Goal: Task Accomplishment & Management: Use online tool/utility

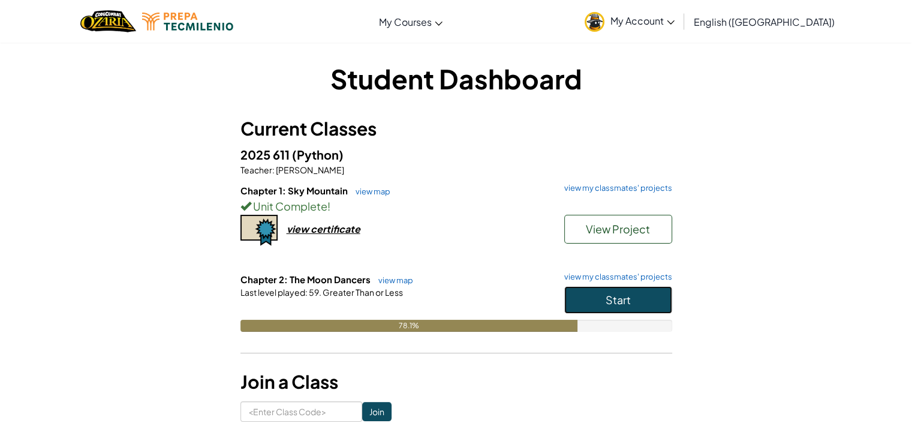
click at [640, 298] on button "Start" at bounding box center [618, 300] width 108 height 28
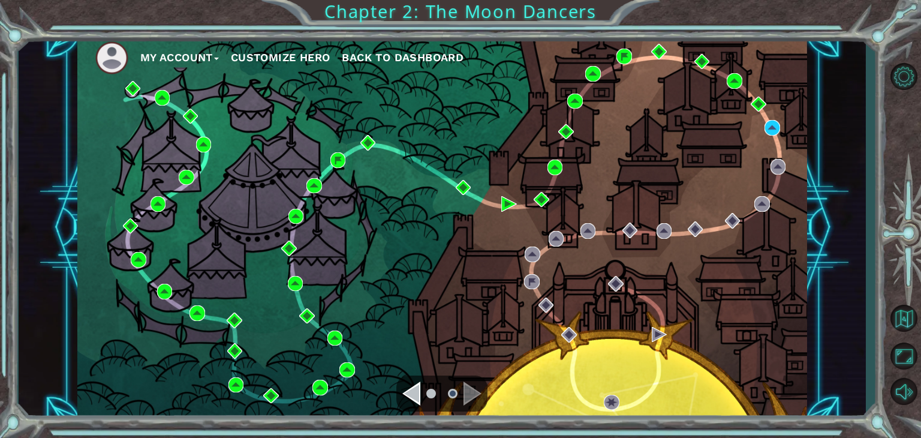
click at [885, 155] on div "My Account Customize Hero Back to Dashboard Chapter 2: The Moon Dancers" at bounding box center [460, 219] width 921 height 438
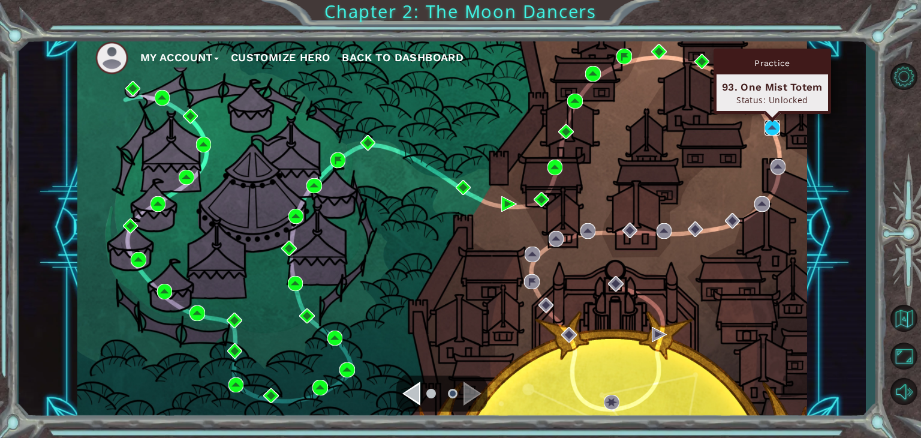
click at [772, 125] on img at bounding box center [773, 128] width 16 height 16
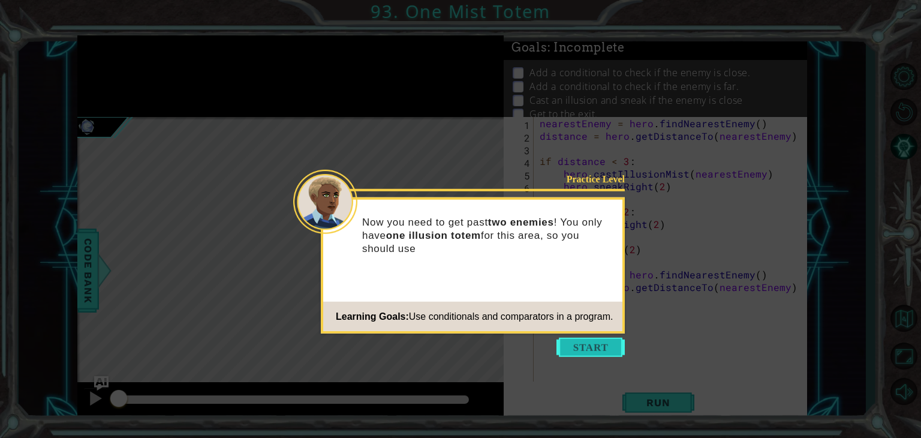
click at [581, 353] on button "Start" at bounding box center [591, 347] width 68 height 19
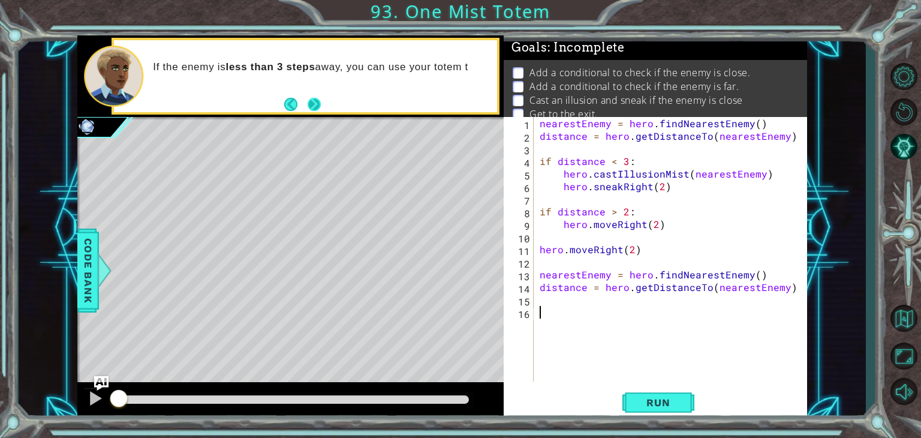
click at [309, 96] on button "Next" at bounding box center [315, 104] width 20 height 20
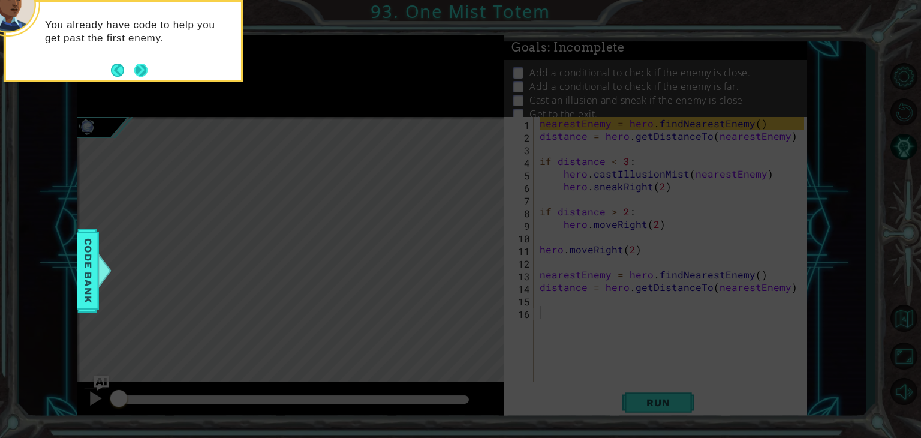
click at [143, 63] on button "Next" at bounding box center [141, 70] width 14 height 14
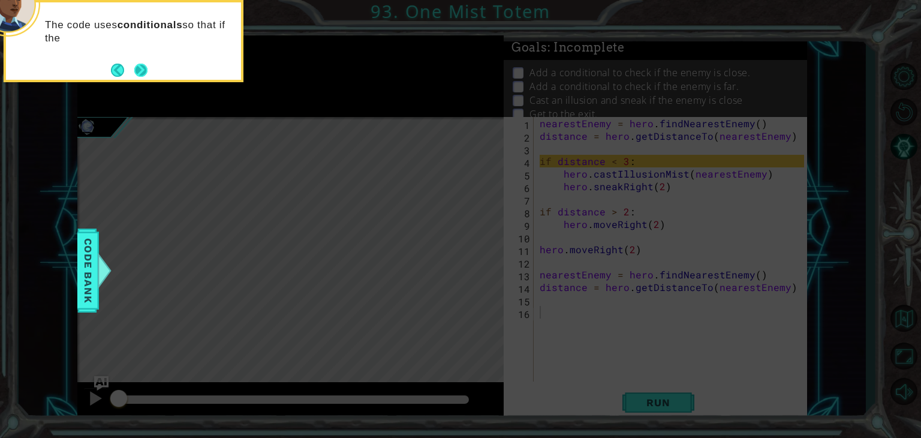
click at [138, 65] on button "Next" at bounding box center [141, 70] width 22 height 22
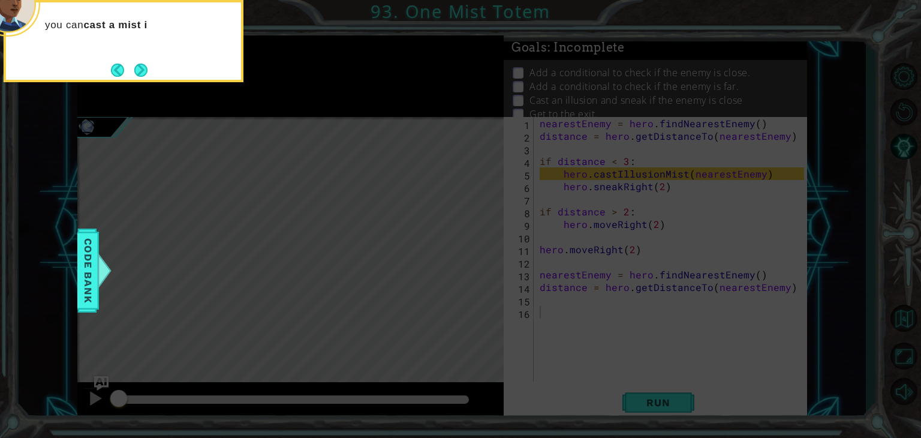
click at [138, 65] on button "Next" at bounding box center [141, 70] width 20 height 20
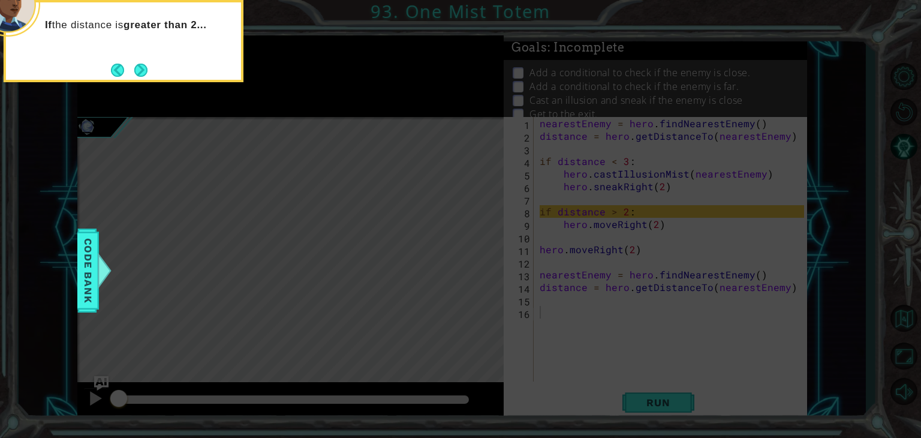
click at [138, 65] on button "Next" at bounding box center [140, 70] width 13 height 13
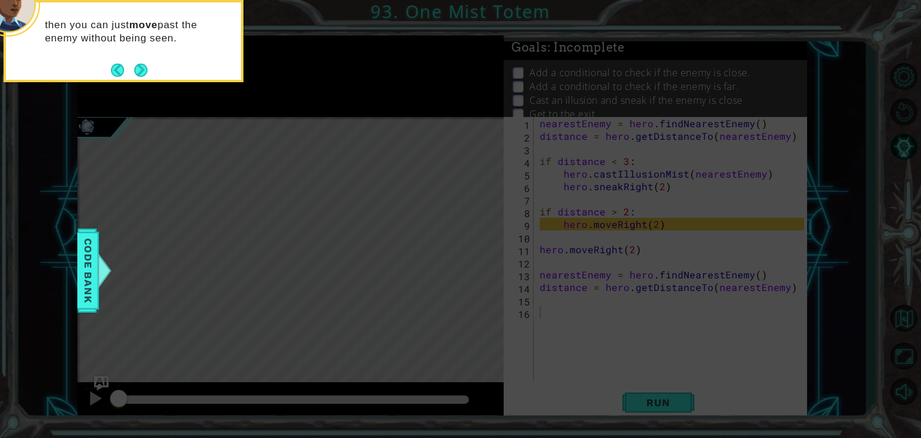
click at [138, 65] on button "Next" at bounding box center [141, 70] width 16 height 16
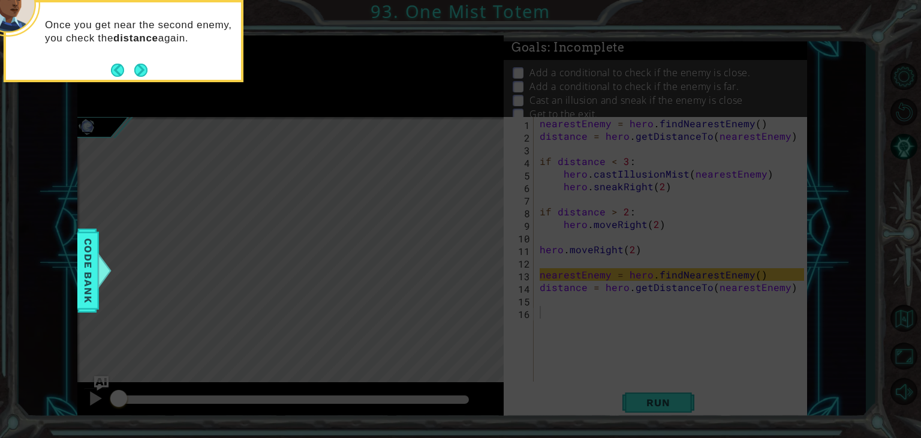
click at [138, 65] on button "Next" at bounding box center [141, 70] width 17 height 17
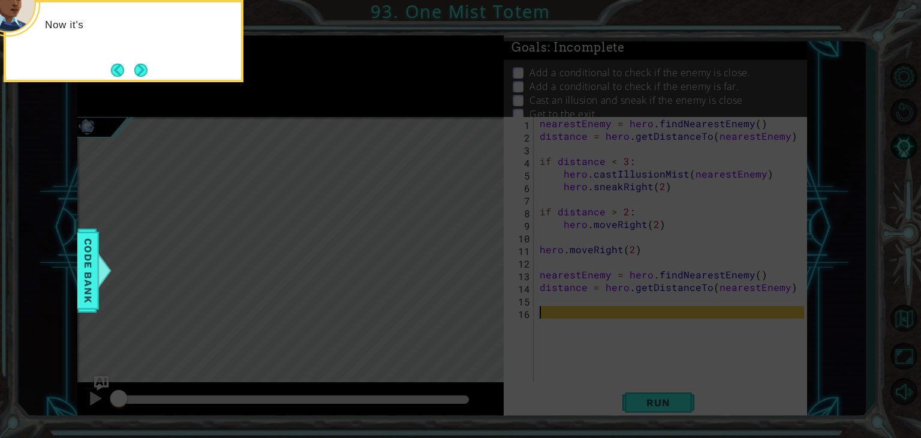
click at [138, 65] on button "Next" at bounding box center [141, 70] width 14 height 14
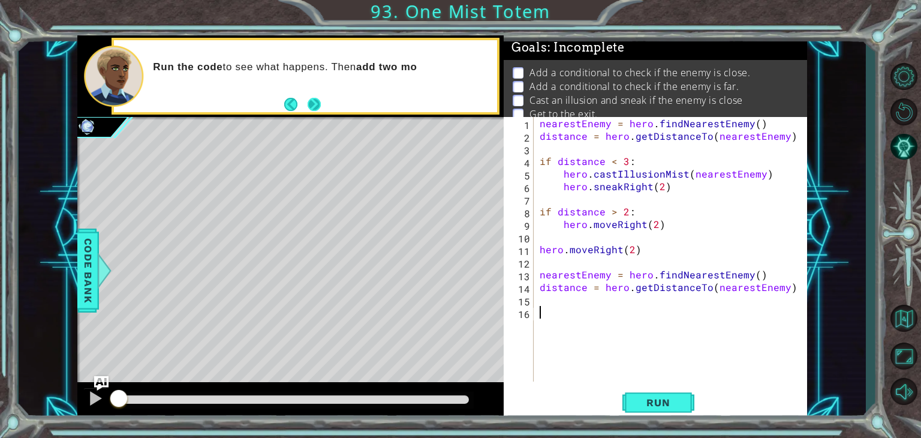
click at [319, 104] on button "Next" at bounding box center [314, 104] width 15 height 15
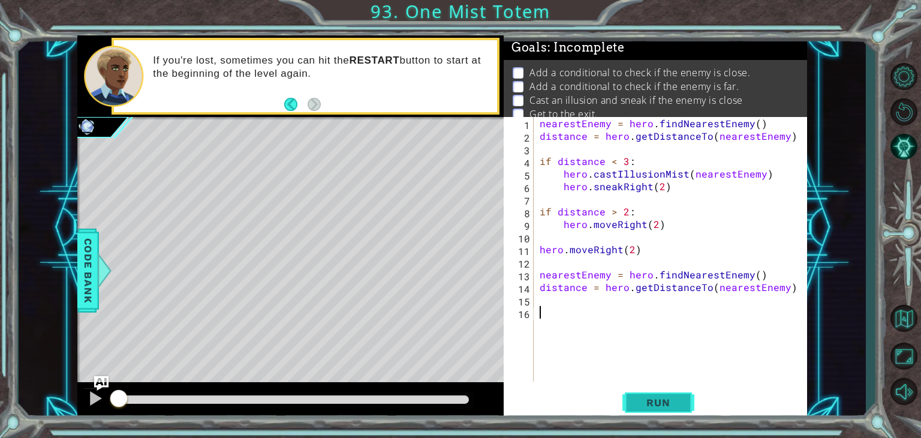
click at [658, 402] on span "Run" at bounding box center [657, 402] width 47 height 12
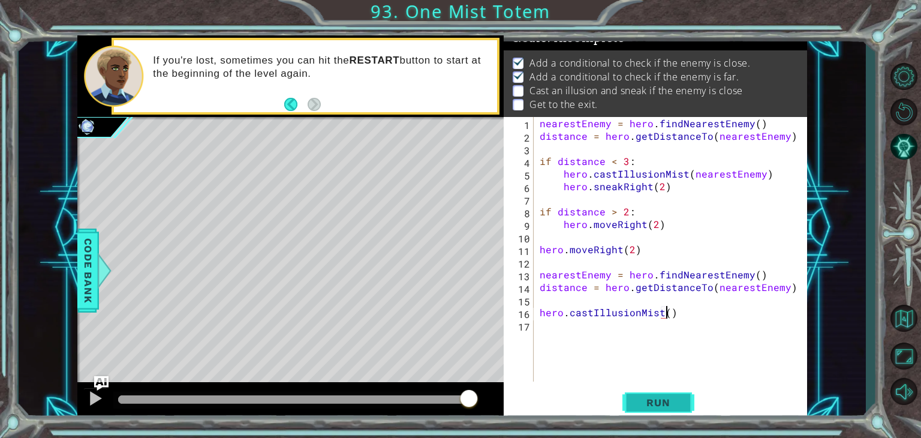
scroll to position [0, 7]
type textarea "hero.castIllusionMist()"
click at [657, 404] on span "Run" at bounding box center [657, 402] width 47 height 12
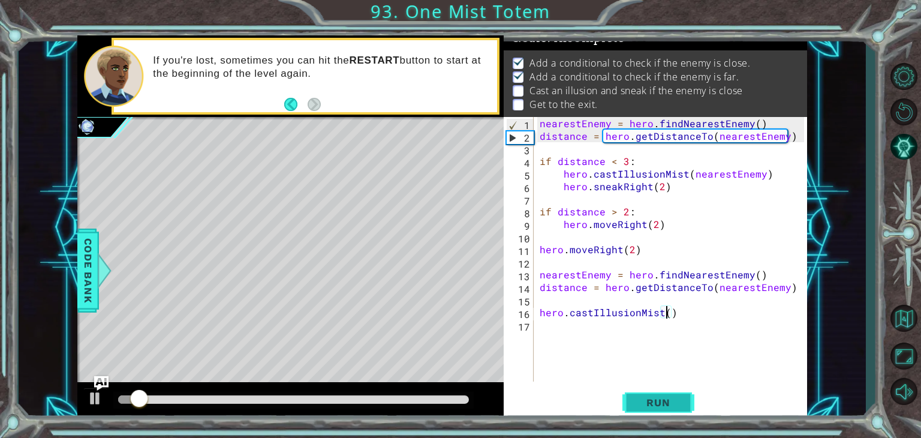
click at [656, 403] on span "Run" at bounding box center [657, 402] width 47 height 12
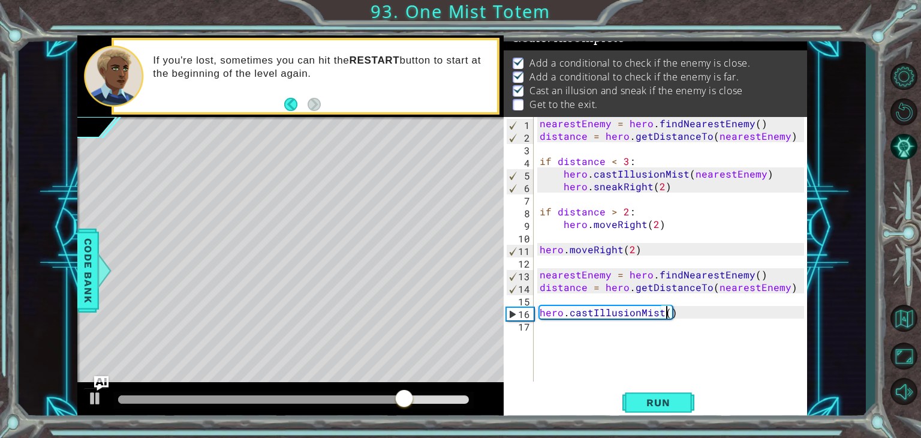
click at [548, 332] on div "nearestEnemy = hero . findNearestEnemy ( ) distance = hero . getDistanceTo ( ne…" at bounding box center [673, 262] width 273 height 290
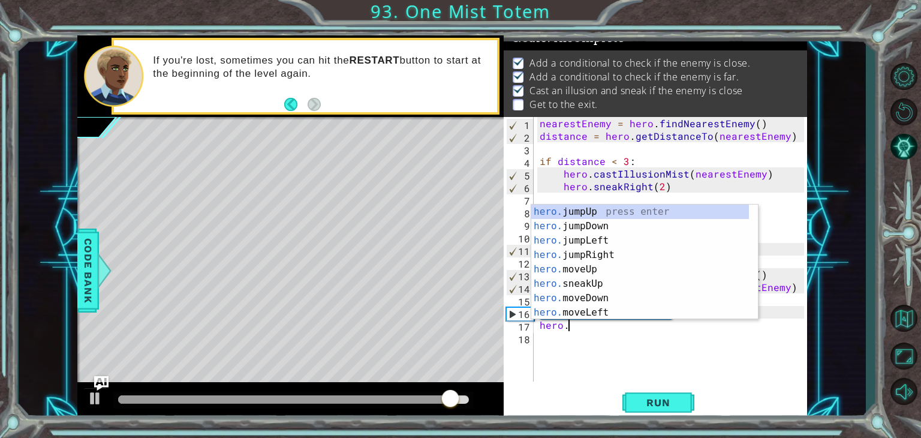
scroll to position [0, 1]
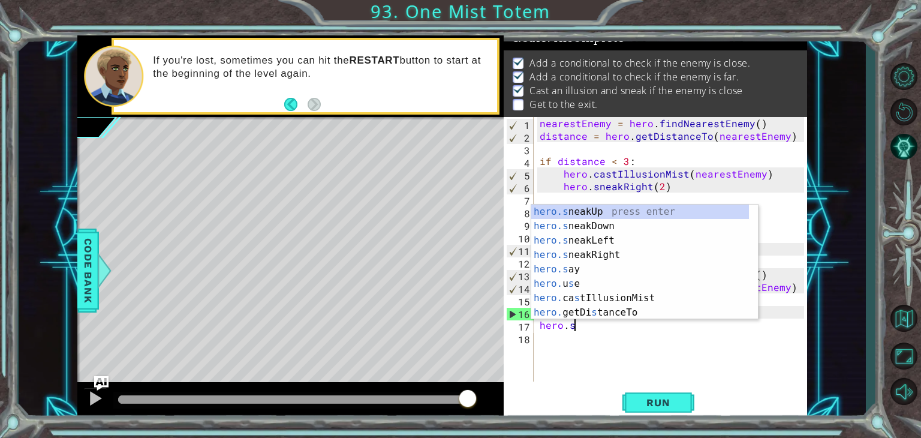
click at [612, 262] on div "hero.s neakUp press enter hero.s neakDown press enter hero.s neakLeft press ent…" at bounding box center [640, 276] width 218 height 144
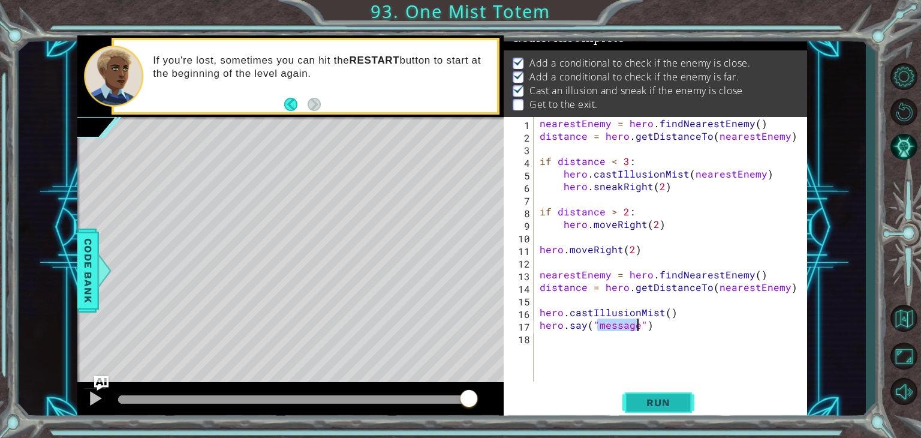
click at [660, 401] on span "Run" at bounding box center [657, 402] width 47 height 12
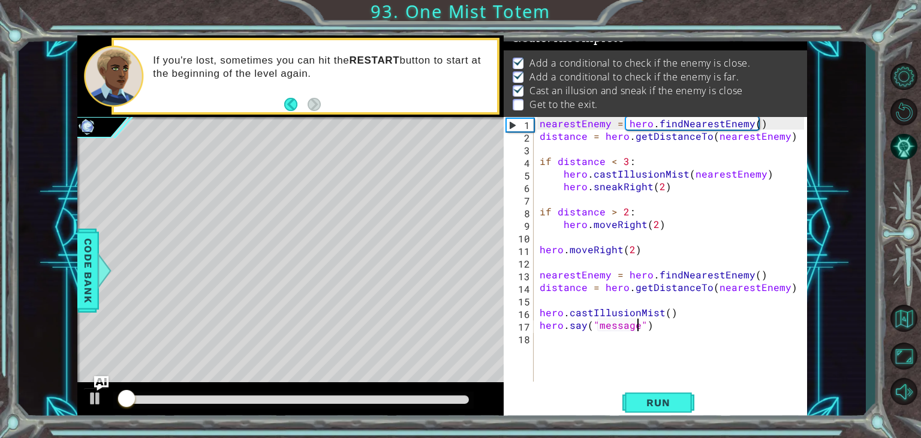
click at [663, 328] on div "nearestEnemy = hero . findNearestEnemy ( ) distance = hero . getDistanceTo ( ne…" at bounding box center [673, 262] width 273 height 290
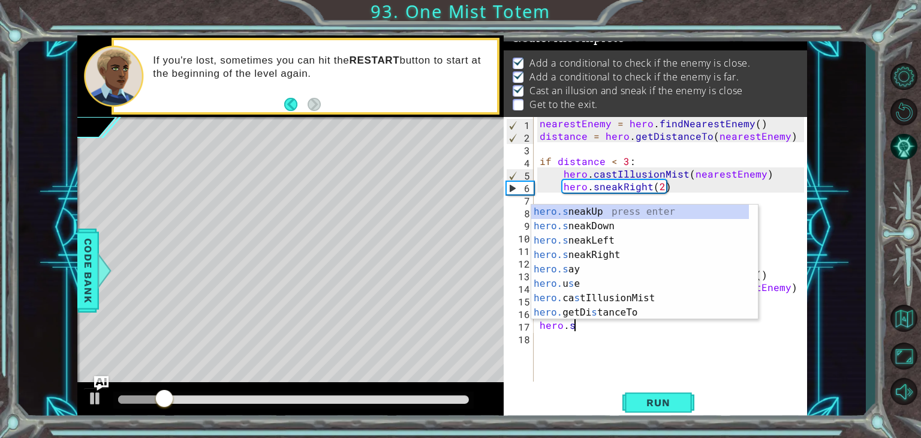
click at [612, 259] on div "hero.s neakUp press enter hero.s neakDown press enter hero.s neakLeft press ent…" at bounding box center [640, 276] width 218 height 144
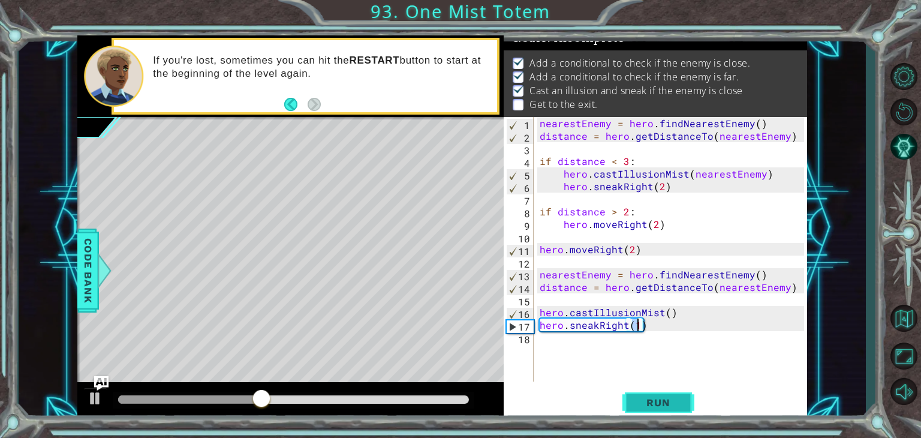
click at [663, 398] on span "Run" at bounding box center [657, 402] width 47 height 12
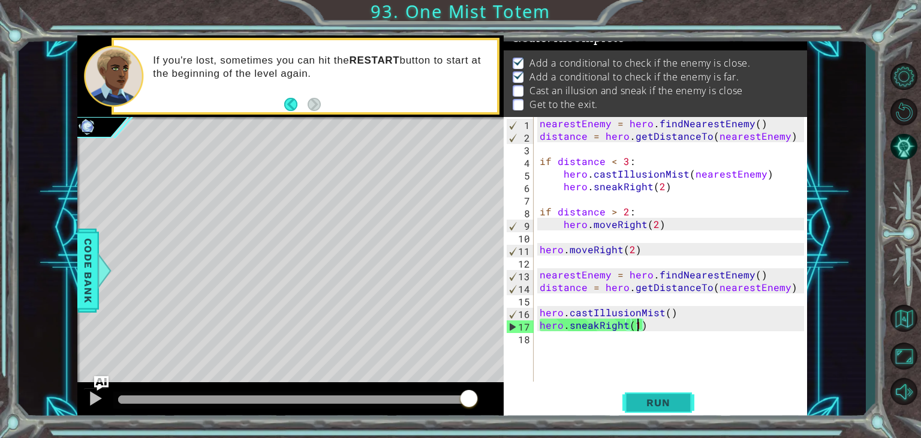
click at [644, 409] on button "Run" at bounding box center [658, 402] width 72 height 31
click at [654, 326] on div "nearestEnemy = hero . findNearestEnemy ( ) distance = hero . getDistanceTo ( ne…" at bounding box center [673, 262] width 273 height 290
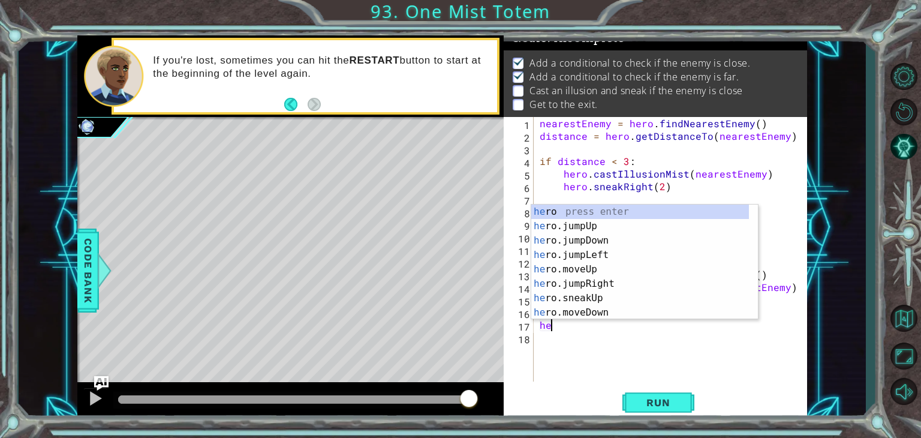
scroll to position [0, 0]
type textarea "h"
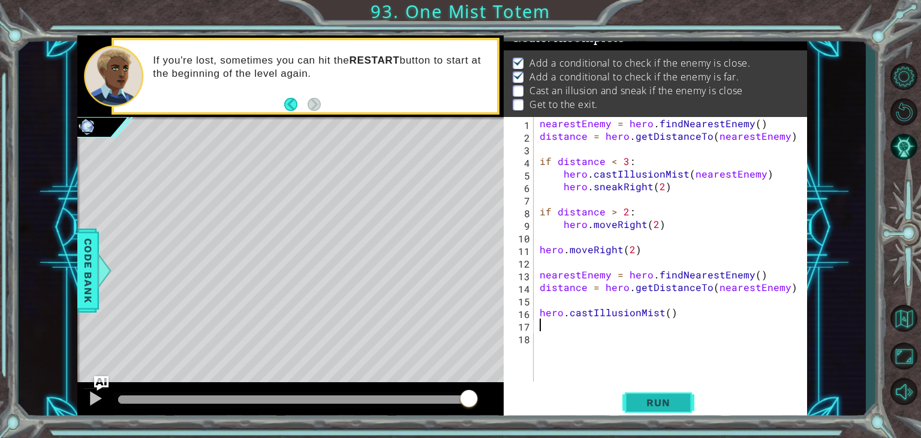
click at [659, 398] on span "Run" at bounding box center [657, 402] width 47 height 12
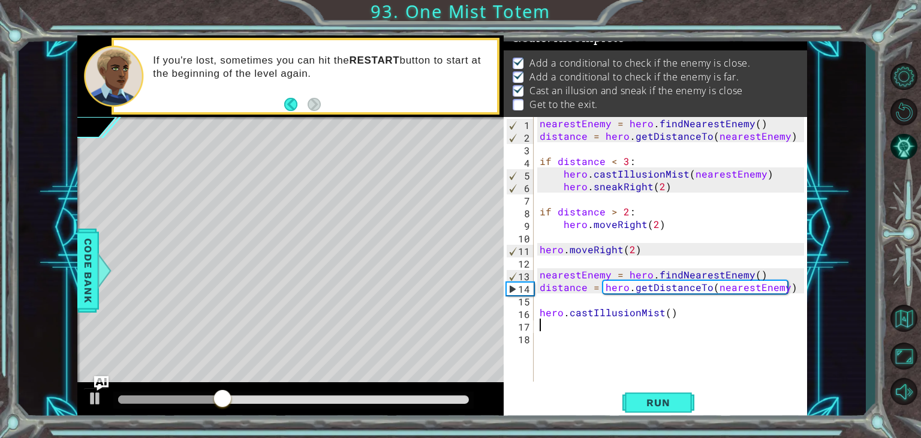
click at [658, 312] on div "nearestEnemy = hero . findNearestEnemy ( ) distance = hero . getDistanceTo ( ne…" at bounding box center [673, 262] width 273 height 290
click at [669, 315] on div "nearestEnemy = hero . findNearestEnemy ( ) distance = hero . getDistanceTo ( ne…" at bounding box center [673, 262] width 273 height 290
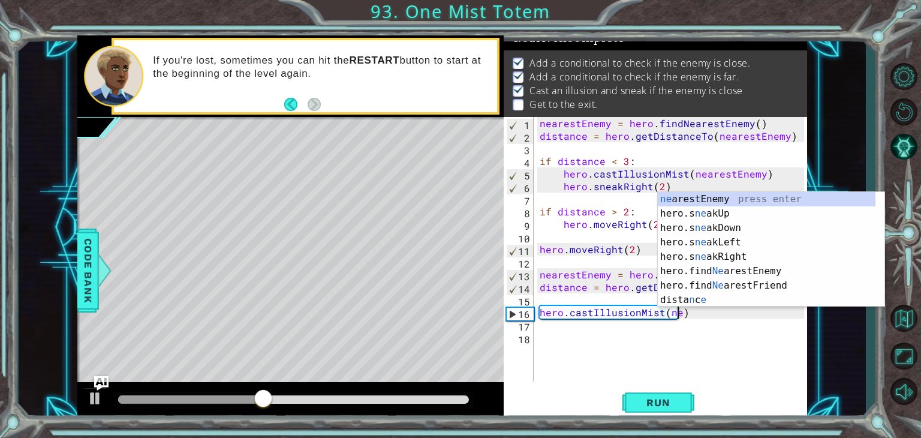
scroll to position [0, 8]
click at [756, 202] on div "ne arestEnemy press enter hero.s ne akUp press enter hero.s ne akDown press ent…" at bounding box center [767, 264] width 218 height 144
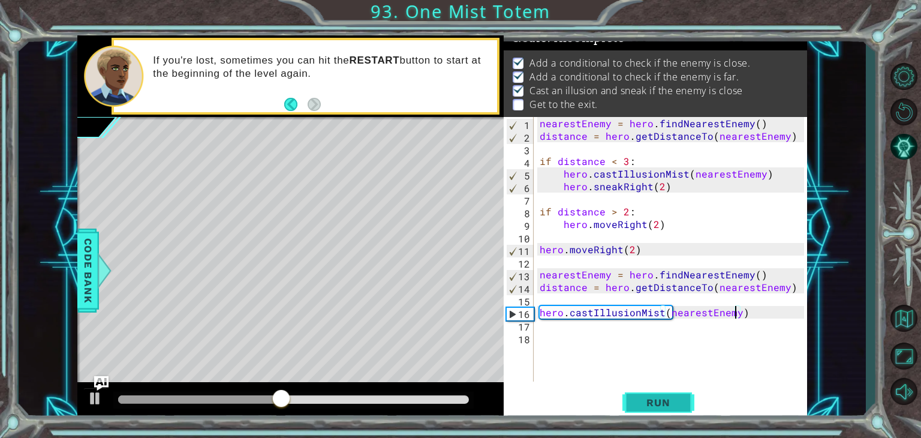
type textarea "hero.castIllusionMist(nearestEnemy)"
click at [648, 406] on span "Run" at bounding box center [657, 402] width 47 height 12
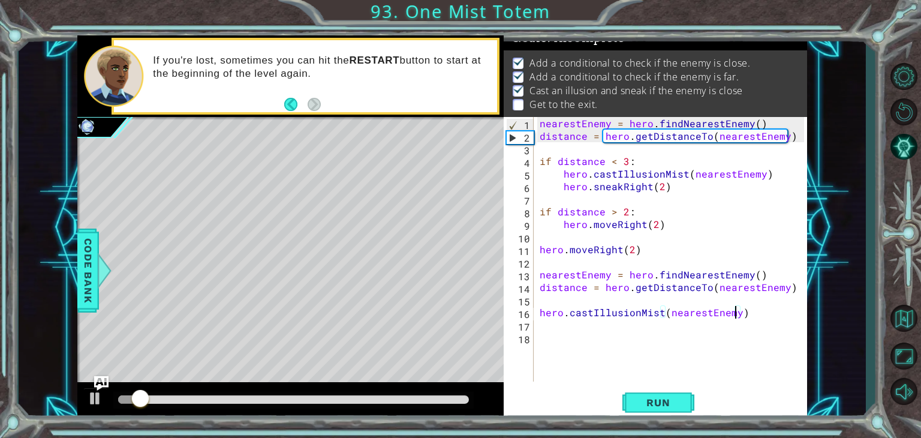
click at [565, 335] on div "nearestEnemy = hero . findNearestEnemy ( ) distance = hero . getDistanceTo ( ne…" at bounding box center [673, 262] width 273 height 290
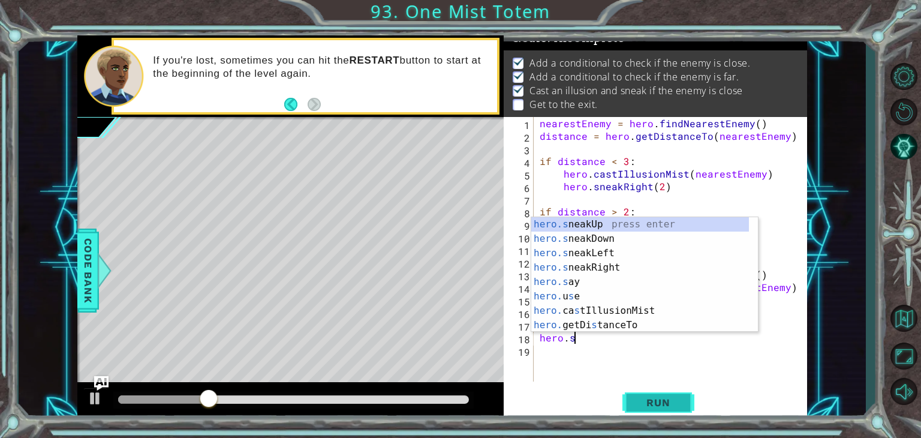
scroll to position [0, 1]
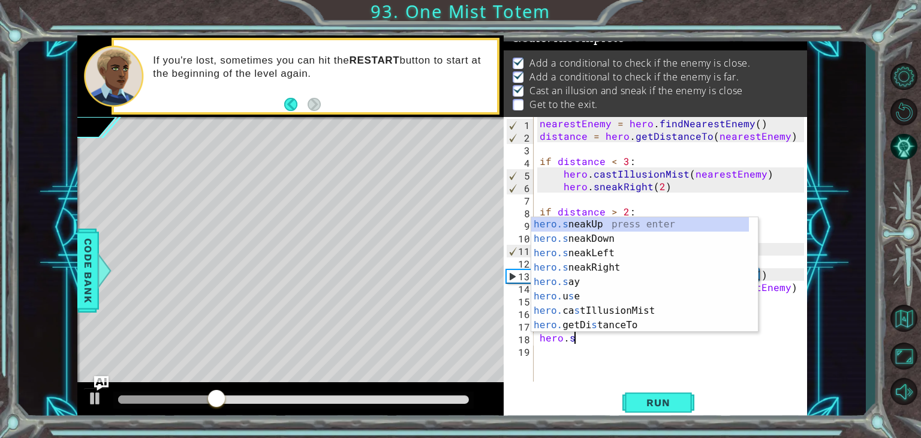
click at [616, 270] on div "hero.s neakUp press enter hero.s neakDown press enter hero.s neakLeft press ent…" at bounding box center [640, 289] width 218 height 144
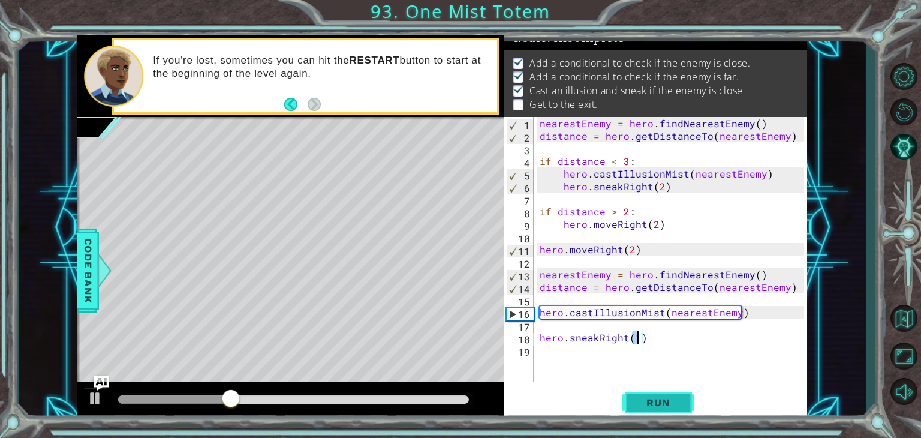
click at [642, 401] on span "Run" at bounding box center [657, 402] width 47 height 12
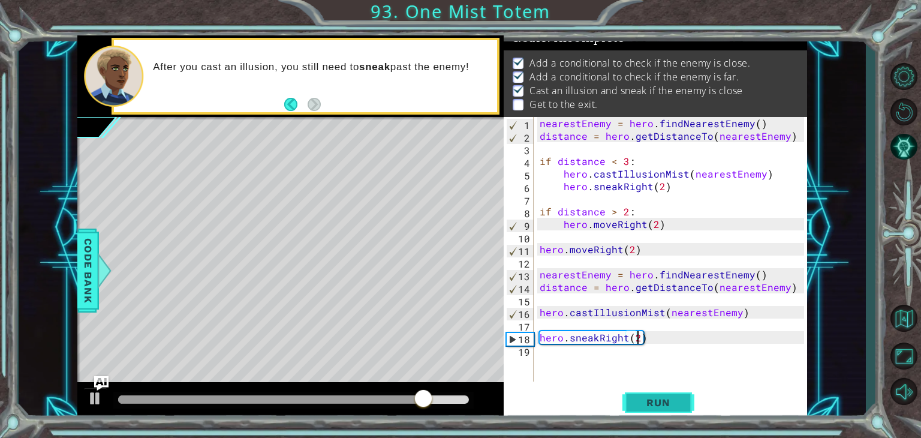
scroll to position [0, 5]
type textarea "hero.sneakRight(2)"
click at [663, 403] on span "Run" at bounding box center [657, 402] width 47 height 12
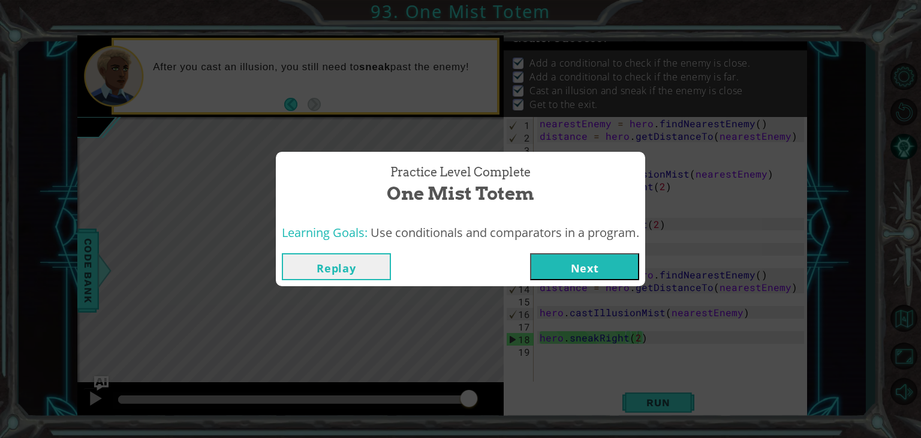
click at [607, 271] on button "Next" at bounding box center [584, 266] width 109 height 27
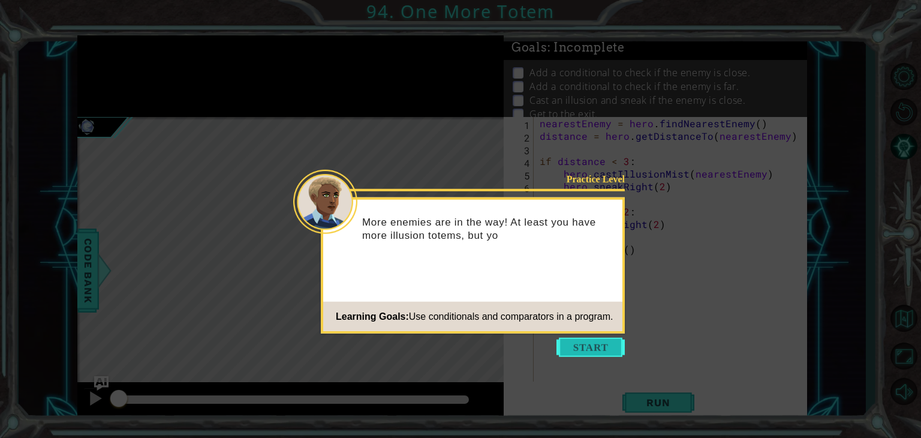
click at [590, 350] on button "Start" at bounding box center [591, 347] width 68 height 19
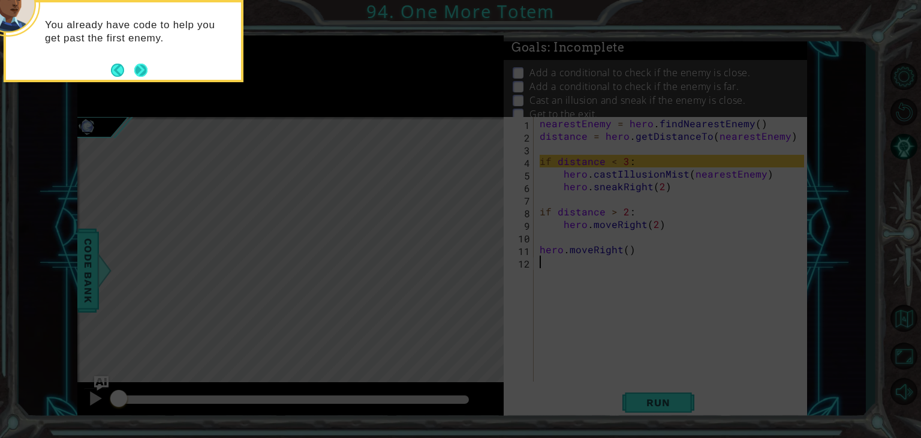
click at [140, 63] on button "Next" at bounding box center [141, 70] width 14 height 14
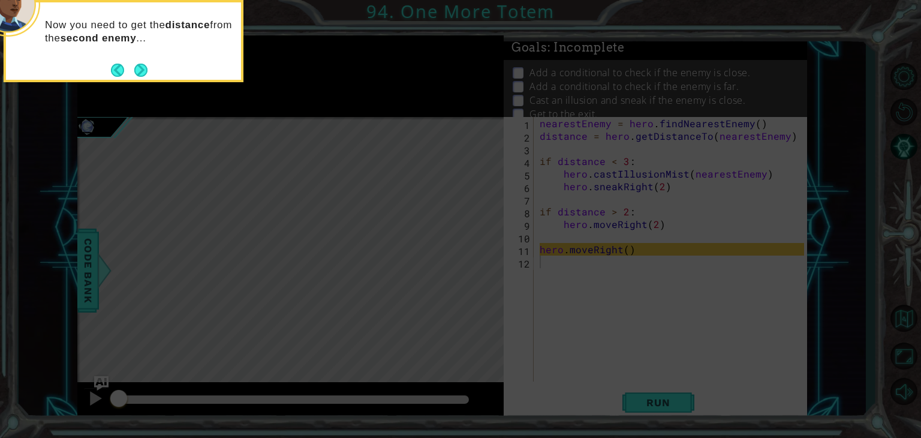
click at [140, 63] on button "Next" at bounding box center [141, 70] width 14 height 14
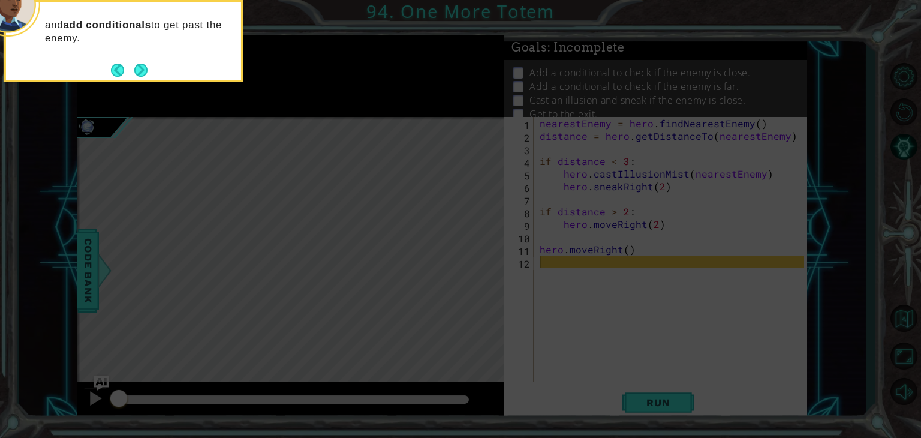
click at [140, 63] on button "Next" at bounding box center [141, 70] width 14 height 14
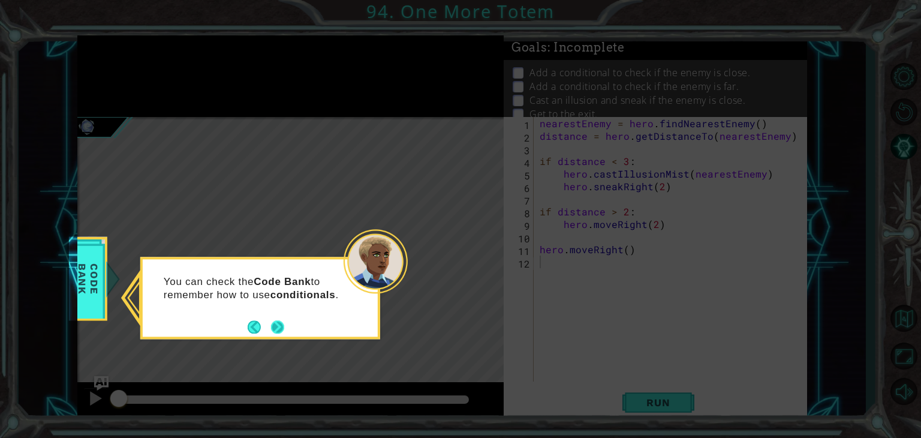
click at [276, 324] on button "Next" at bounding box center [277, 327] width 14 height 14
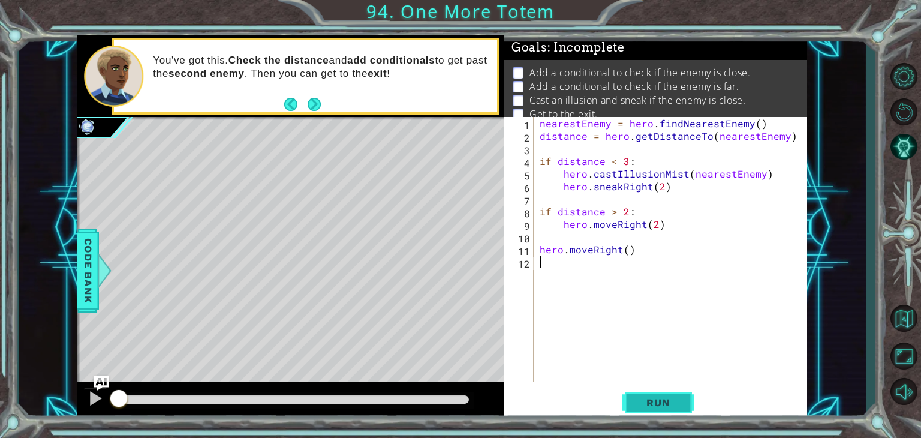
click at [664, 406] on span "Run" at bounding box center [657, 402] width 47 height 12
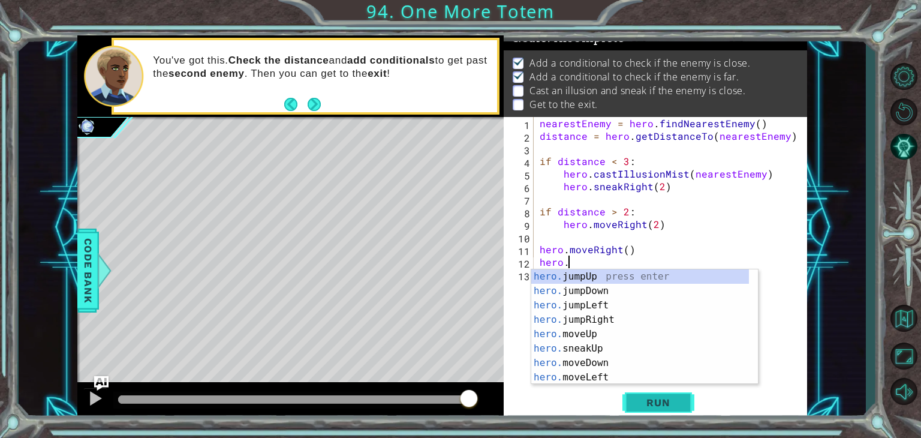
scroll to position [0, 1]
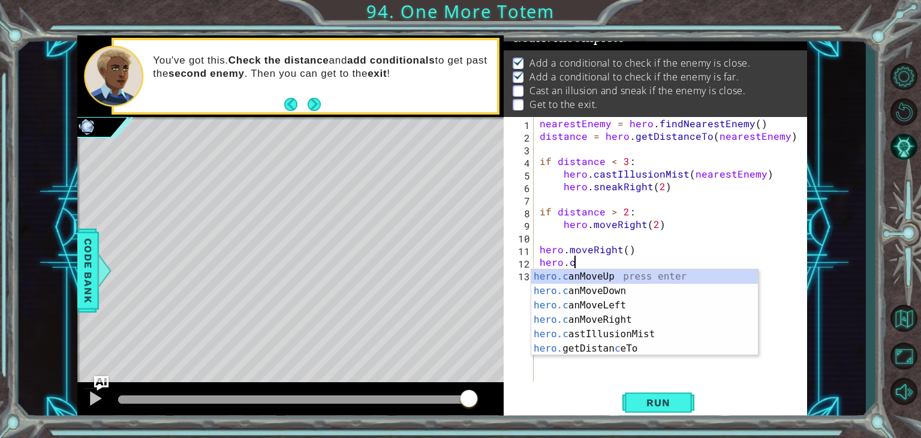
click at [639, 338] on div "hero.c anMoveUp press enter hero.c anMoveDown press enter hero.c anMoveLeft pre…" at bounding box center [644, 326] width 227 height 115
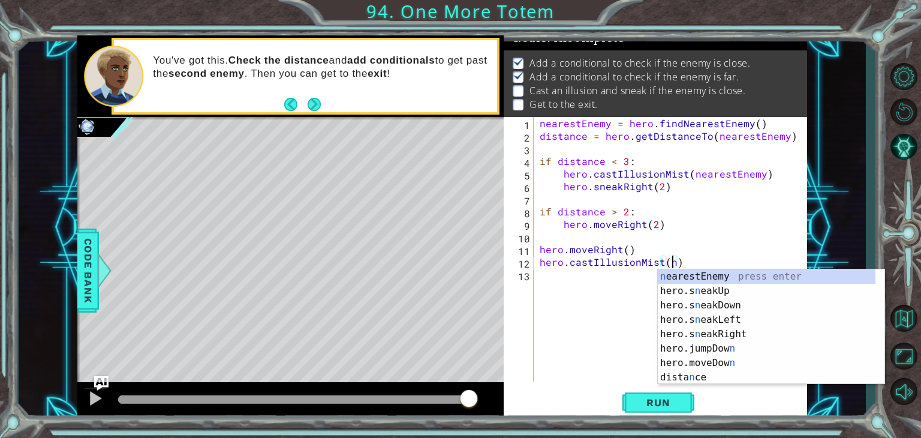
scroll to position [0, 7]
click at [728, 278] on div "n earestEnemy press enter hero.s n eakUp press enter hero.s n eakDown press ent…" at bounding box center [767, 341] width 218 height 144
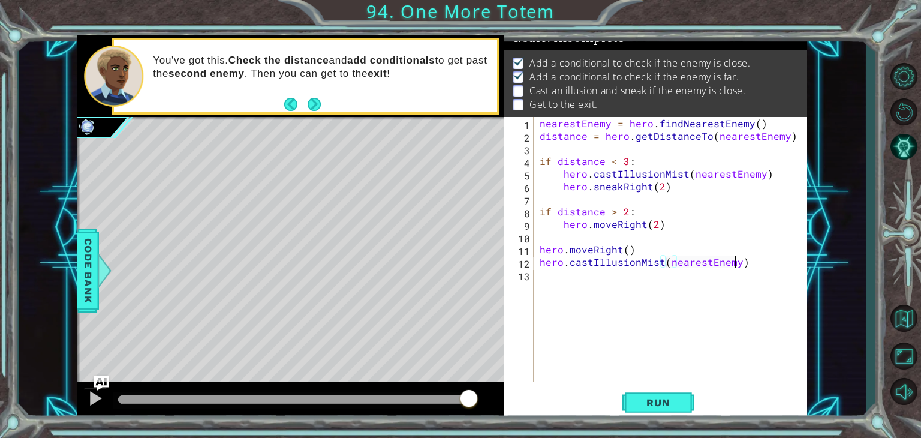
type textarea "hero.castIllusionMist(nearestEnemy)"
click at [616, 287] on div "nearestEnemy = hero . findNearestEnemy ( ) distance = hero . getDistanceTo ( ne…" at bounding box center [673, 262] width 273 height 290
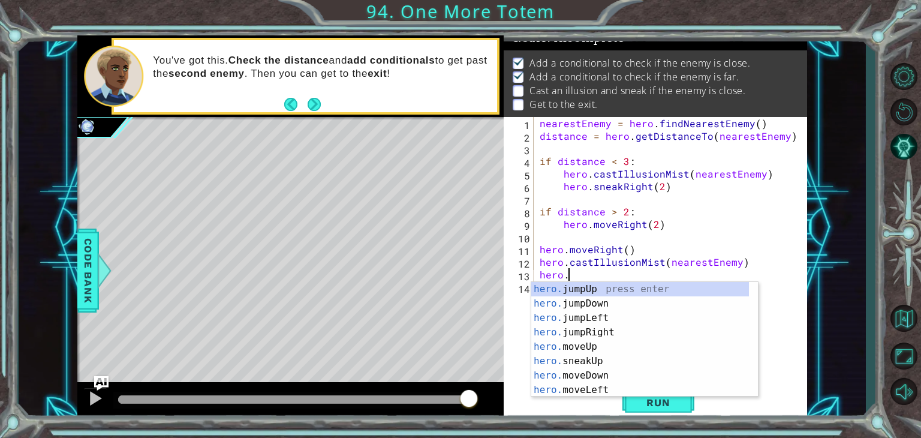
scroll to position [0, 1]
click at [620, 338] on div "hero.s neakUp press enter hero.s neakDown press enter hero.s neakLeft press ent…" at bounding box center [640, 354] width 218 height 144
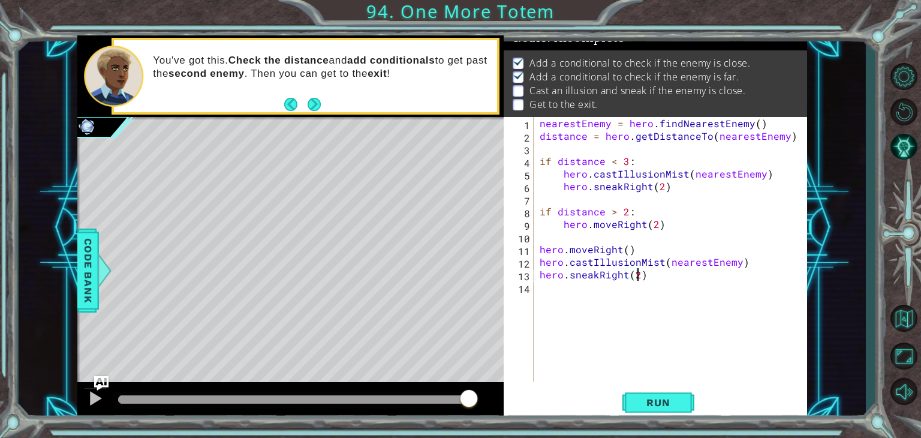
scroll to position [0, 5]
type textarea "hero.sneakRight(2)"
click at [650, 408] on span "Run" at bounding box center [657, 402] width 47 height 12
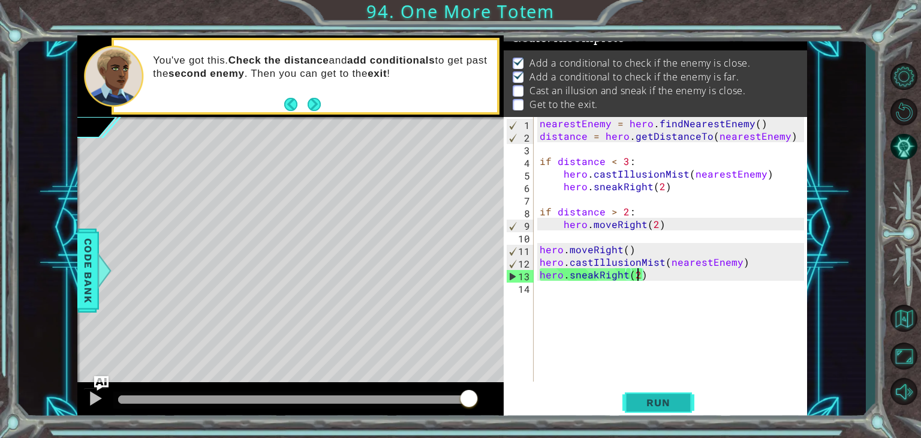
click at [684, 391] on button "Run" at bounding box center [658, 402] width 72 height 31
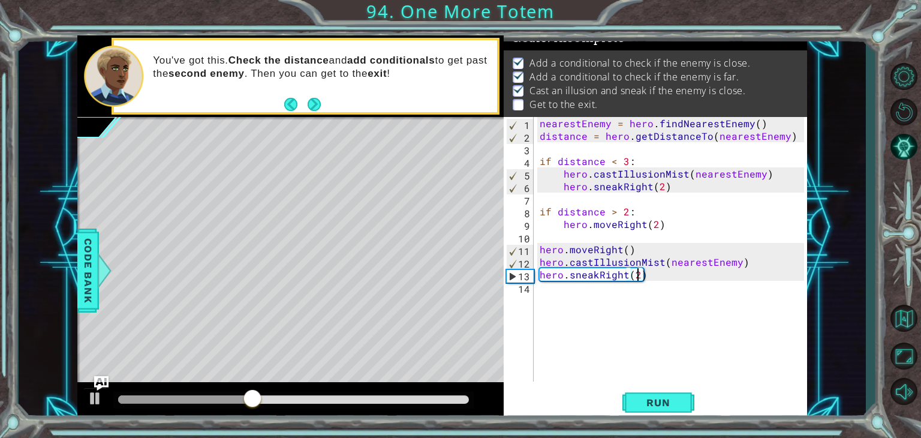
click at [587, 291] on div "nearestEnemy = hero . findNearestEnemy ( ) distance = hero . getDistanceTo ( ne…" at bounding box center [673, 262] width 273 height 290
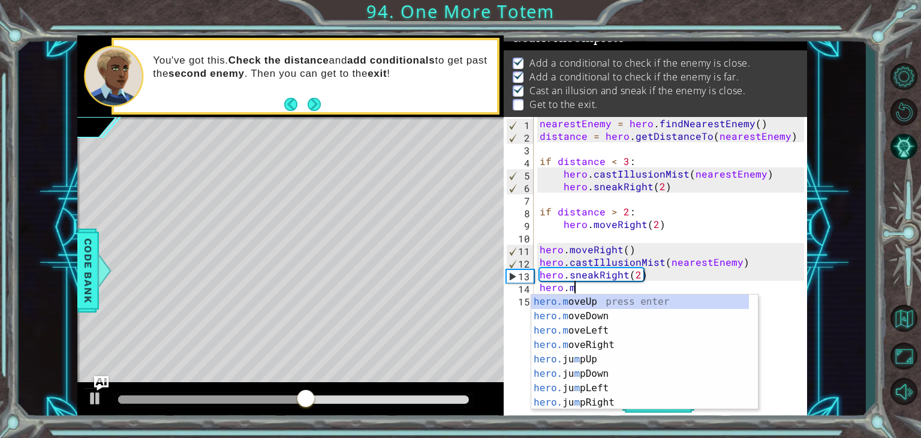
scroll to position [0, 2]
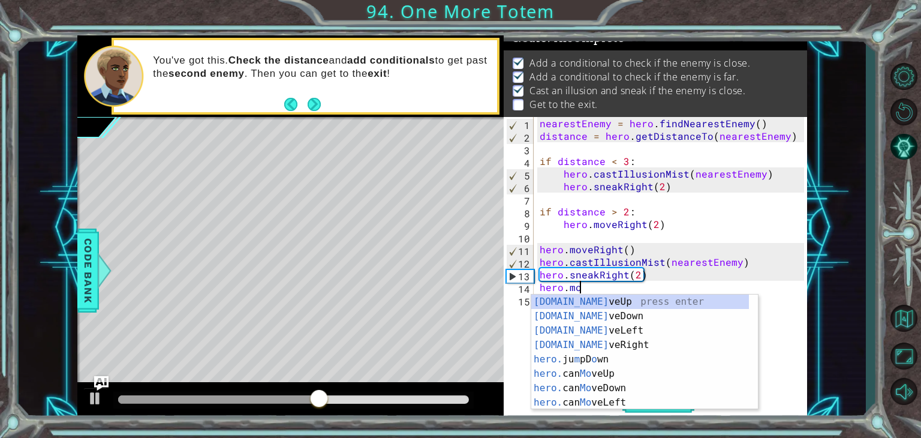
click at [622, 348] on div "[DOMAIN_NAME] veUp press enter [DOMAIN_NAME] veDown press enter [DOMAIN_NAME] v…" at bounding box center [640, 366] width 218 height 144
type textarea "hero.moveRight(1)"
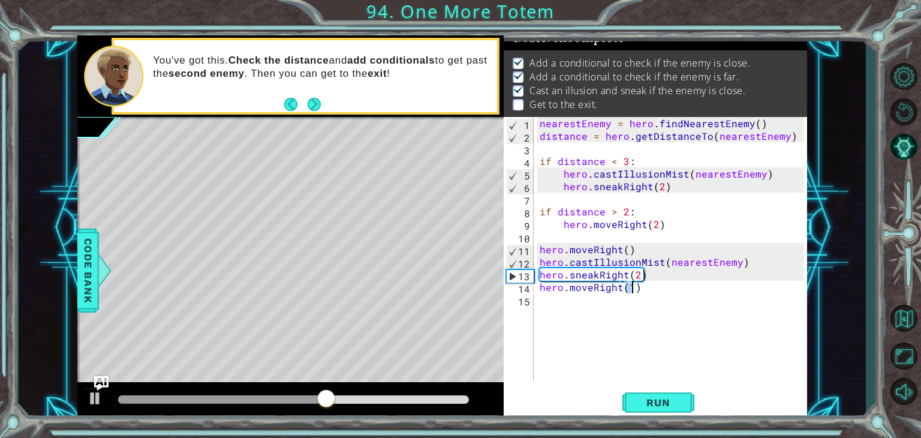
click at [624, 326] on div "nearestEnemy = hero . findNearestEnemy ( ) distance = hero . getDistanceTo ( ne…" at bounding box center [673, 262] width 273 height 290
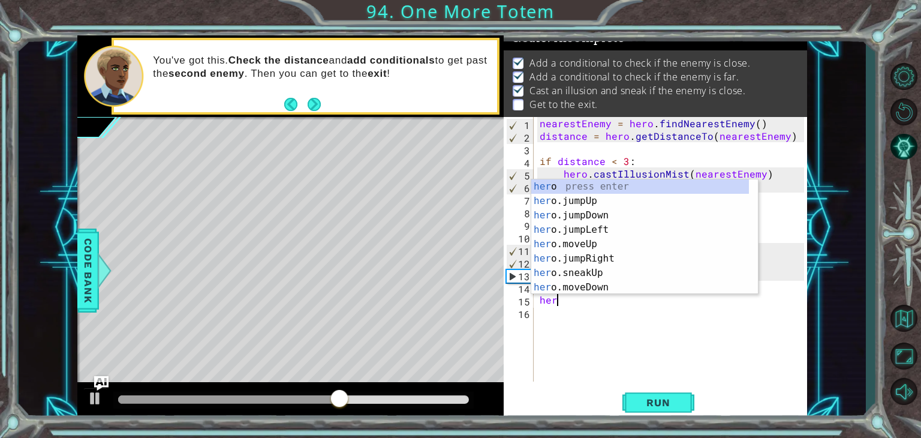
scroll to position [0, 0]
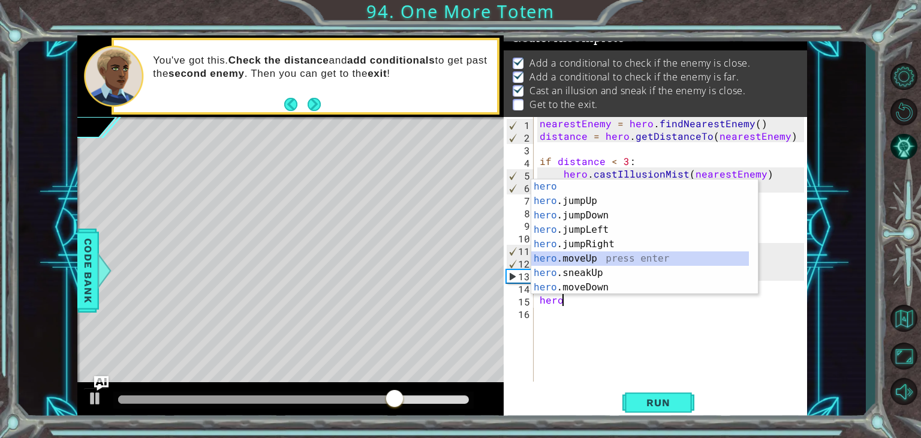
click at [559, 260] on div "hero press enter hero .jumpUp press enter hero .jumpDown press enter hero .jump…" at bounding box center [640, 251] width 218 height 144
type textarea "hero.moveUp(1)"
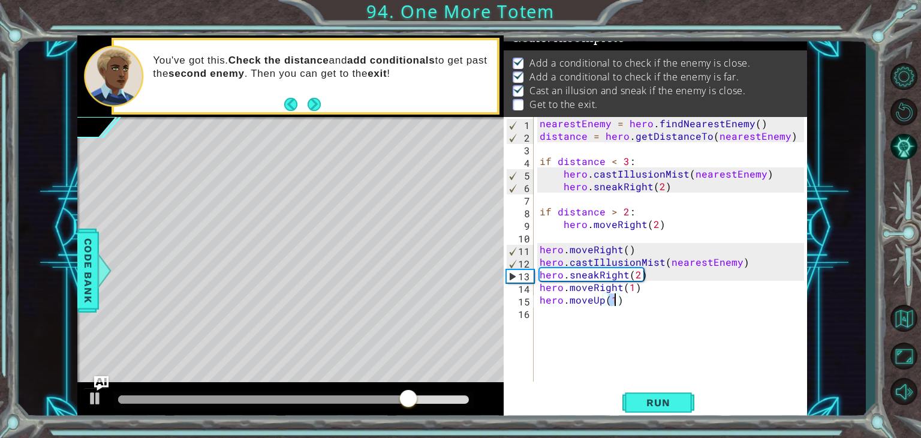
click at [553, 317] on div "nearestEnemy = hero . findNearestEnemy ( ) distance = hero . getDistanceTo ( ne…" at bounding box center [673, 262] width 273 height 290
type textarea "f"
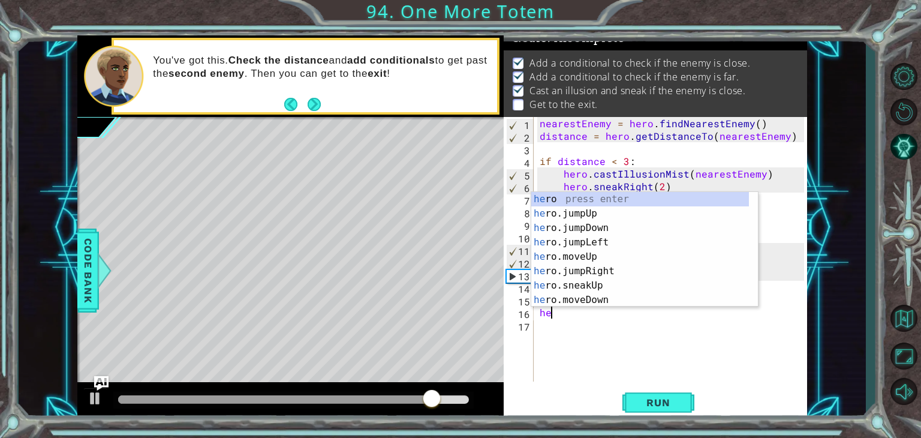
type textarea "her"
click at [572, 214] on div "her o press enter her o.jumpUp press enter her o.jumpDown press enter her o.jum…" at bounding box center [640, 264] width 218 height 144
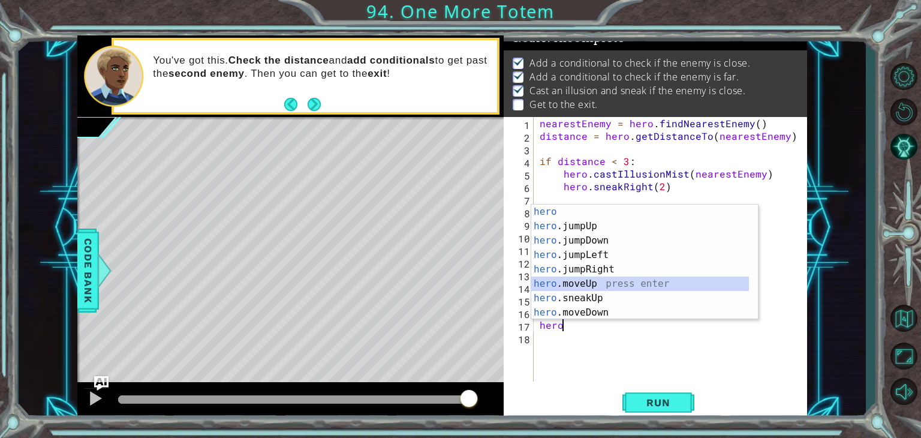
click at [579, 280] on div "hero press enter hero .jumpUp press enter hero .jumpDown press enter hero .jump…" at bounding box center [640, 276] width 218 height 144
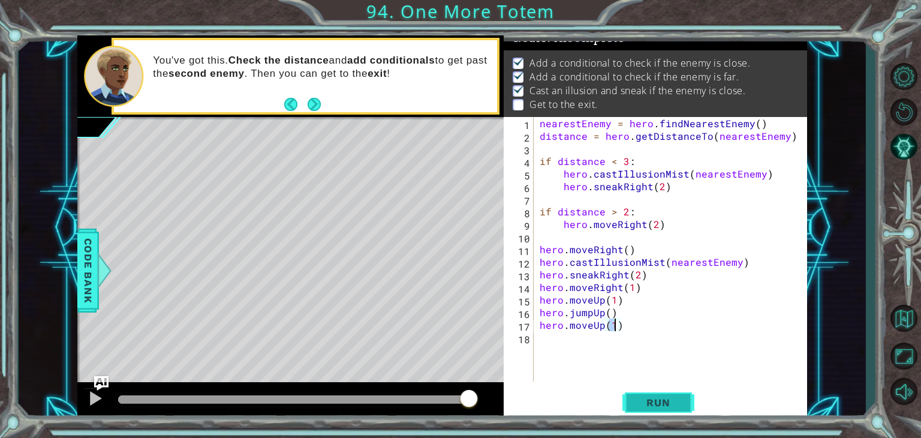
type textarea "hero.moveUp(1)"
click at [678, 406] on span "Run" at bounding box center [657, 402] width 47 height 12
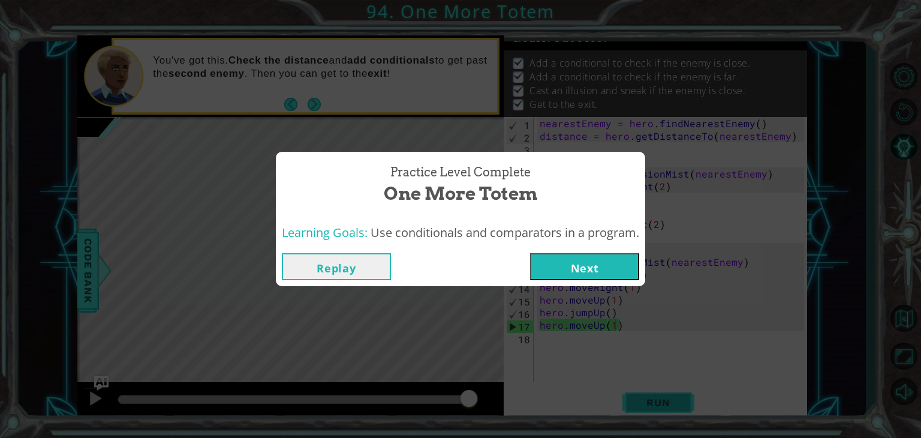
click at [571, 261] on button "Next" at bounding box center [584, 266] width 109 height 27
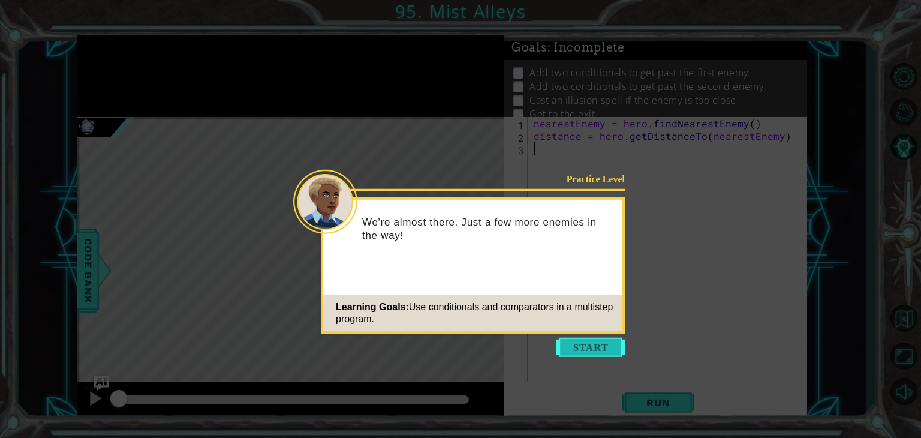
click at [590, 345] on button "Start" at bounding box center [591, 347] width 68 height 19
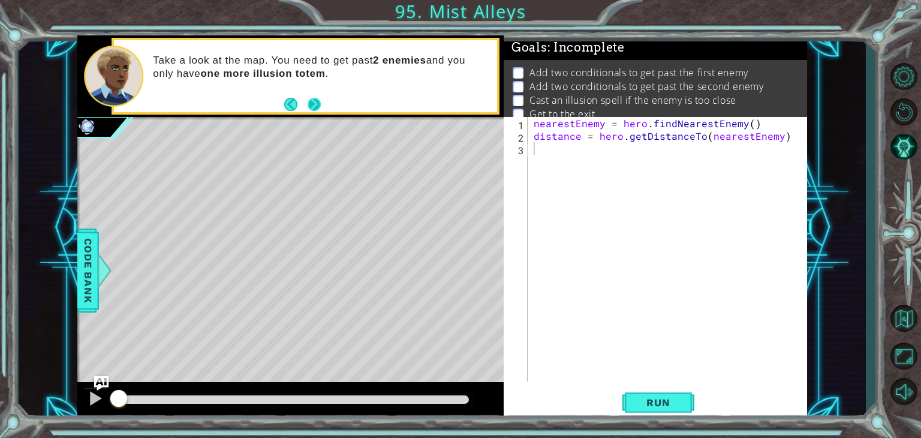
click at [317, 104] on button "Next" at bounding box center [315, 104] width 14 height 14
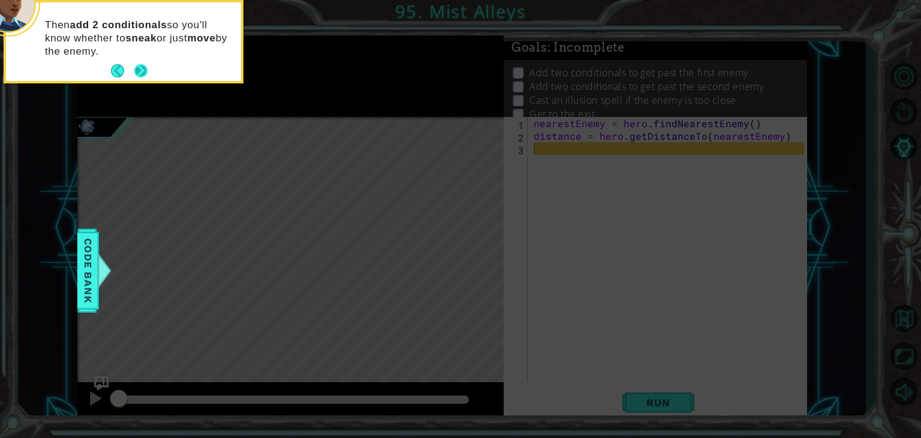
click at [144, 71] on button "Next" at bounding box center [141, 71] width 14 height 14
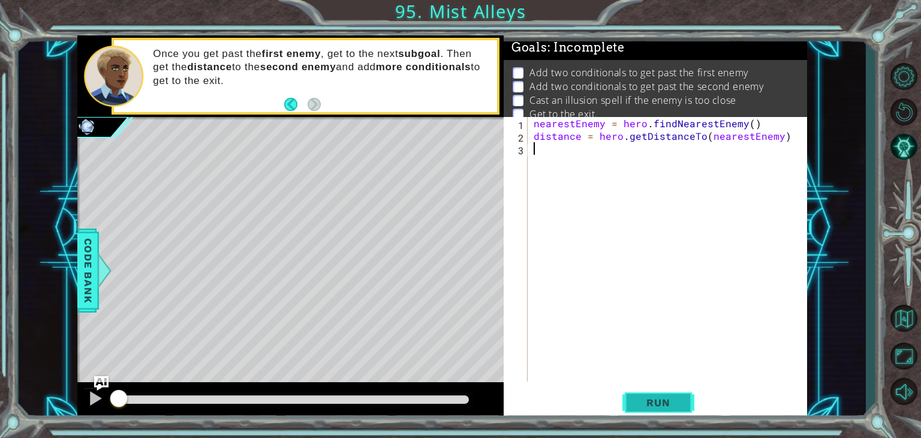
click at [648, 398] on span "Run" at bounding box center [657, 402] width 47 height 12
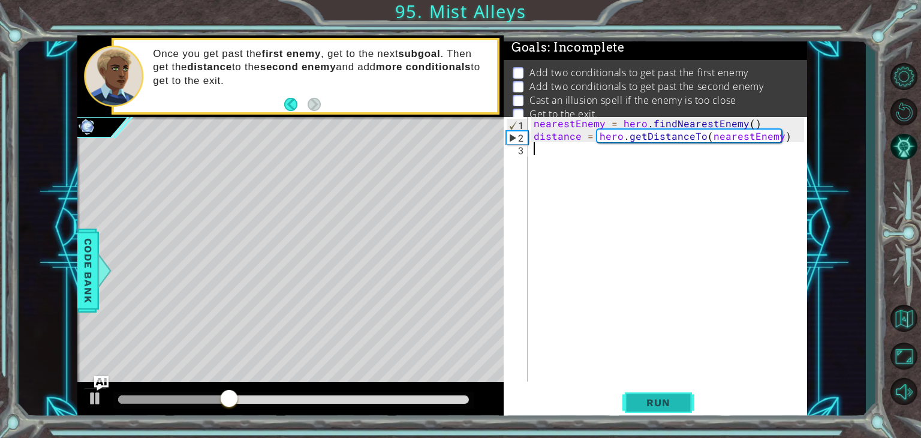
click at [671, 405] on span "Run" at bounding box center [657, 402] width 47 height 12
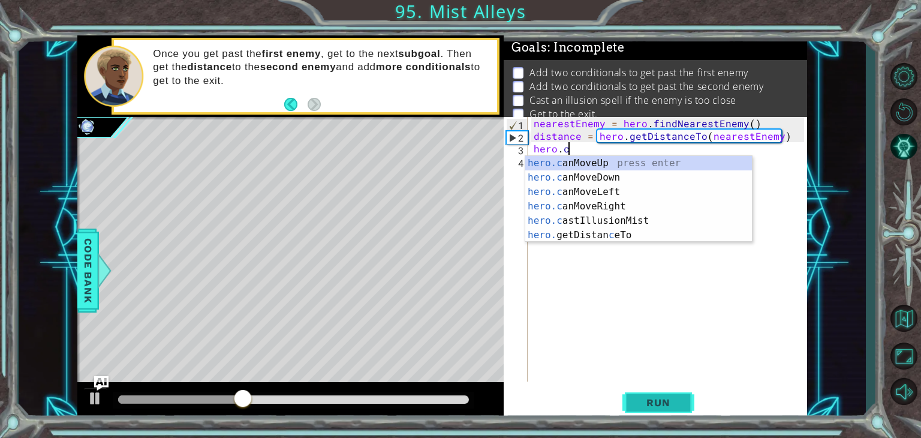
scroll to position [0, 1]
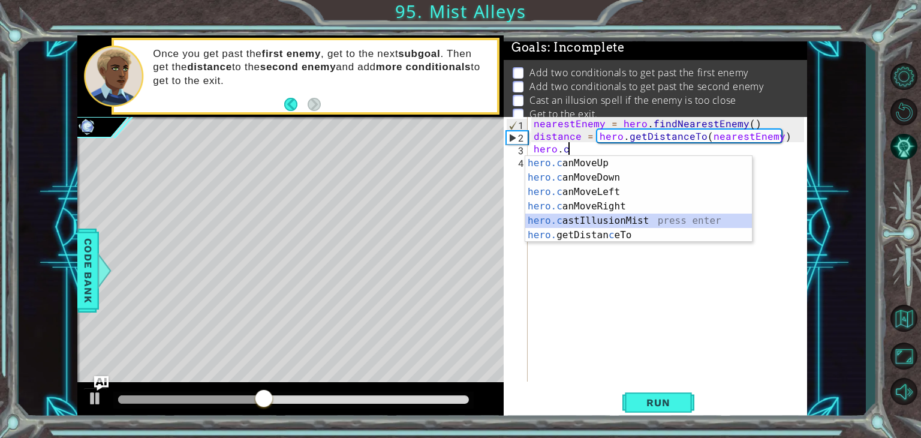
click at [600, 220] on div "hero.c anMoveUp press enter hero.c anMoveDown press enter hero.c anMoveLeft pre…" at bounding box center [638, 213] width 227 height 115
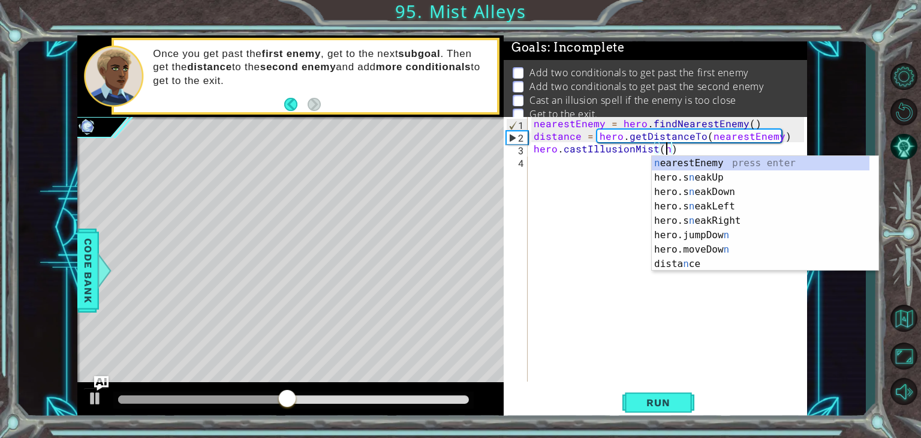
scroll to position [0, 7]
click at [657, 160] on div "n earestEnemy press enter hero.s n eakUp press enter hero.s n eakDown press ent…" at bounding box center [761, 228] width 218 height 144
type textarea "hero.castIllusionMist(nearestEnemy)"
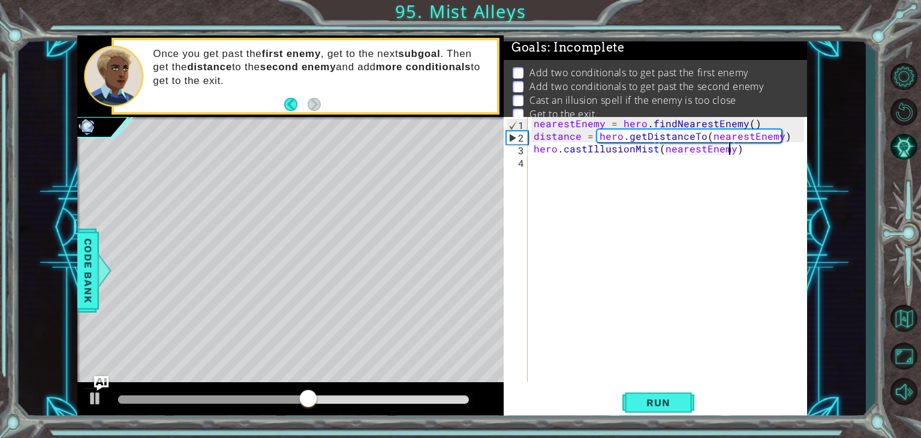
click at [548, 166] on div "nearestEnemy = hero . findNearestEnemy ( ) distance = hero . getDistanceTo ( ne…" at bounding box center [670, 262] width 279 height 290
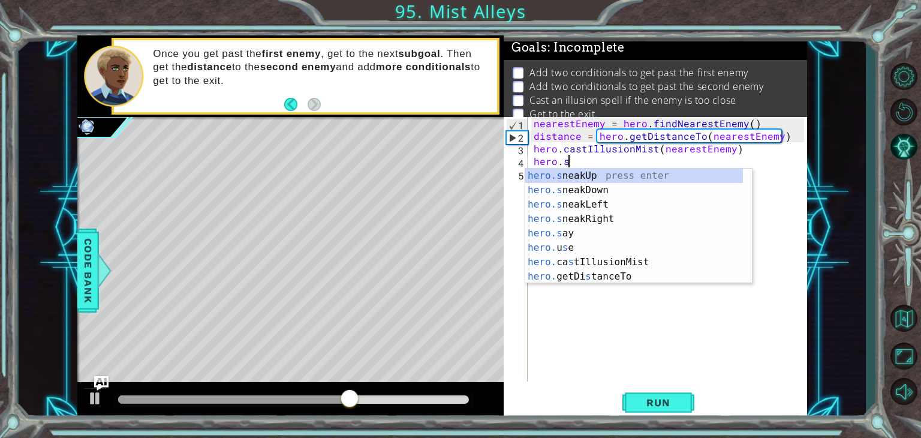
scroll to position [0, 1]
click at [598, 174] on div "hero.s neakUp press enter hero.s neakDown press enter hero.s neakLeft press ent…" at bounding box center [634, 241] width 218 height 144
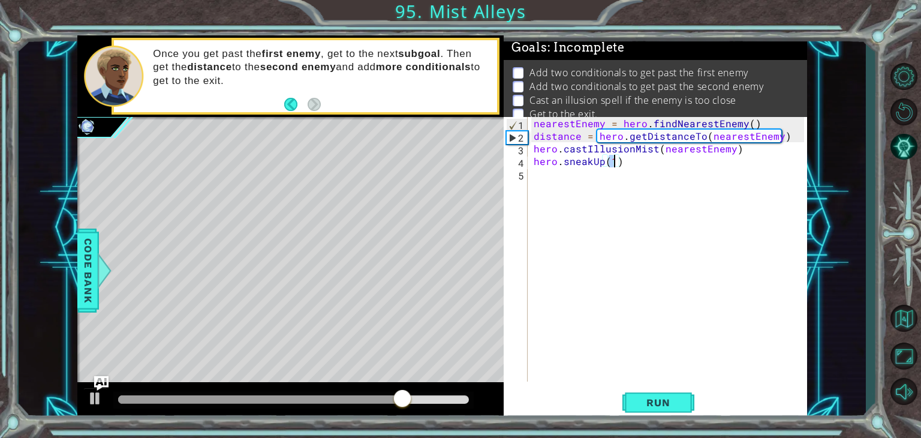
scroll to position [0, 5]
type textarea "hero.sneakUp(2)"
click at [660, 402] on span "Run" at bounding box center [657, 402] width 47 height 12
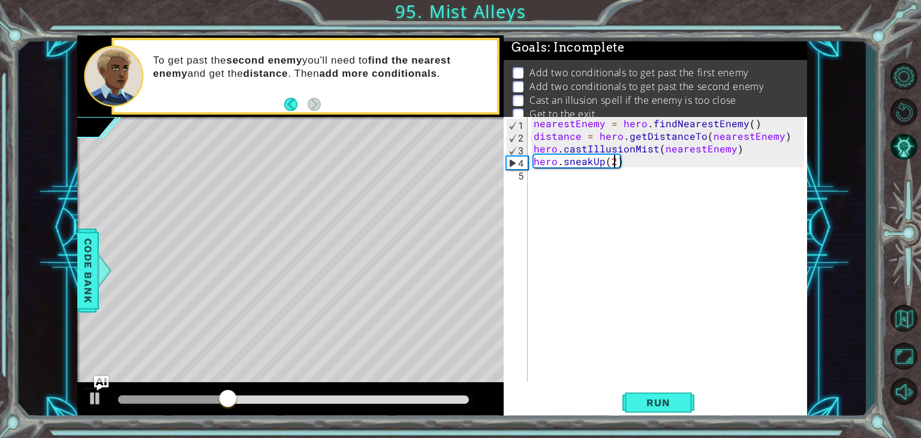
click at [548, 183] on div "nearestEnemy = hero . findNearestEnemy ( ) distance = hero . getDistanceTo ( ne…" at bounding box center [670, 262] width 279 height 290
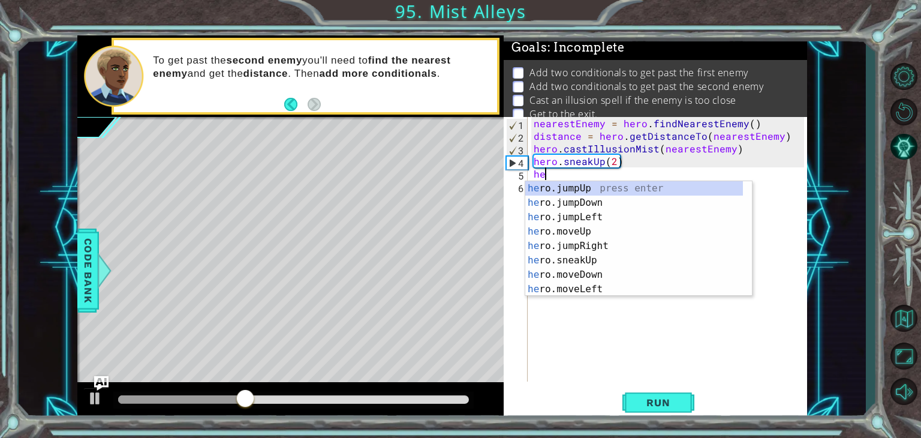
type textarea "her"
click at [566, 187] on div "her o.jumpUp press enter her o.jumpDown press enter her o.jumpLeft press enter …" at bounding box center [634, 253] width 218 height 144
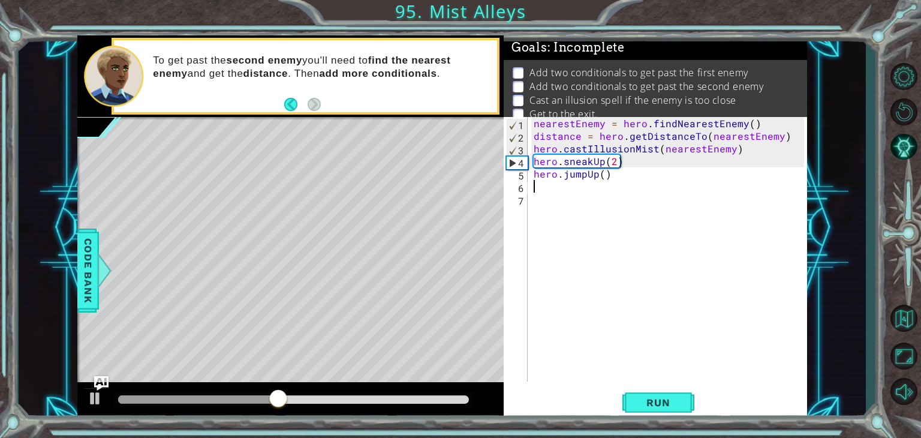
click at [547, 188] on div "nearestEnemy = hero . findNearestEnemy ( ) distance = hero . getDistanceTo ( ne…" at bounding box center [670, 262] width 279 height 290
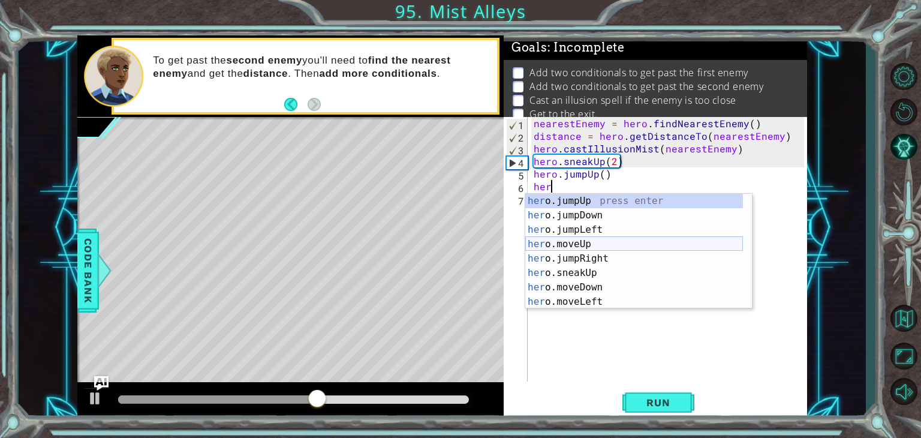
click at [548, 245] on div "her o.jumpUp press enter her o.jumpDown press enter her o.jumpLeft press enter …" at bounding box center [634, 266] width 218 height 144
type textarea "hero.moveUp(1)"
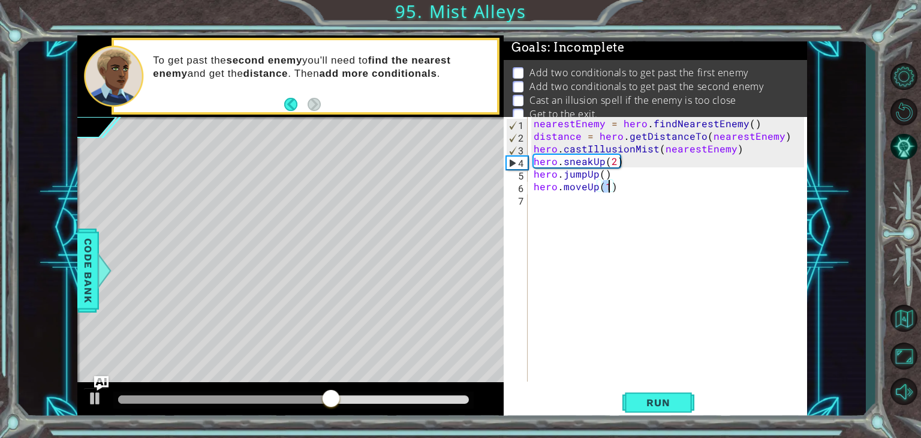
click at [533, 196] on div "nearestEnemy = hero . findNearestEnemy ( ) distance = hero . getDistanceTo ( ne…" at bounding box center [670, 262] width 279 height 290
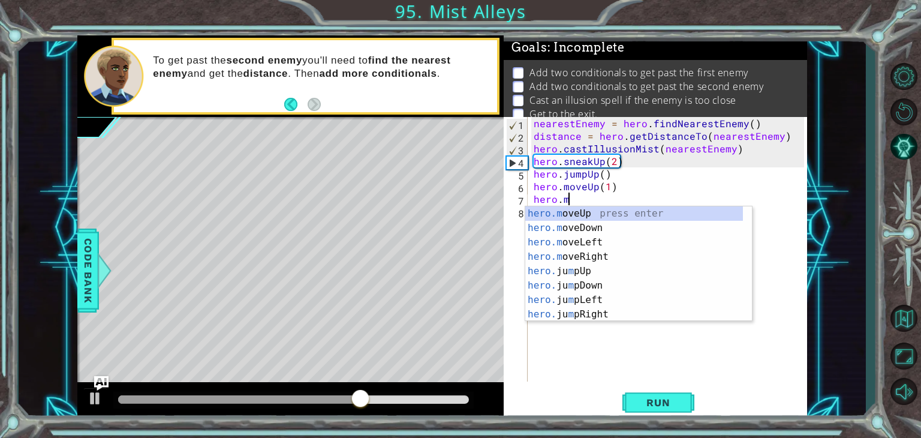
scroll to position [0, 2]
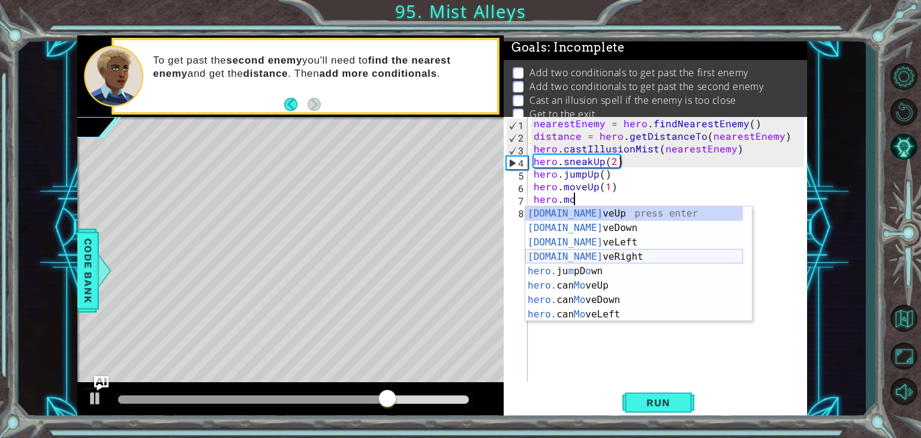
click at [557, 254] on div "[DOMAIN_NAME] veUp press enter [DOMAIN_NAME] veDown press enter [DOMAIN_NAME] v…" at bounding box center [634, 278] width 218 height 144
type textarea "hero.moveRight(1)"
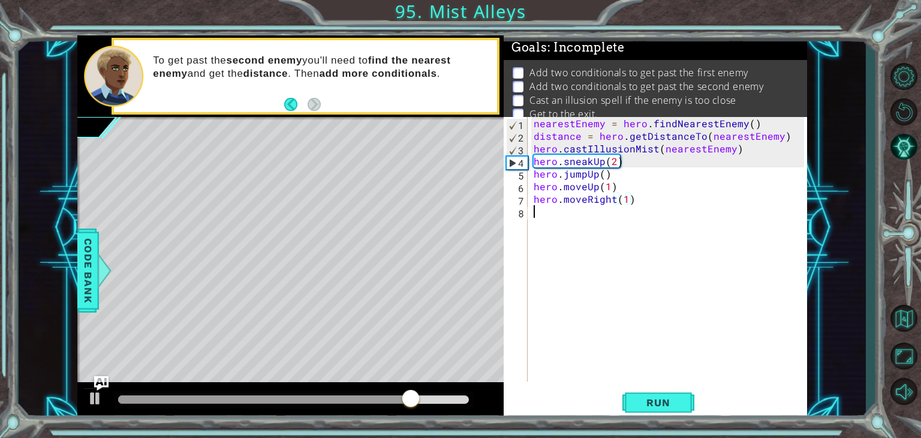
click at [536, 214] on div "nearestEnemy = hero . findNearestEnemy ( ) distance = hero . getDistanceTo ( ne…" at bounding box center [670, 262] width 279 height 290
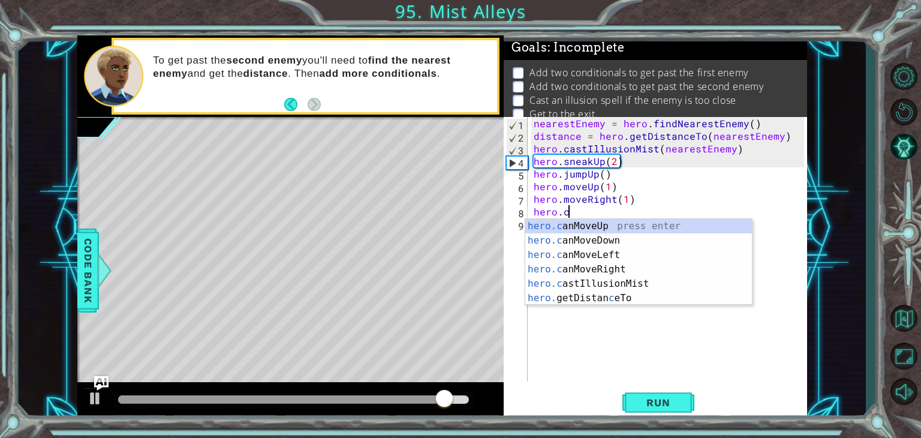
scroll to position [0, 1]
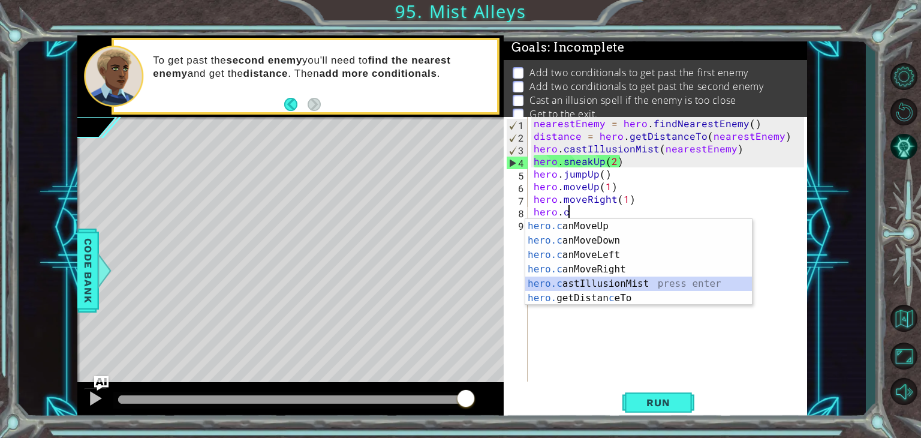
click at [572, 281] on div "hero.c anMoveUp press enter hero.c anMoveDown press enter hero.c anMoveLeft pre…" at bounding box center [638, 276] width 227 height 115
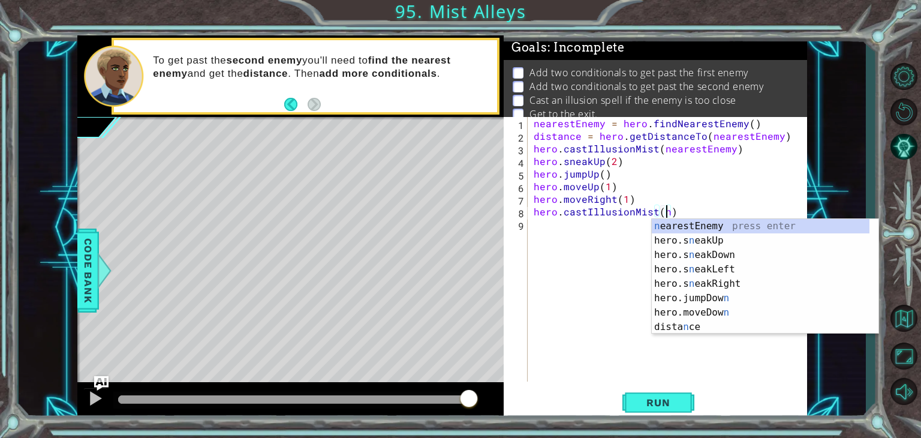
scroll to position [0, 8]
click at [691, 224] on div "ne arestEnemy press enter hero.s ne akUp press enter hero.s ne akDown press ent…" at bounding box center [761, 291] width 218 height 144
type textarea "hero.castIllusionMist(nearestEnemy)"
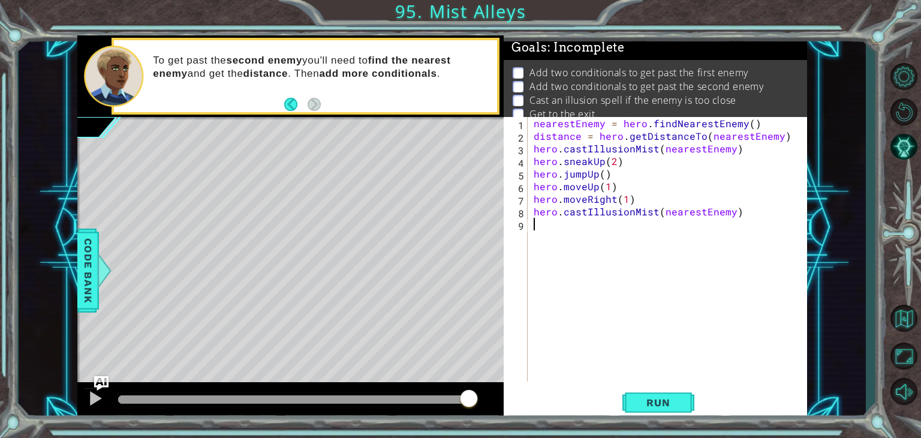
click at [584, 223] on div "nearestEnemy = hero . findNearestEnemy ( ) distance = hero . getDistanceTo ( ne…" at bounding box center [670, 262] width 279 height 290
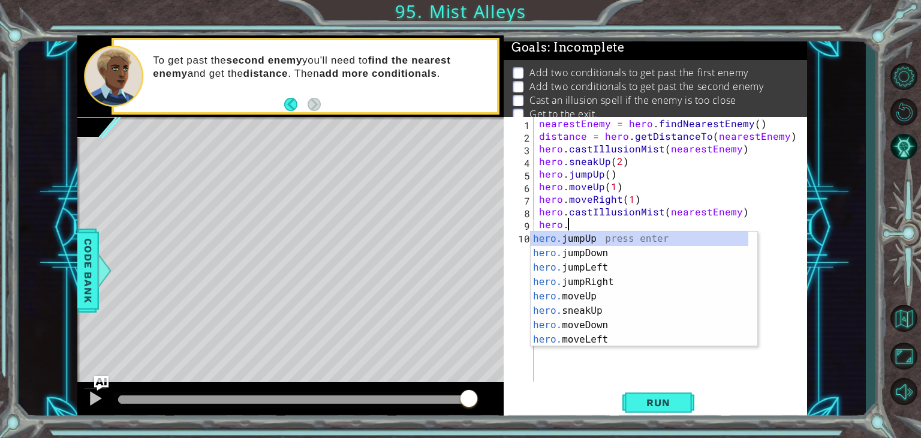
scroll to position [0, 1]
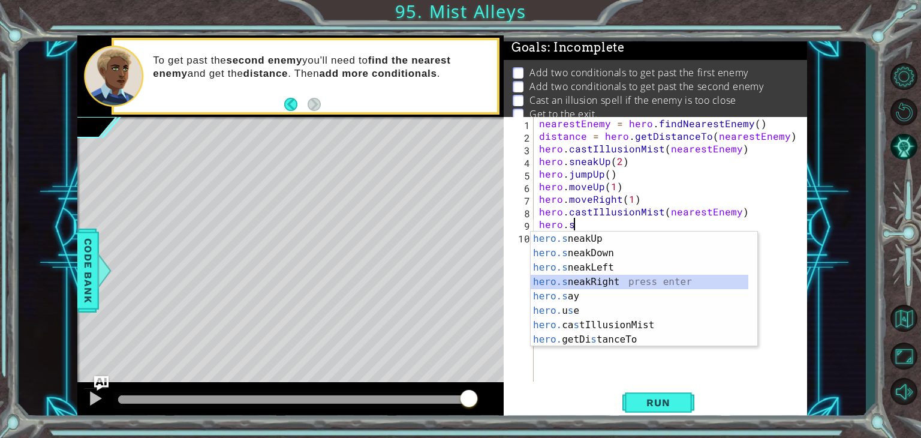
click at [599, 278] on div "hero.s neakUp press enter hero.s neakDown press enter hero.s neakLeft press ent…" at bounding box center [640, 303] width 218 height 144
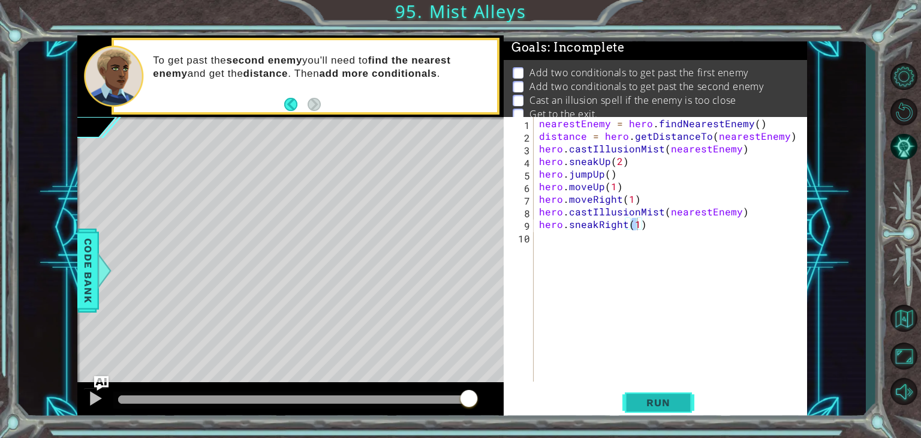
click at [652, 394] on button "Run" at bounding box center [658, 402] width 72 height 31
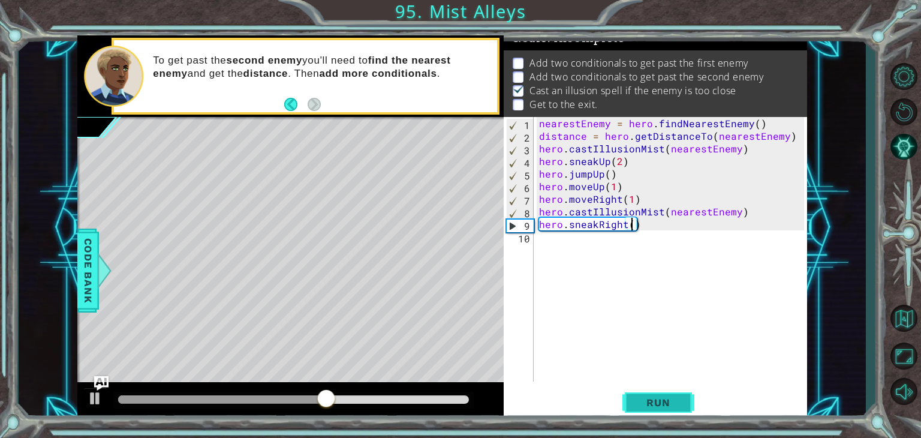
scroll to position [0, 5]
click at [652, 404] on span "Run" at bounding box center [657, 402] width 47 height 12
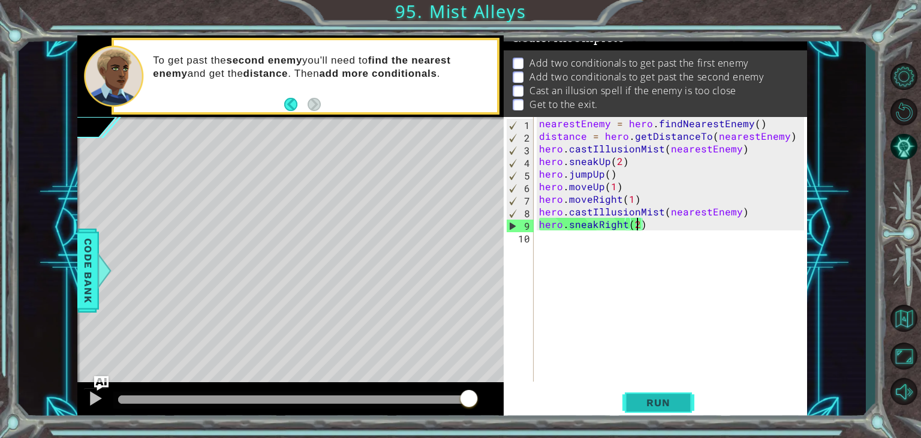
click at [655, 413] on button "Run" at bounding box center [658, 402] width 72 height 31
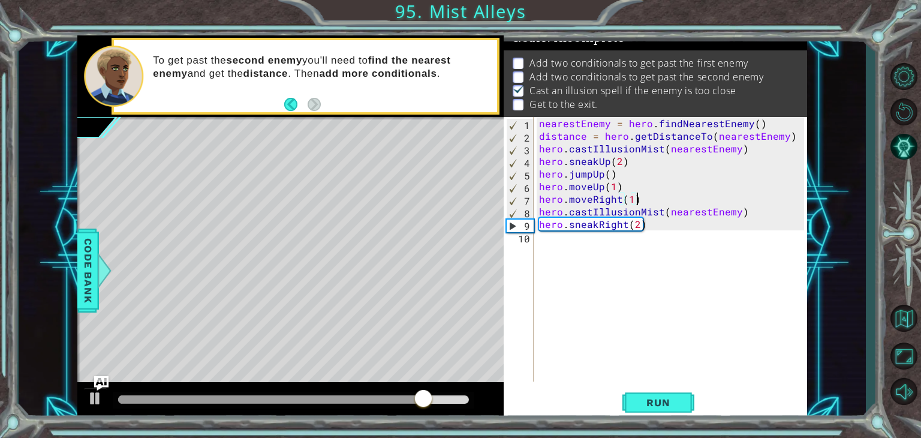
click at [637, 198] on div "nearestEnemy = hero . findNearestEnemy ( ) distance = hero . getDistanceTo ( ne…" at bounding box center [673, 262] width 273 height 290
type textarea "hero.moveRight(1)"
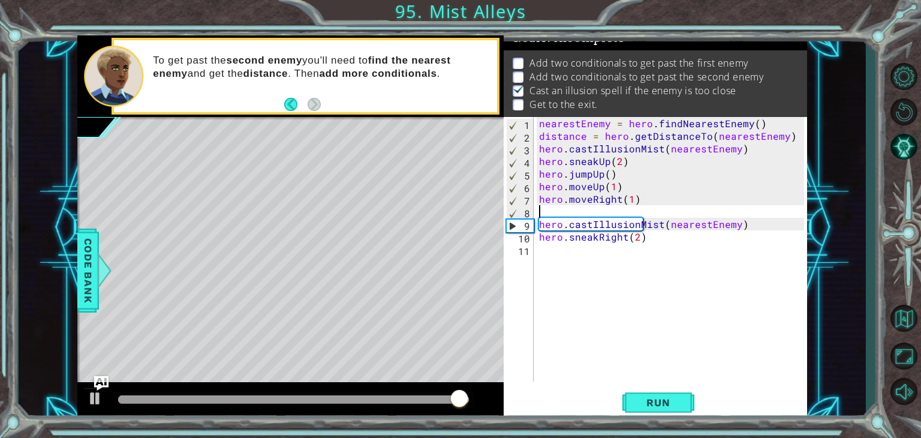
click at [786, 134] on div "nearestEnemy = hero . findNearestEnemy ( ) distance = hero . getDistanceTo ( ne…" at bounding box center [673, 262] width 273 height 290
click at [545, 121] on div "nearestEnemy = hero . findNearestEnemy ( ) distance = hero . getDistanceTo ( ne…" at bounding box center [673, 262] width 273 height 290
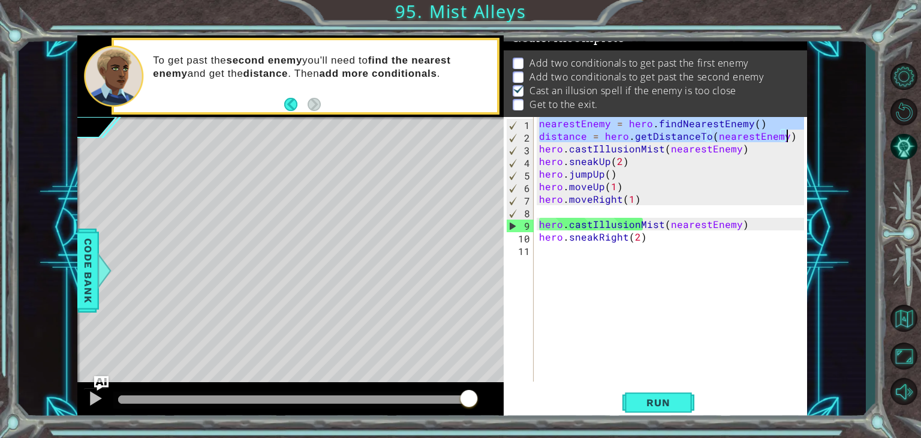
drag, startPoint x: 537, startPoint y: 122, endPoint x: 795, endPoint y: 140, distance: 258.5
click at [795, 140] on div "nearestEnemy = hero . findNearestEnemy ( ) distance = hero . getDistanceTo ( ne…" at bounding box center [673, 262] width 273 height 290
type textarea "nearestEnemy = hero.findNearestEnemy() distance = hero.getDistanceTo(nearestEne…"
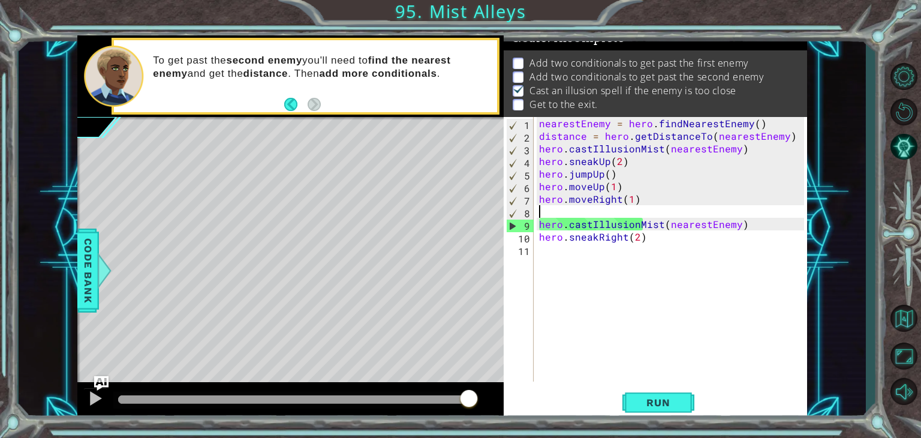
click at [543, 215] on div "nearestEnemy = hero . findNearestEnemy ( ) distance = hero . getDistanceTo ( ne…" at bounding box center [673, 262] width 273 height 290
paste textarea "distance = hero.getDistanceTo(nearestEnemy)"
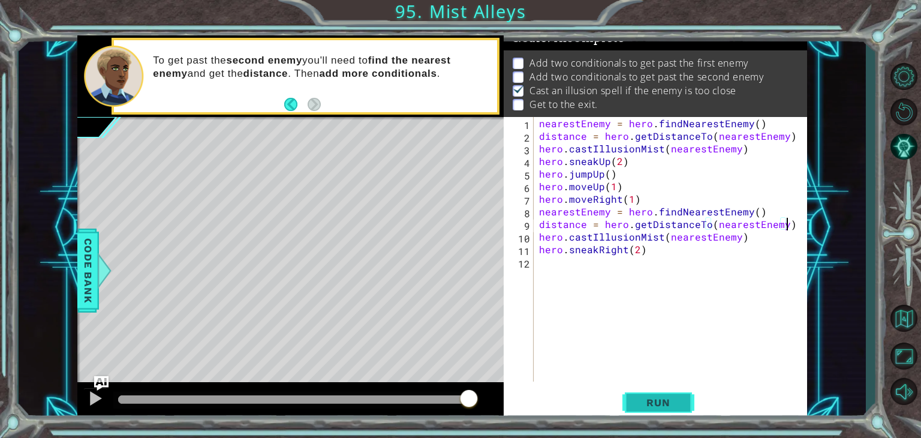
click at [660, 400] on span "Run" at bounding box center [657, 402] width 47 height 12
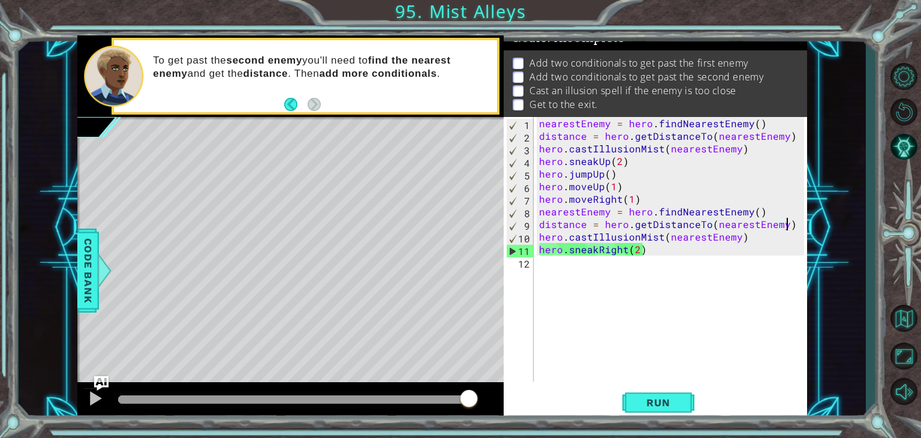
click at [649, 209] on div "nearestEnemy = hero . findNearestEnemy ( ) distance = hero . getDistanceTo ( ne…" at bounding box center [673, 262] width 273 height 290
click at [645, 195] on div "nearestEnemy = hero . findNearestEnemy ( ) distance = hero . getDistanceTo ( ne…" at bounding box center [673, 262] width 273 height 290
type textarea "hero.moveRight(1)"
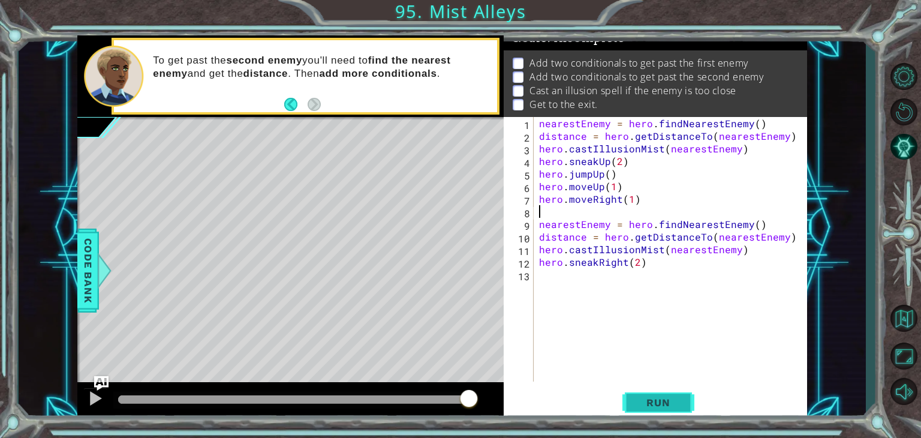
click at [659, 403] on span "Run" at bounding box center [657, 402] width 47 height 12
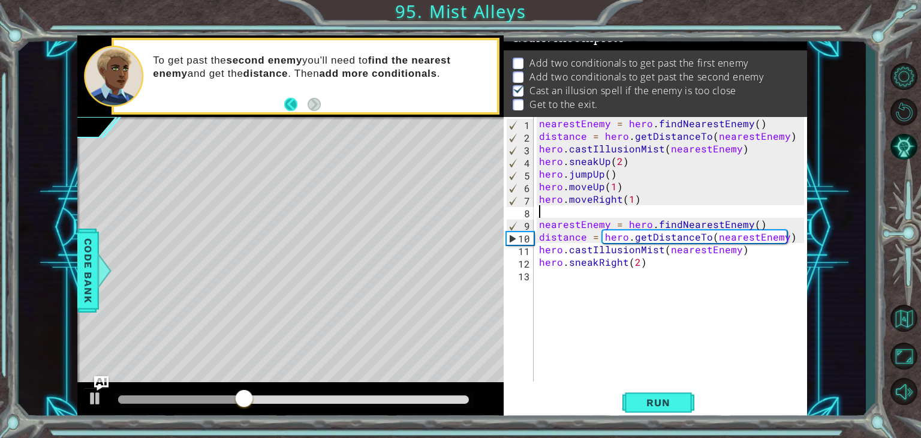
click at [285, 98] on button "Back" at bounding box center [295, 104] width 23 height 13
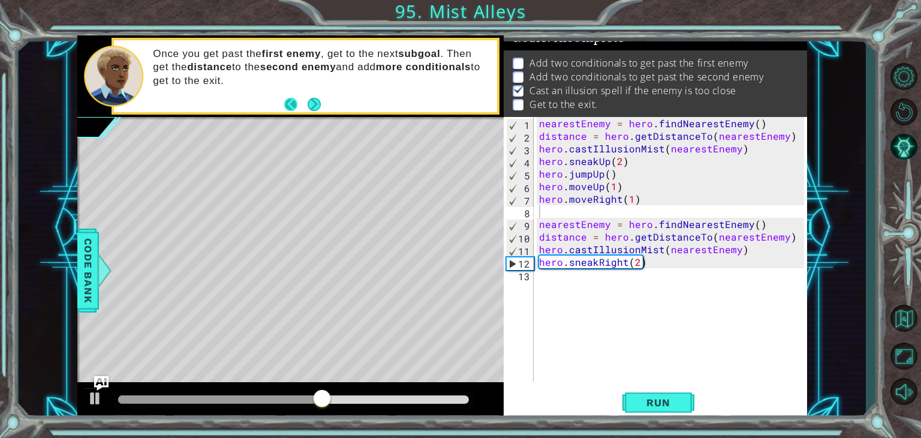
click at [292, 101] on button "Back" at bounding box center [295, 104] width 23 height 13
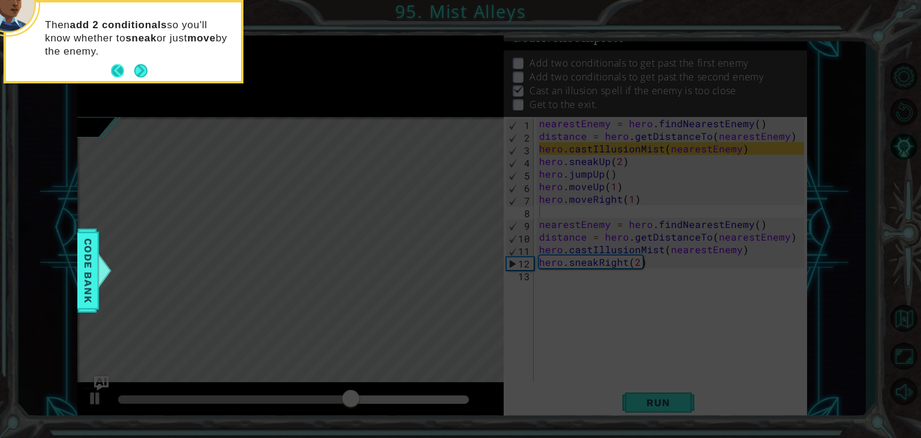
click at [113, 64] on button "Back" at bounding box center [122, 70] width 23 height 13
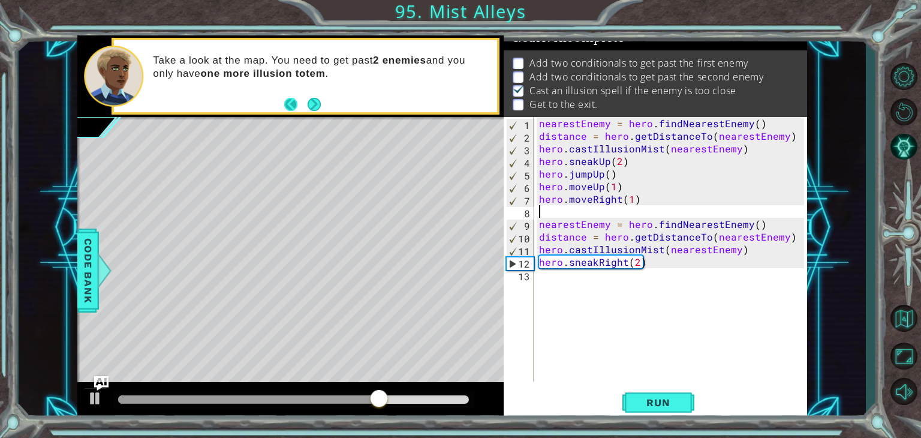
click at [293, 103] on button "Back" at bounding box center [295, 104] width 23 height 13
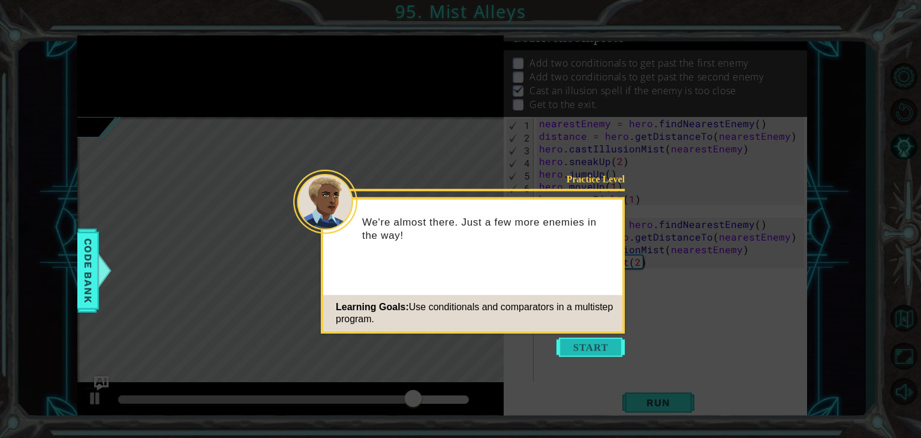
click at [585, 341] on button "Start" at bounding box center [591, 347] width 68 height 19
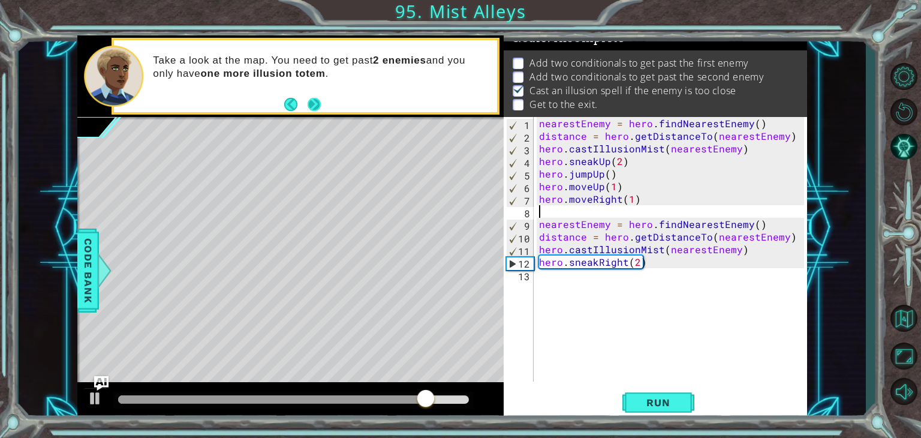
click at [308, 103] on button "Next" at bounding box center [314, 103] width 17 height 17
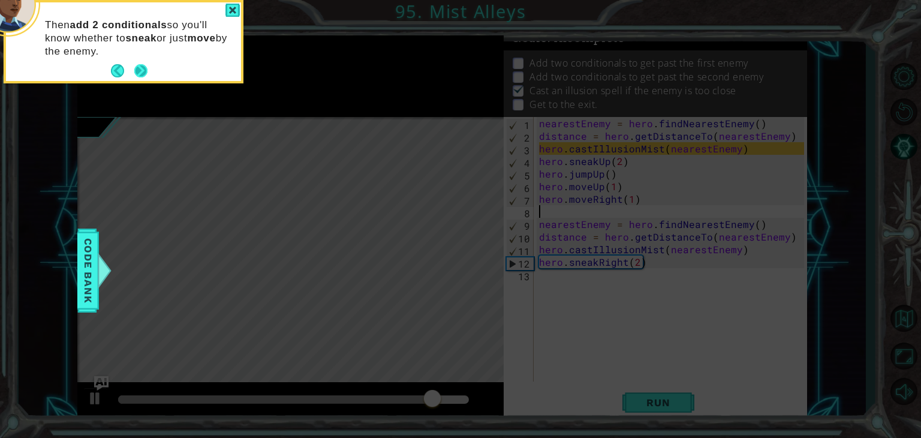
click at [142, 75] on button "Next" at bounding box center [140, 71] width 19 height 19
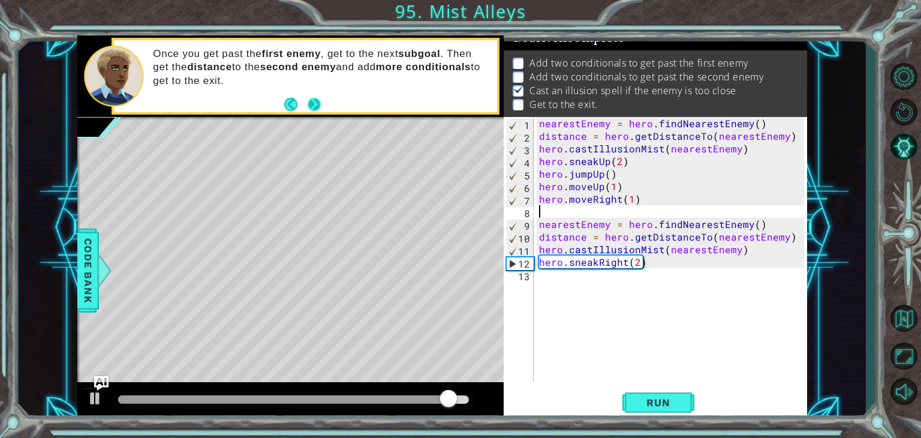
click at [314, 102] on button "Next" at bounding box center [314, 103] width 17 height 17
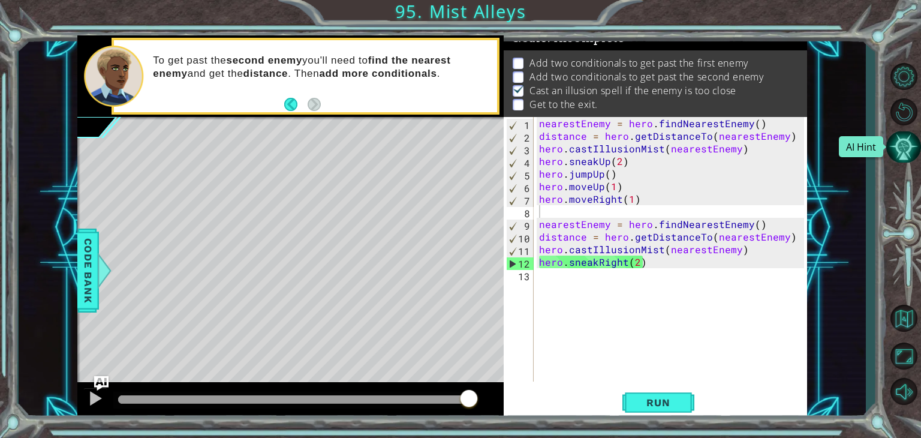
click at [896, 142] on button "AI Hint" at bounding box center [903, 147] width 35 height 32
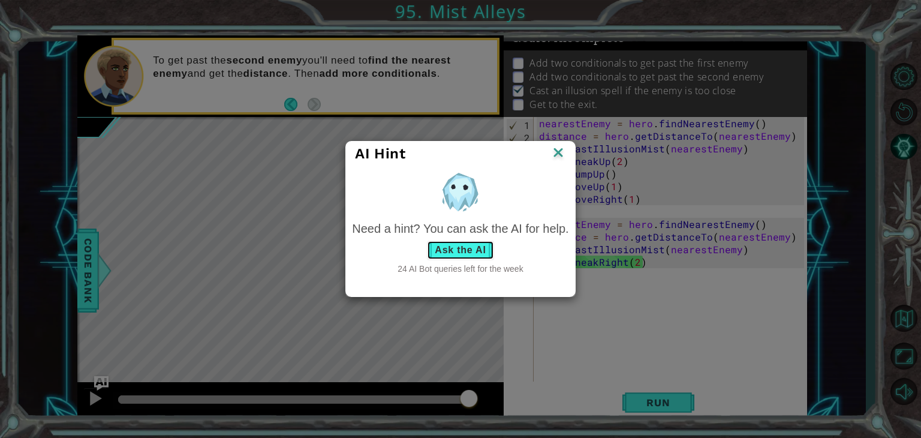
click at [471, 248] on button "Ask the AI" at bounding box center [460, 249] width 67 height 19
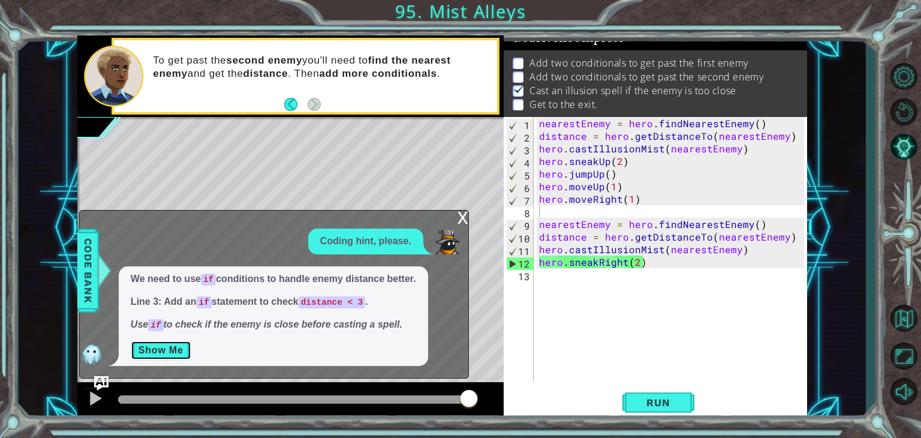
click at [169, 350] on button "Show Me" at bounding box center [161, 350] width 61 height 19
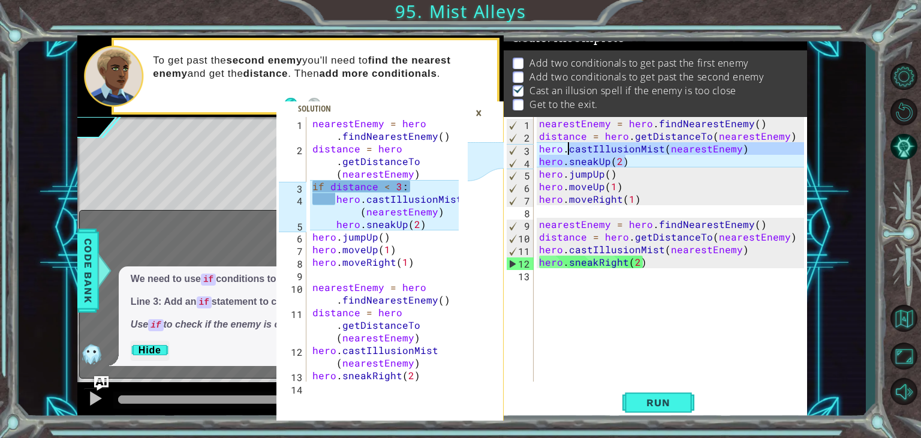
drag, startPoint x: 634, startPoint y: 162, endPoint x: 584, endPoint y: 158, distance: 50.5
click at [584, 158] on div "nearestEnemy = hero . findNearestEnemy ( ) distance = hero . getDistanceTo ( ne…" at bounding box center [673, 262] width 273 height 290
click at [584, 158] on div "nearestEnemy = hero . findNearestEnemy ( ) distance = hero . getDistanceTo ( ne…" at bounding box center [670, 249] width 267 height 264
drag, startPoint x: 630, startPoint y: 163, endPoint x: 530, endPoint y: 147, distance: 101.5
click at [530, 147] on div "hero.sneakUp(2) 1 2 3 4 5 6 7 8 9 10 11 12 13 nearestEnemy = hero . findNearest…" at bounding box center [654, 249] width 300 height 264
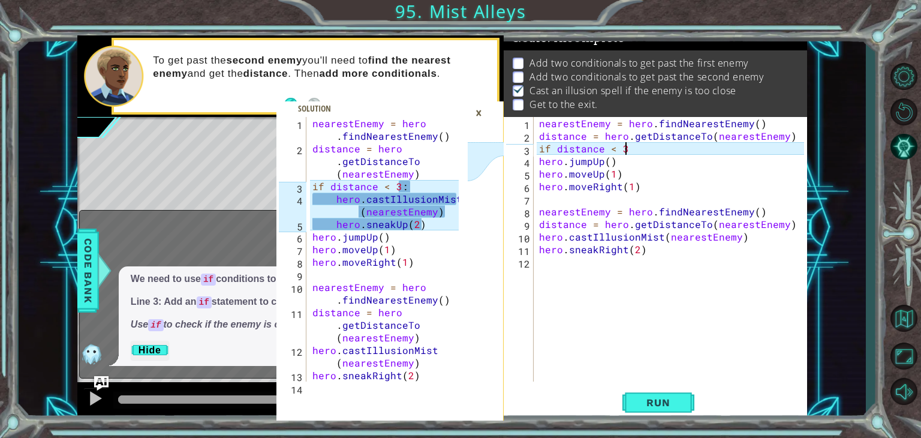
scroll to position [0, 5]
type textarea "if distance < 3:"
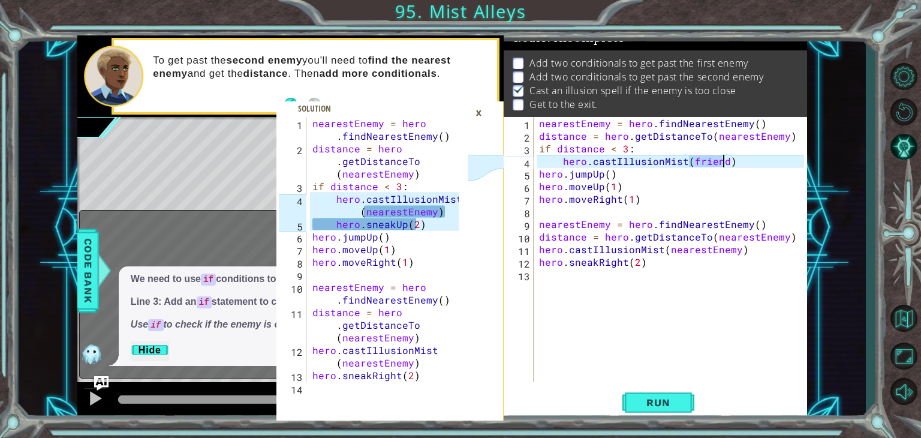
scroll to position [0, 9]
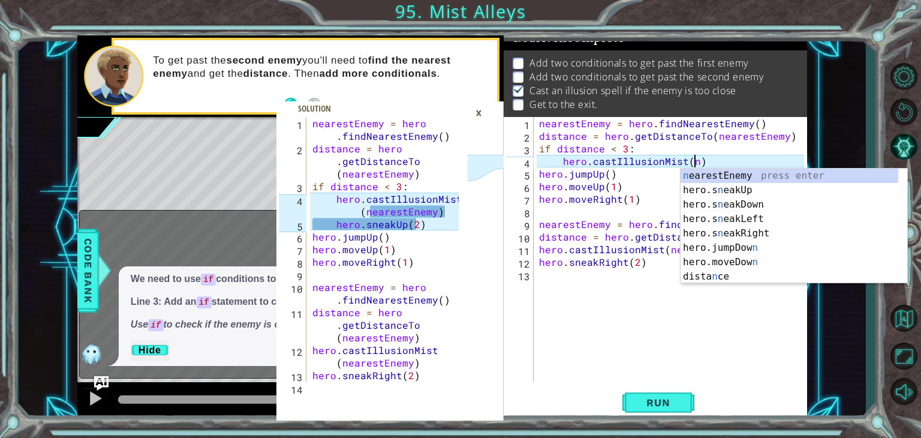
click at [749, 178] on div "n earestEnemy press enter hero.s n eakUp press enter hero.s n eakDown press ent…" at bounding box center [794, 241] width 227 height 144
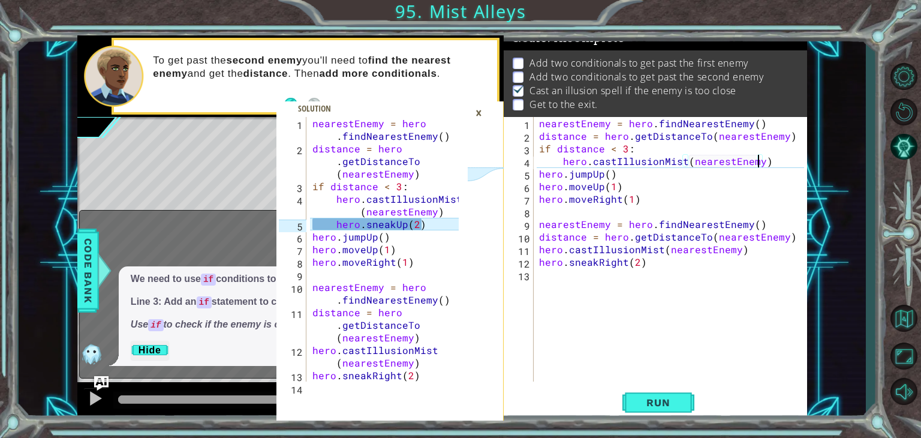
click at [758, 175] on div "nearestEnemy = hero . findNearestEnemy ( ) distance = hero . getDistanceTo ( ne…" at bounding box center [673, 262] width 273 height 290
click at [775, 157] on div "nearestEnemy = hero . findNearestEnemy ( ) distance = hero . getDistanceTo ( ne…" at bounding box center [673, 262] width 273 height 290
type textarea "hero.castIllusionMist(nearestEnemy)"
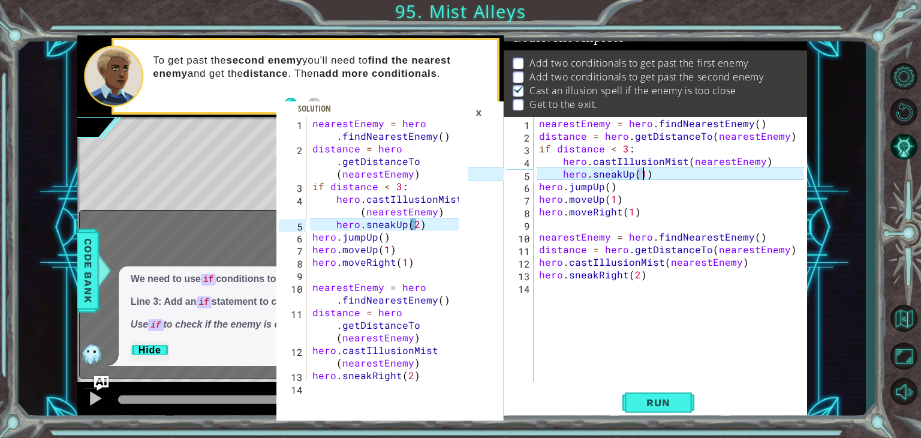
scroll to position [0, 6]
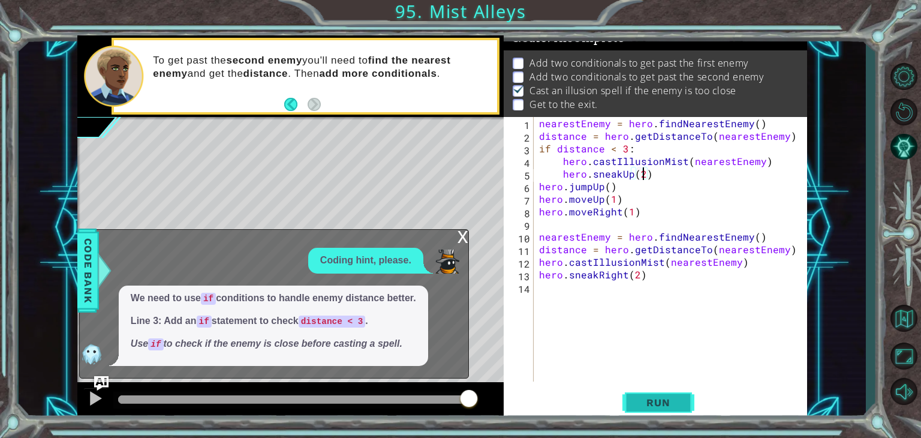
type textarea "hero.sneakUp(2)"
click at [652, 399] on span "Run" at bounding box center [657, 402] width 47 height 12
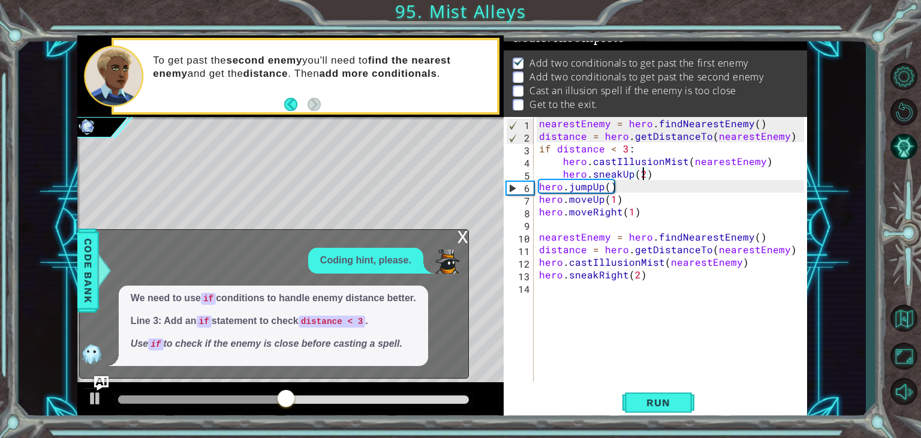
click at [465, 240] on div "x" at bounding box center [463, 236] width 11 height 12
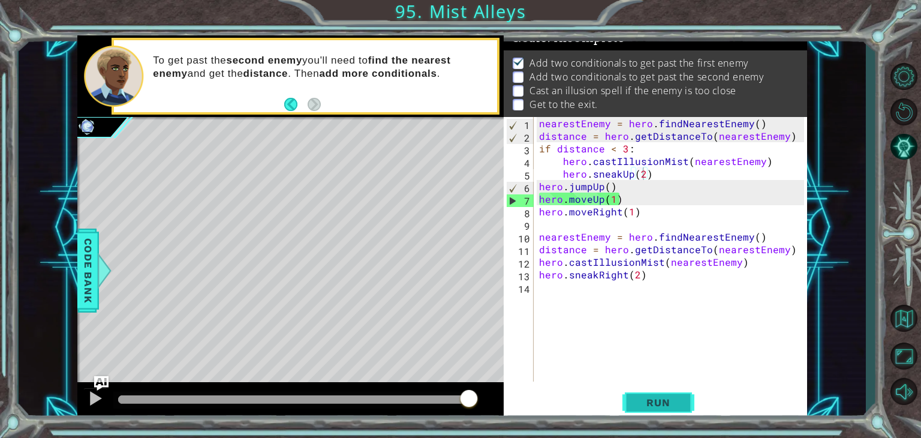
click at [642, 396] on span "Run" at bounding box center [657, 402] width 47 height 12
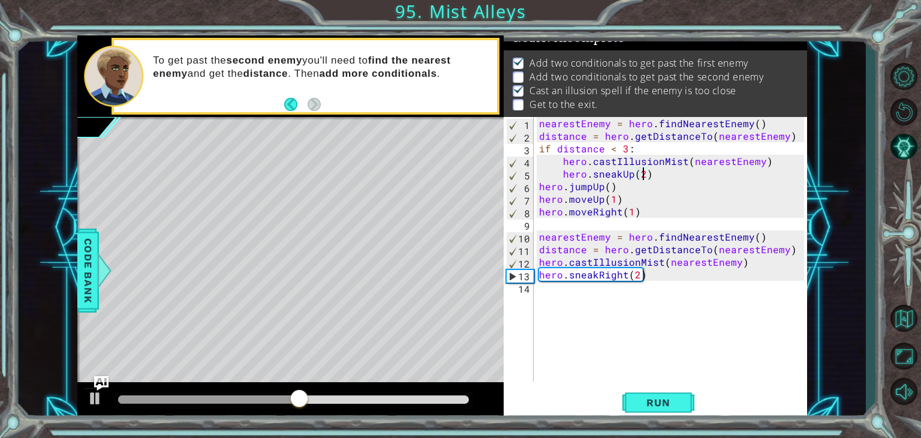
click at [549, 291] on div "nearestEnemy = hero . findNearestEnemy ( ) distance = hero . getDistanceTo ( ne…" at bounding box center [673, 262] width 273 height 290
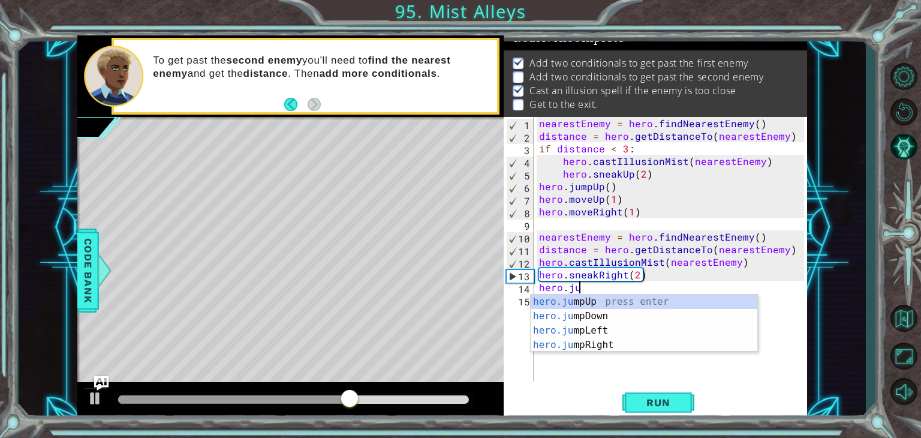
scroll to position [0, 2]
type textarea "hero.jum"
click at [583, 350] on div "hero.jum pUp press enter hero.jum pDown press enter hero.jum pLeft press enter …" at bounding box center [644, 337] width 227 height 86
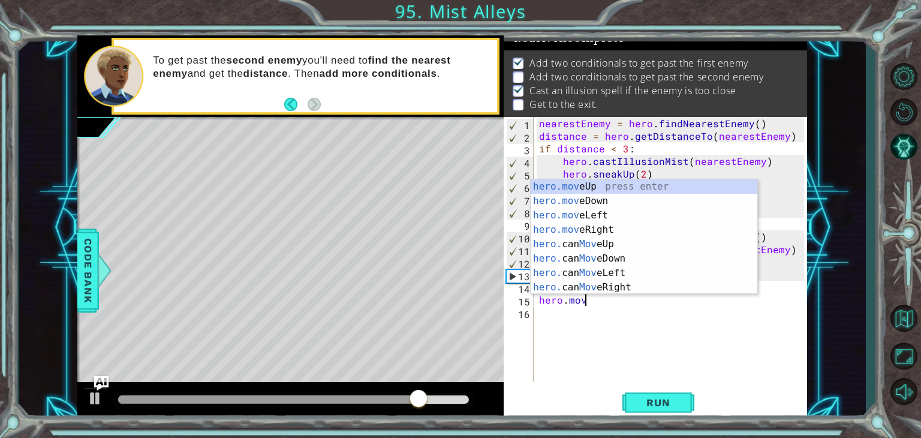
scroll to position [0, 2]
click at [603, 234] on div "hero.move Up press enter hero.move Down press enter hero.move Left press enter …" at bounding box center [644, 251] width 227 height 144
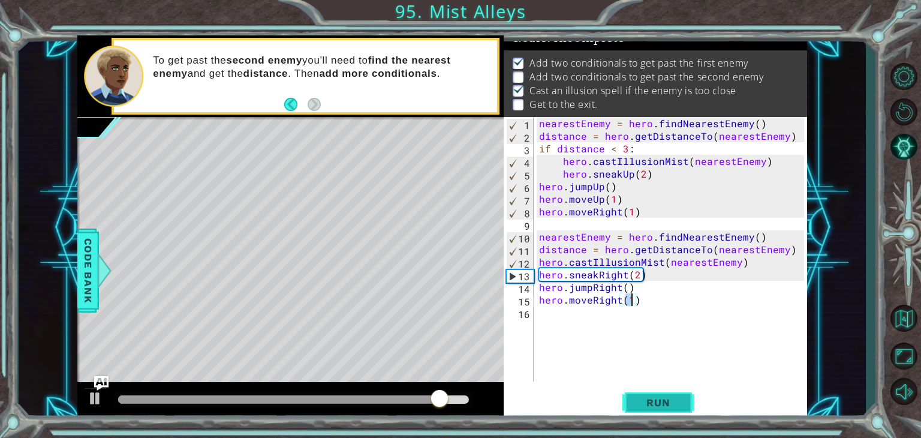
click at [673, 407] on span "Run" at bounding box center [657, 402] width 47 height 12
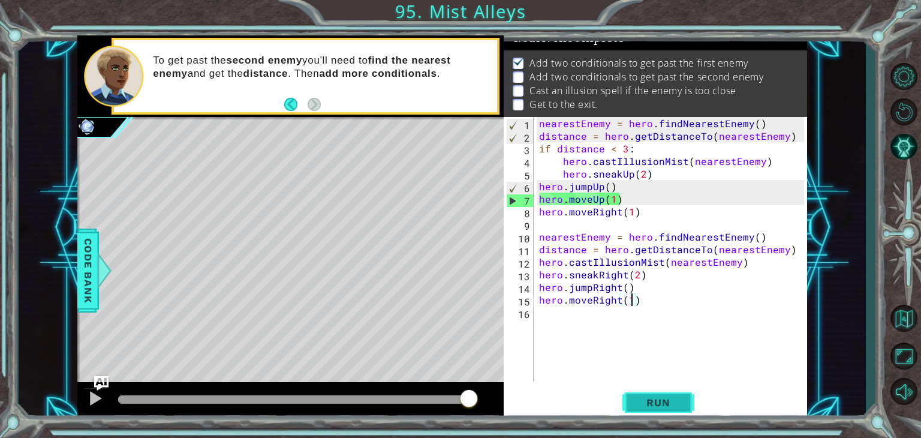
click at [655, 413] on button "Run" at bounding box center [658, 402] width 72 height 31
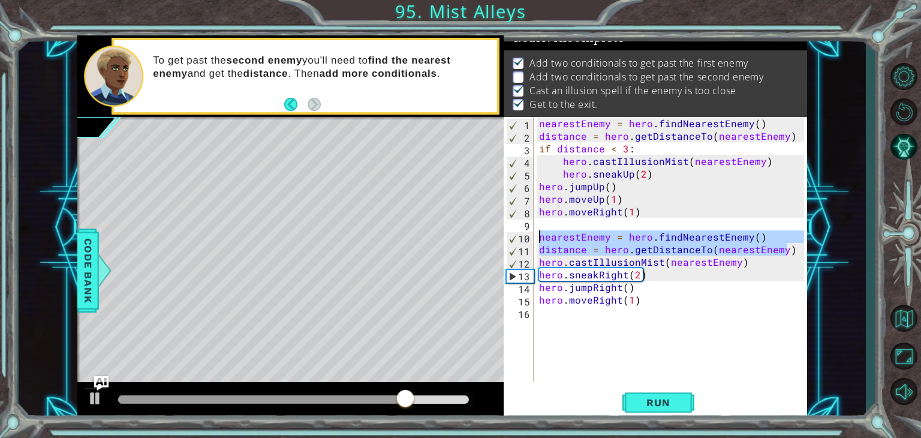
drag, startPoint x: 788, startPoint y: 248, endPoint x: 537, endPoint y: 237, distance: 251.5
click at [537, 237] on div "nearestEnemy = hero . findNearestEnemy ( ) distance = hero . getDistanceTo ( ne…" at bounding box center [673, 262] width 273 height 290
type textarea "nearestEnemy = hero.findNearestEnemy() distance = hero.getDistanceTo(nearestEne…"
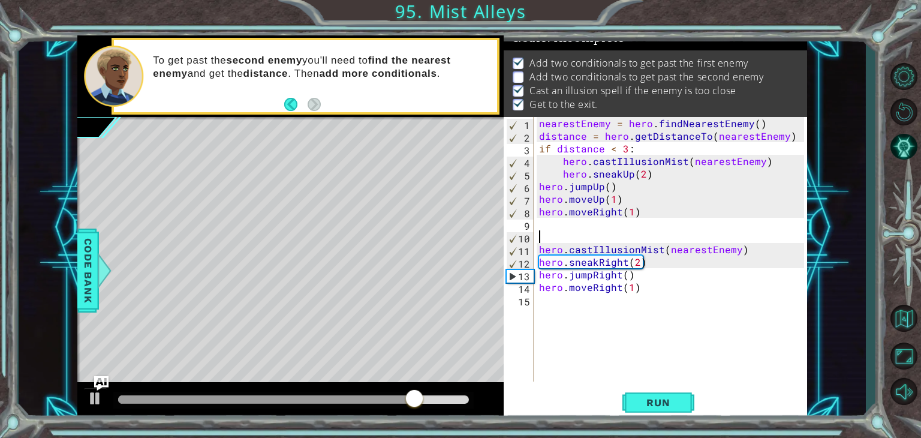
scroll to position [0, 0]
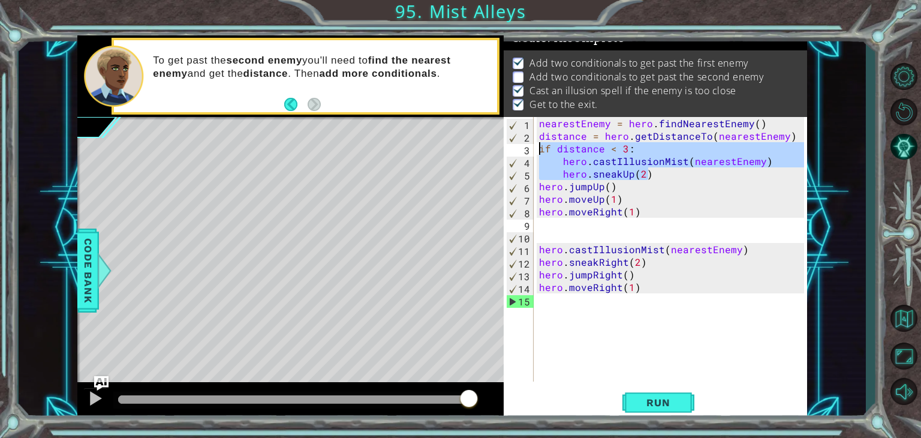
drag, startPoint x: 657, startPoint y: 178, endPoint x: 540, endPoint y: 152, distance: 119.9
click at [540, 152] on div "nearestEnemy = hero . findNearestEnemy ( ) distance = hero . getDistanceTo ( ne…" at bounding box center [673, 262] width 273 height 290
type textarea "if distance < 3: hero.castIllusionMist(nearestEnemy)"
click at [547, 237] on div "nearestEnemy = hero . findNearestEnemy ( ) distance = hero . getDistanceTo ( ne…" at bounding box center [673, 262] width 273 height 290
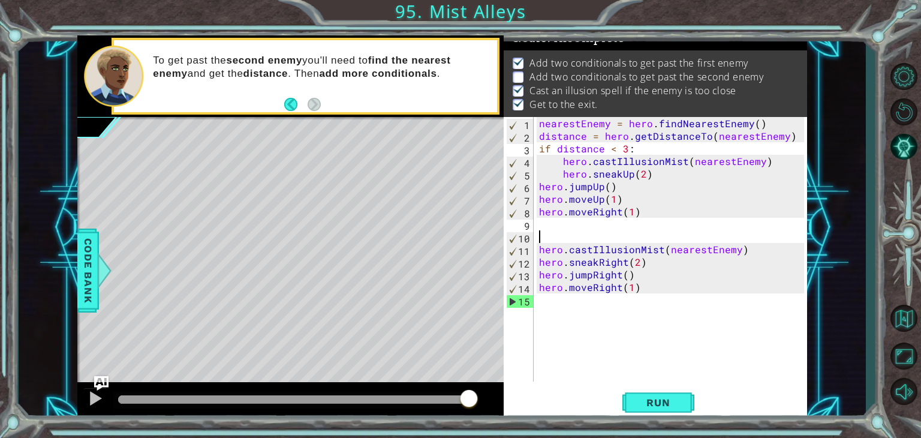
paste textarea "hero.sneakUp(2)"
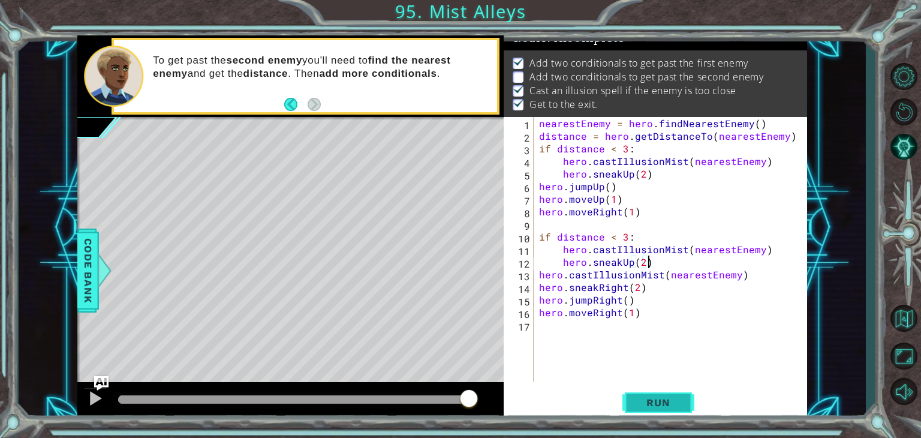
click at [666, 403] on span "Run" at bounding box center [657, 402] width 47 height 12
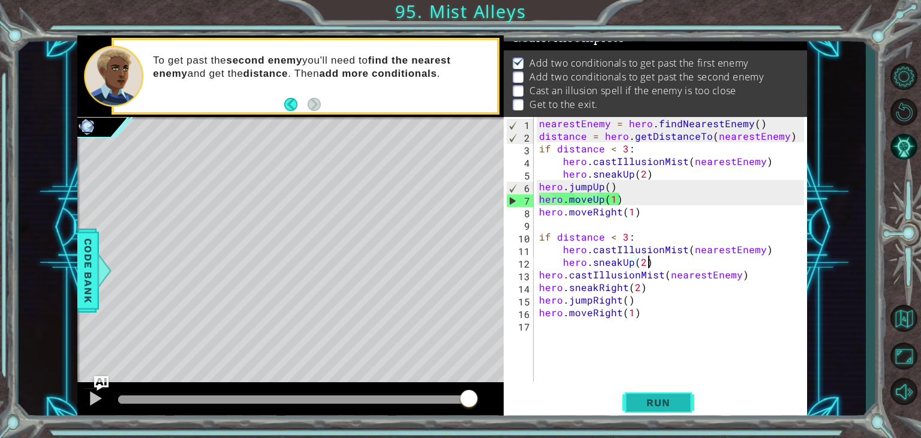
click at [649, 407] on span "Run" at bounding box center [657, 402] width 47 height 12
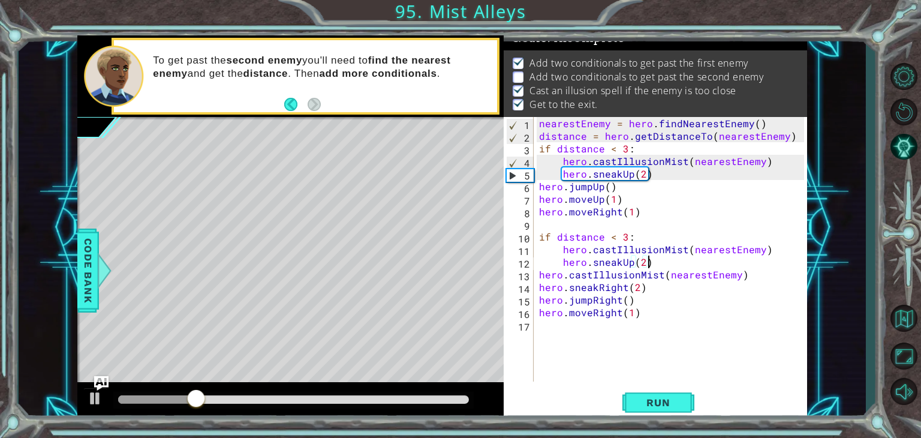
click at [630, 261] on div "nearestEnemy = hero . findNearestEnemy ( ) distance = hero . getDistanceTo ( ne…" at bounding box center [673, 262] width 273 height 290
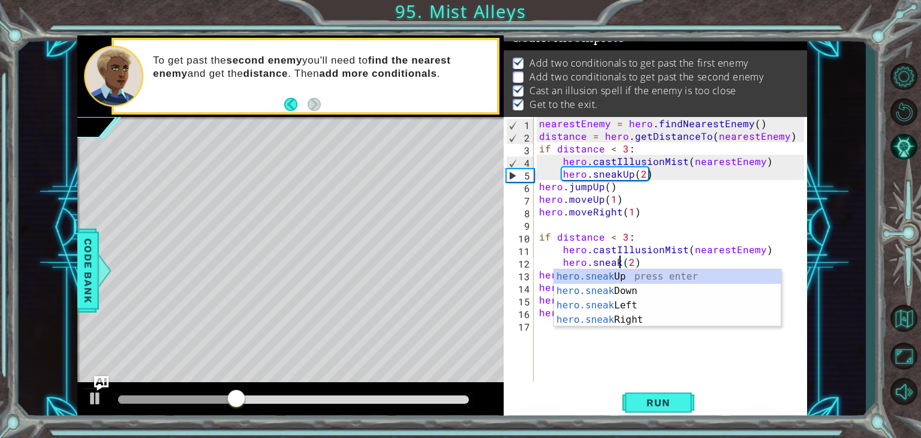
click at [638, 318] on div "hero.sneak Up press enter hero.sneak Down press enter hero.sneak Left press ent…" at bounding box center [667, 312] width 227 height 86
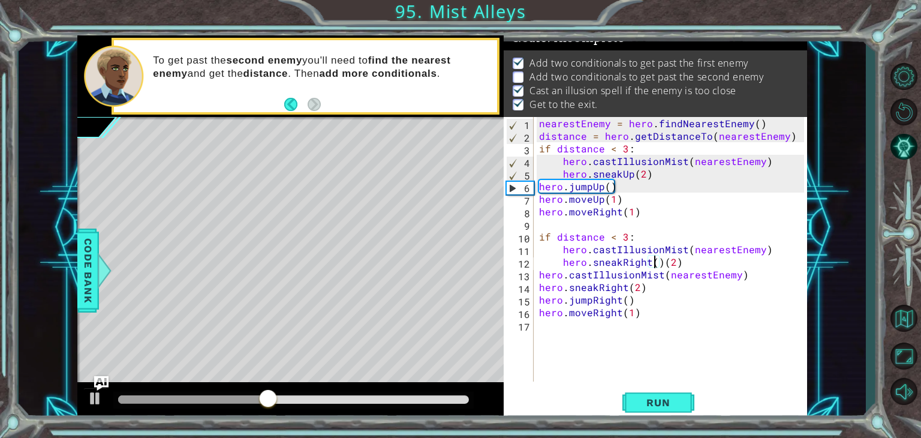
click at [659, 267] on div "nearestEnemy = hero . findNearestEnemy ( ) distance = hero . getDistanceTo ( ne…" at bounding box center [673, 262] width 273 height 290
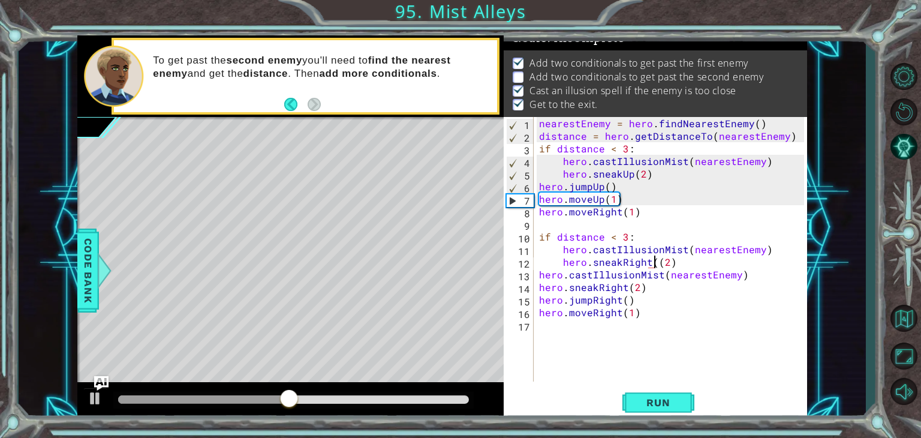
type textarea "hero.sneakRight(2)"
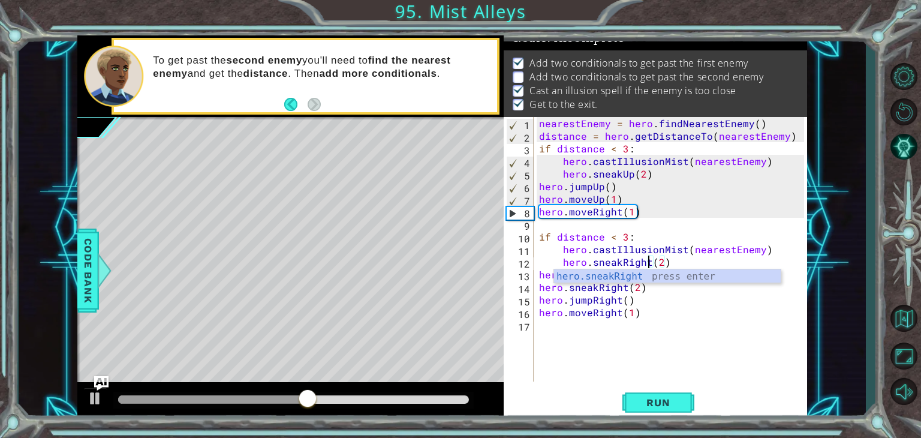
click at [687, 358] on div "nearestEnemy = hero . findNearestEnemy ( ) distance = hero . getDistanceTo ( ne…" at bounding box center [673, 262] width 273 height 290
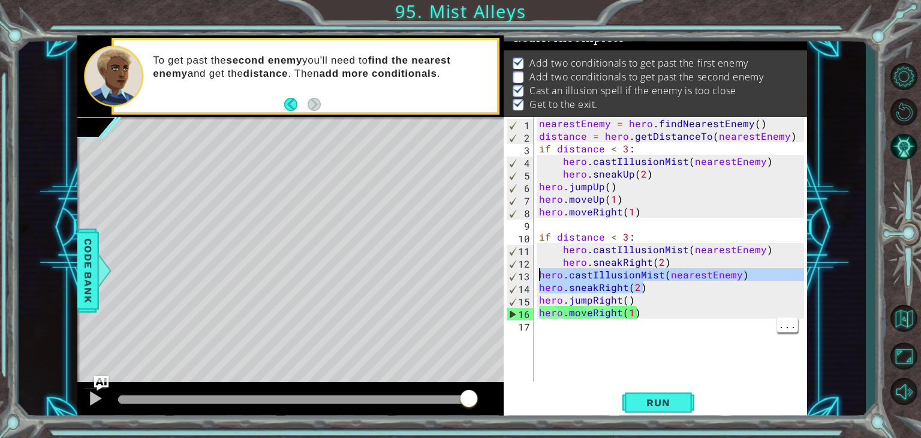
drag, startPoint x: 643, startPoint y: 290, endPoint x: 536, endPoint y: 278, distance: 108.0
click at [536, 278] on div "1 2 3 4 5 6 7 8 9 10 11 12 13 14 15 16 17 nearestEnemy = hero . findNearestEnem…" at bounding box center [654, 249] width 300 height 264
type textarea "hero.castIllusionMist(nearestEnemy) hero.sneakRight(2)"
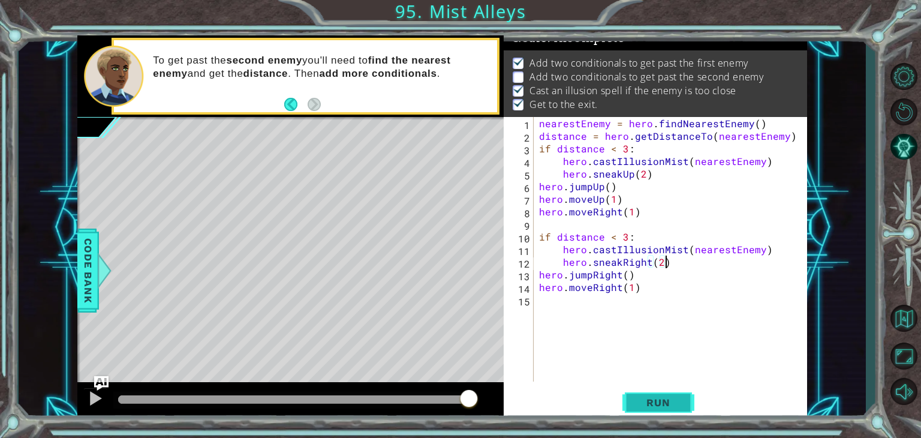
click at [672, 408] on button "Run" at bounding box center [658, 402] width 72 height 31
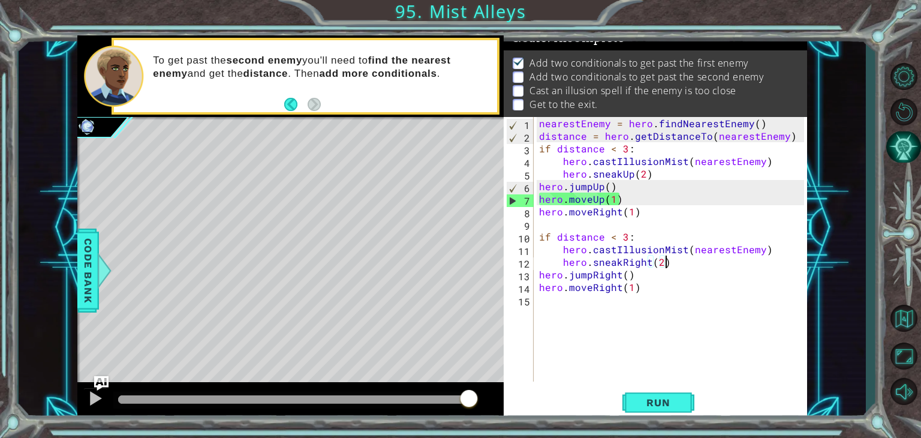
click at [902, 154] on button "AI Hint" at bounding box center [903, 147] width 35 height 32
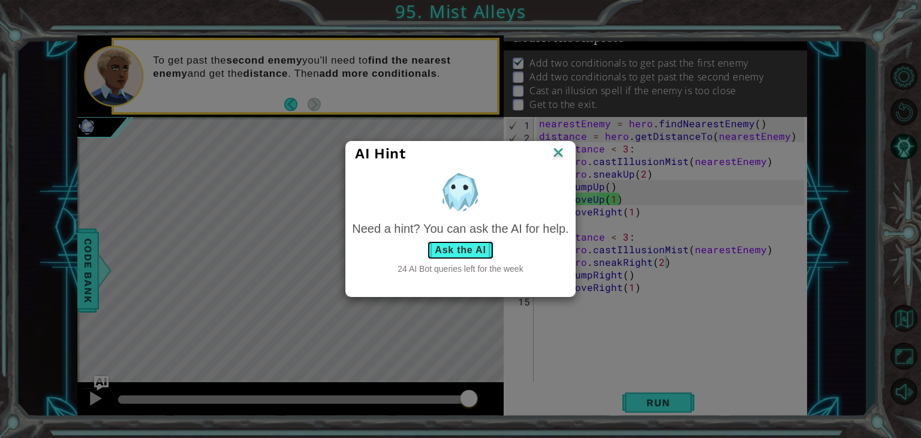
click at [470, 255] on button "Ask the AI" at bounding box center [460, 249] width 67 height 19
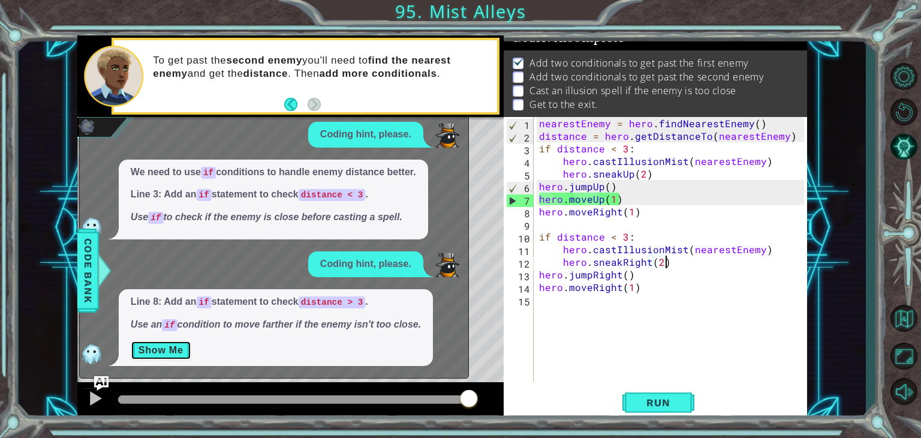
click at [175, 351] on button "Show Me" at bounding box center [161, 350] width 61 height 19
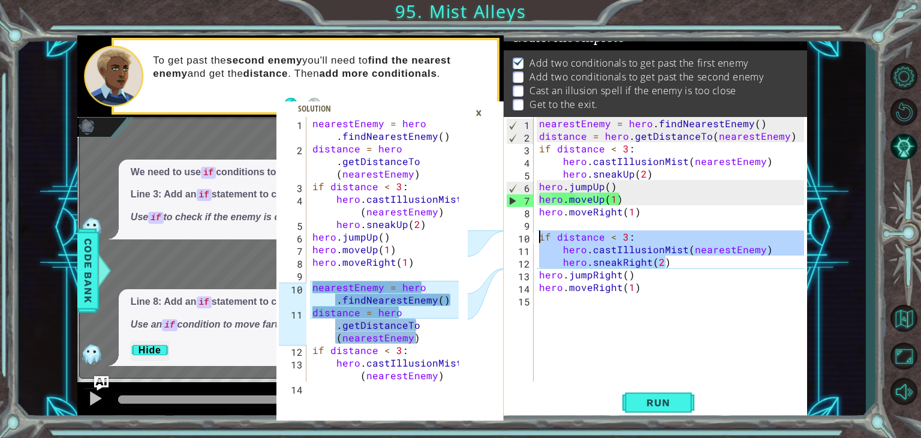
drag, startPoint x: 668, startPoint y: 262, endPoint x: 537, endPoint y: 236, distance: 133.4
click at [537, 236] on div "nearestEnemy = hero . findNearestEnemy ( ) distance = hero . getDistanceTo ( ne…" at bounding box center [673, 262] width 273 height 290
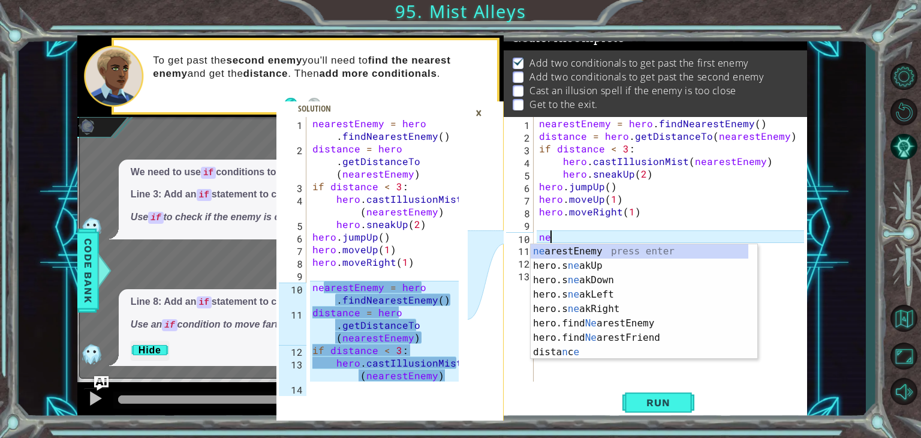
click at [628, 253] on div "ne arestEnemy press enter hero.s ne akUp press enter hero.s ne akDown press ent…" at bounding box center [640, 316] width 218 height 144
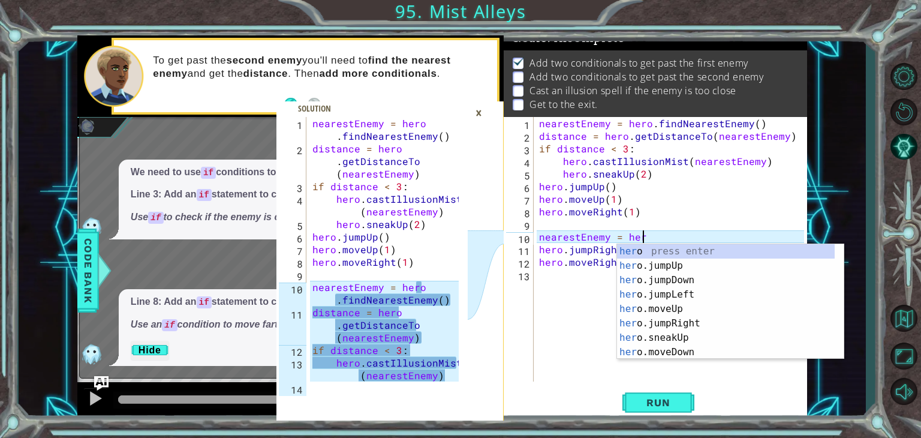
scroll to position [0, 6]
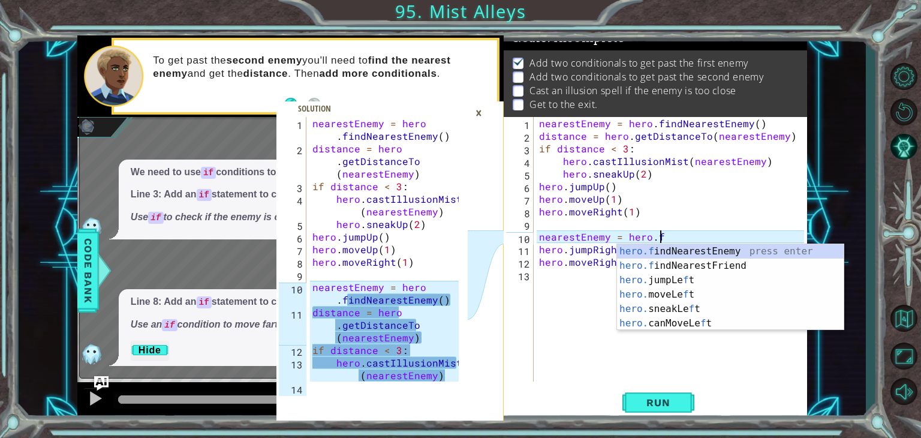
type textarea "nearestEnemy = hero.fin"
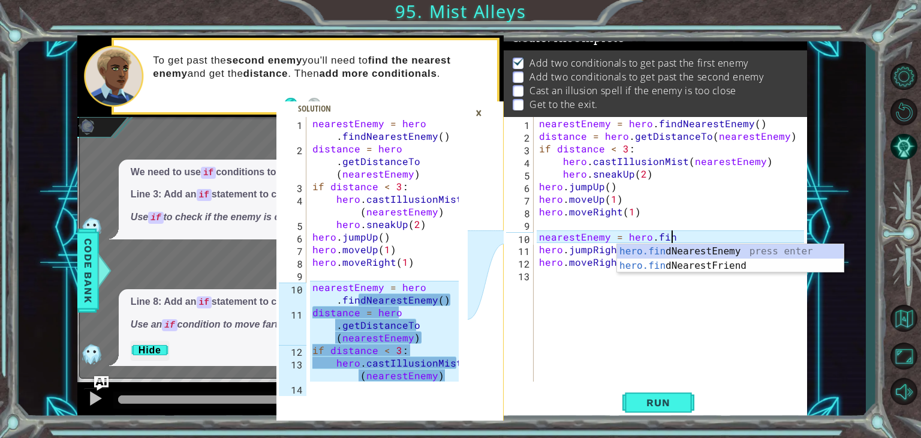
scroll to position [0, 7]
click at [747, 257] on div "hero.fin dNearestEnemy press enter hero.fin dNearestFriend press enter" at bounding box center [730, 273] width 227 height 58
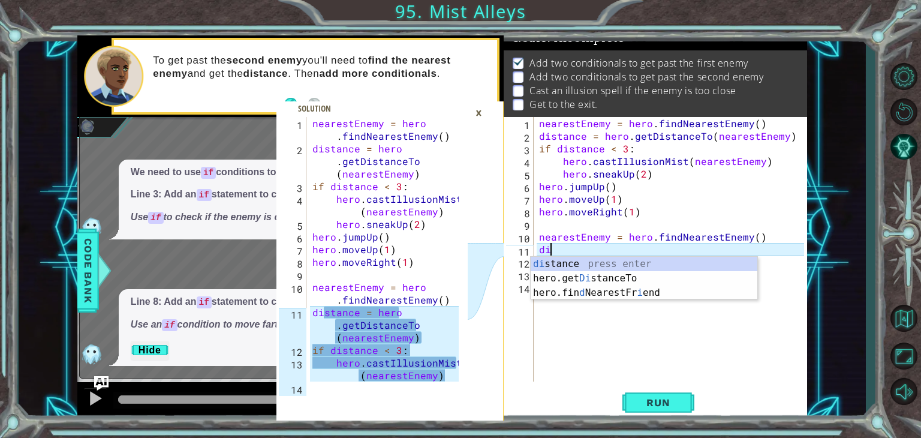
click at [605, 263] on div "di stance press enter hero.get Di stanceTo press enter hero.fin d NearestFr i e…" at bounding box center [644, 293] width 227 height 72
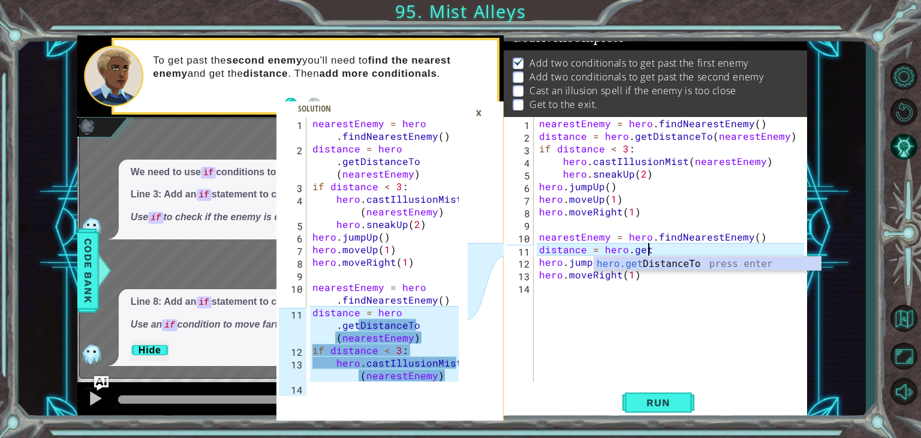
scroll to position [0, 6]
click at [697, 262] on div "hero.get DistanceTo press enter" at bounding box center [707, 278] width 227 height 43
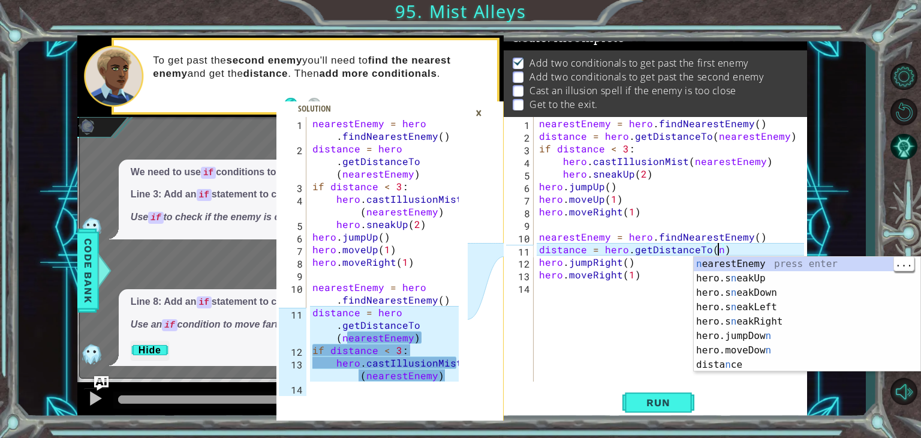
scroll to position [0, 10]
click at [763, 269] on div "n earestEnemy press enter hero.s n eakUp press enter hero.s n eakDown press ent…" at bounding box center [807, 329] width 227 height 144
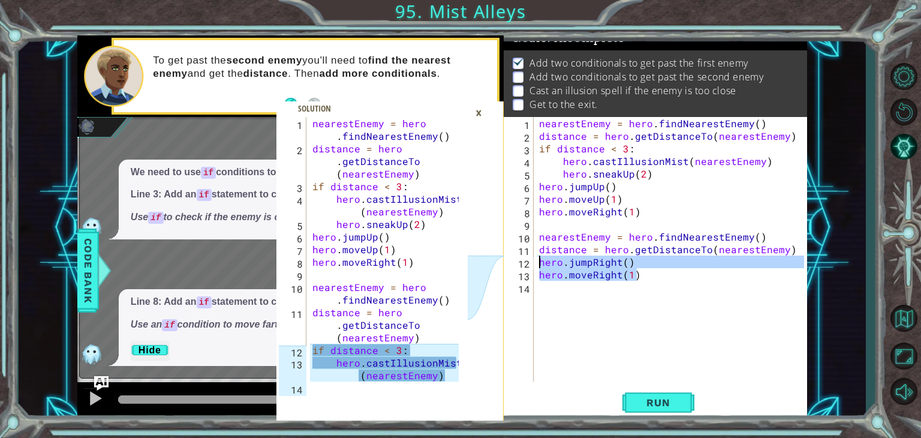
drag, startPoint x: 639, startPoint y: 281, endPoint x: 529, endPoint y: 262, distance: 111.9
click at [529, 262] on div "distance = hero.getDistanceTo(nearestEnemy) 1 2 3 4 5 6 7 8 9 10 11 12 13 14 ne…" at bounding box center [654, 249] width 300 height 264
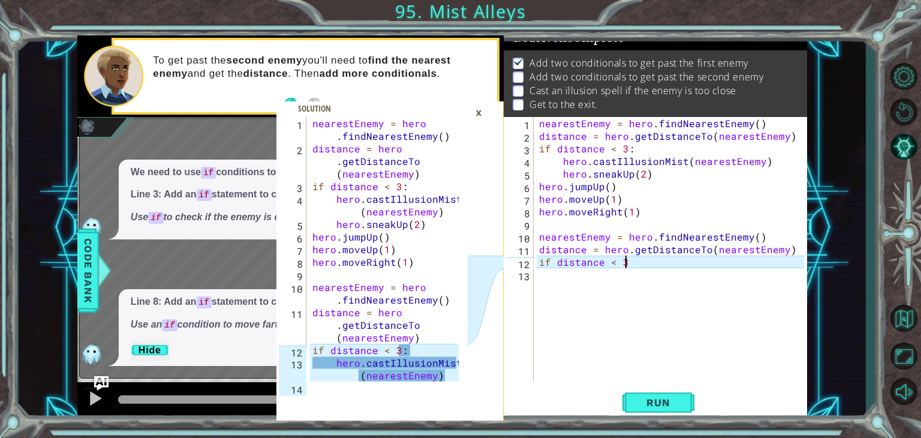
scroll to position [0, 5]
type textarea "if distance < 3:"
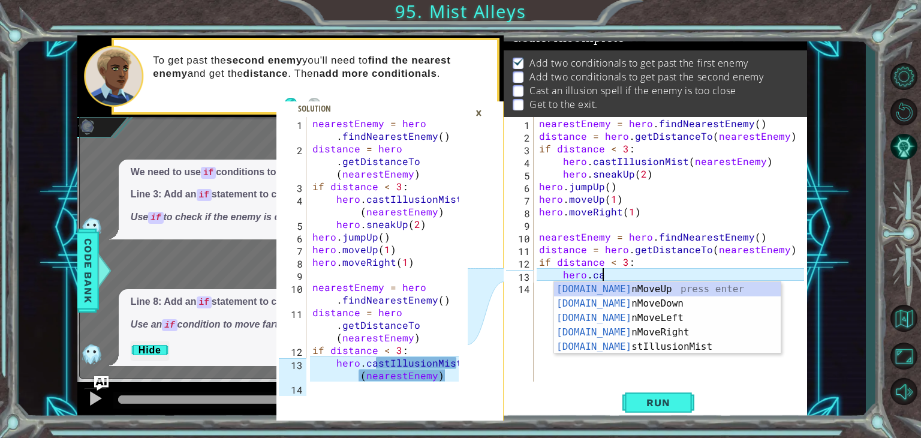
scroll to position [0, 3]
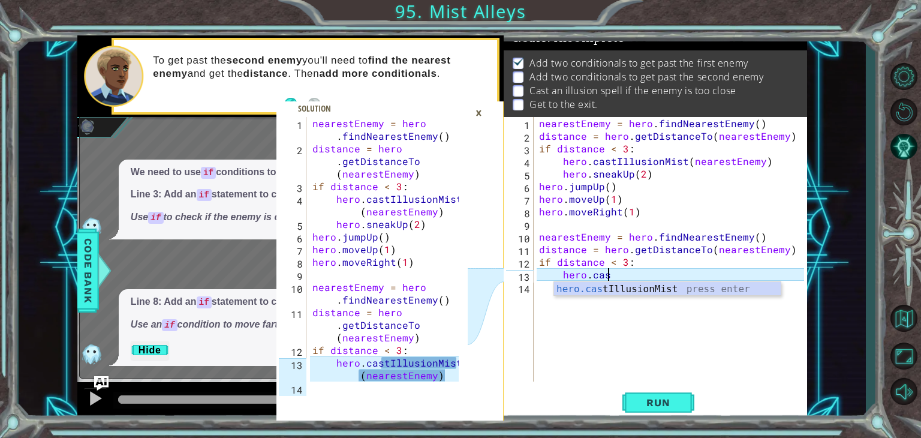
click at [686, 288] on div "hero.cas tIllusionMist press enter" at bounding box center [667, 303] width 227 height 43
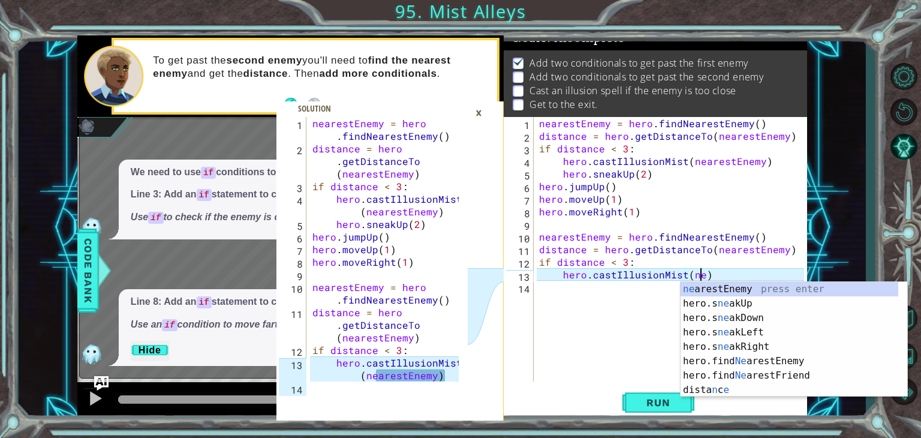
scroll to position [0, 10]
click at [748, 283] on div "ne arestEnemy press enter hero.s ne akUp press enter hero.s ne akDown press ent…" at bounding box center [790, 354] width 218 height 144
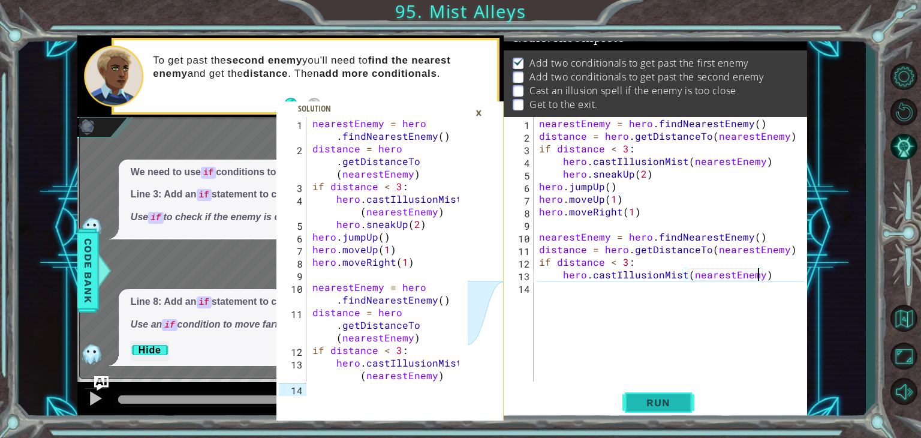
click at [649, 407] on span "Run" at bounding box center [657, 402] width 47 height 12
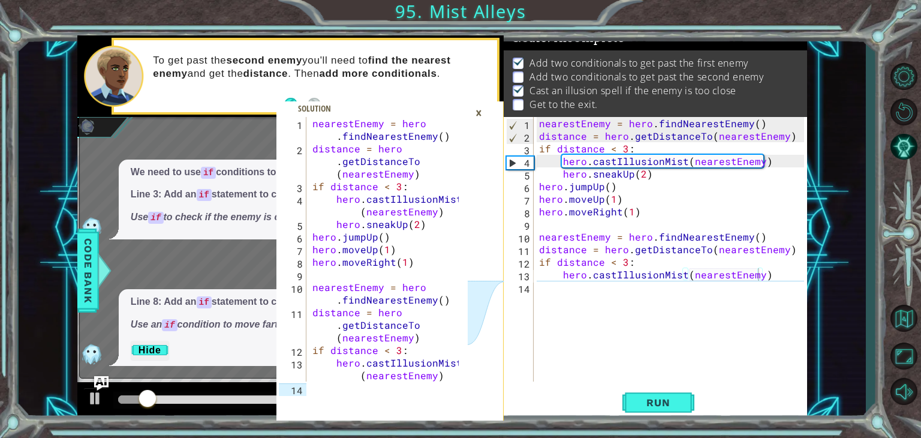
click at [479, 113] on div "×" at bounding box center [479, 113] width 19 height 20
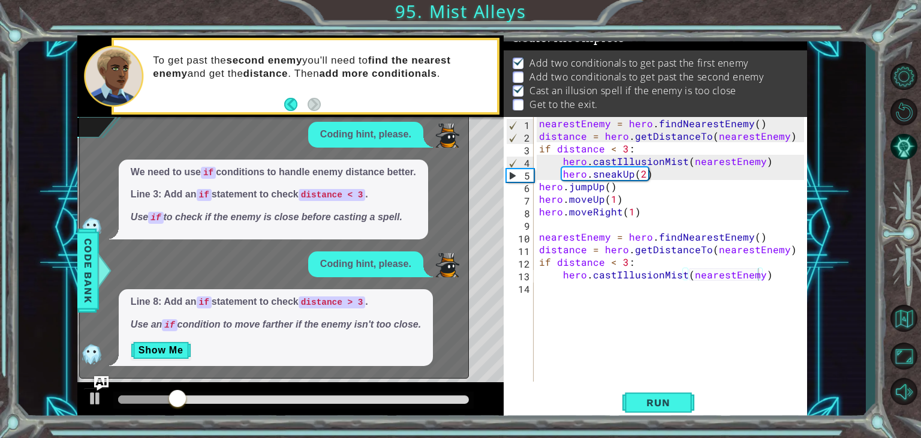
click at [390, 173] on p "We need to use if conditions to handle enemy distance better." at bounding box center [273, 173] width 285 height 14
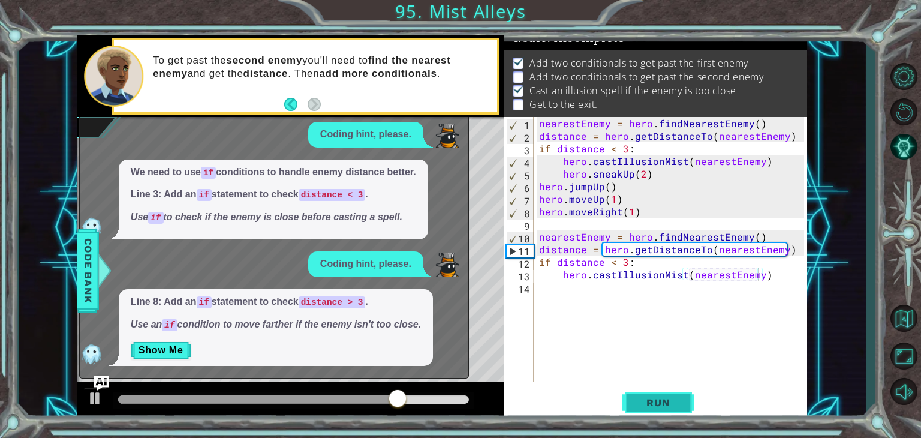
click at [660, 401] on span "Run" at bounding box center [657, 402] width 47 height 12
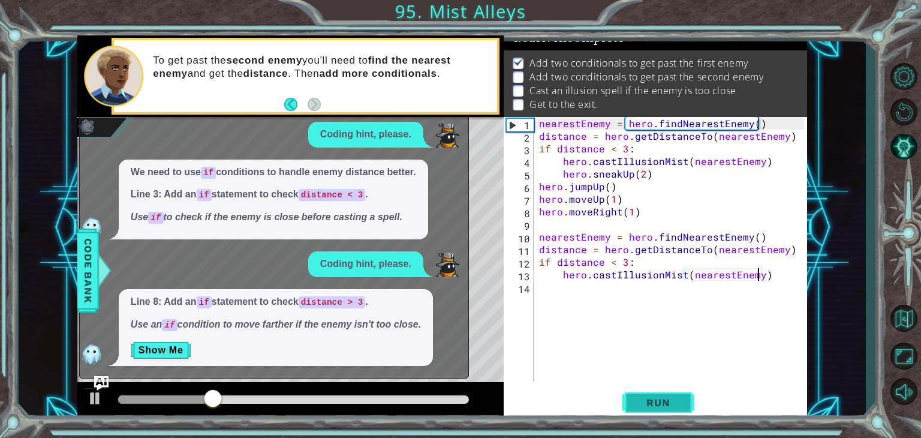
click at [660, 401] on span "Run" at bounding box center [657, 402] width 47 height 12
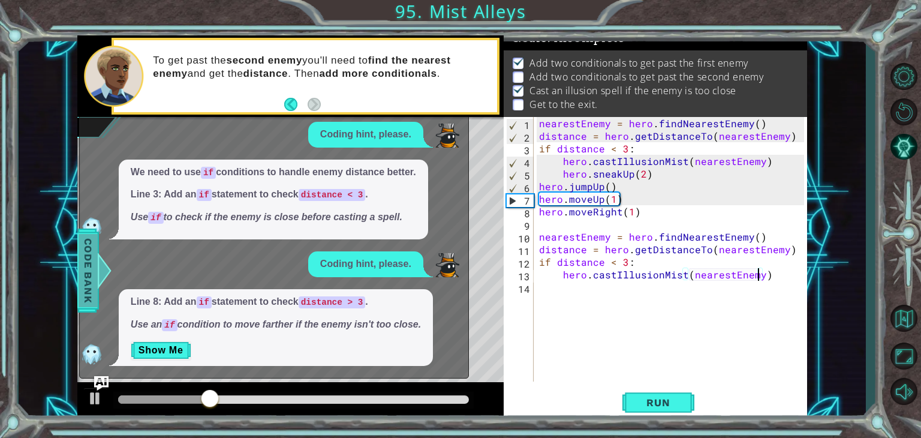
click at [86, 269] on span "Code Bank" at bounding box center [88, 270] width 19 height 73
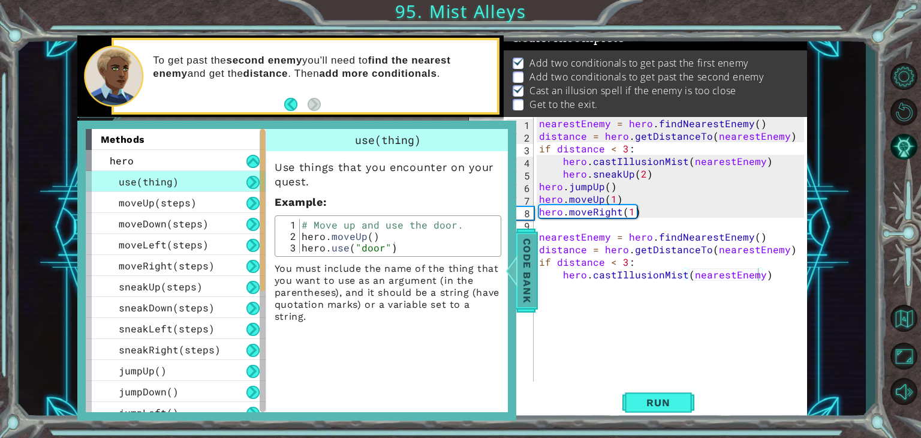
click at [531, 285] on span "Code Bank" at bounding box center [527, 270] width 19 height 73
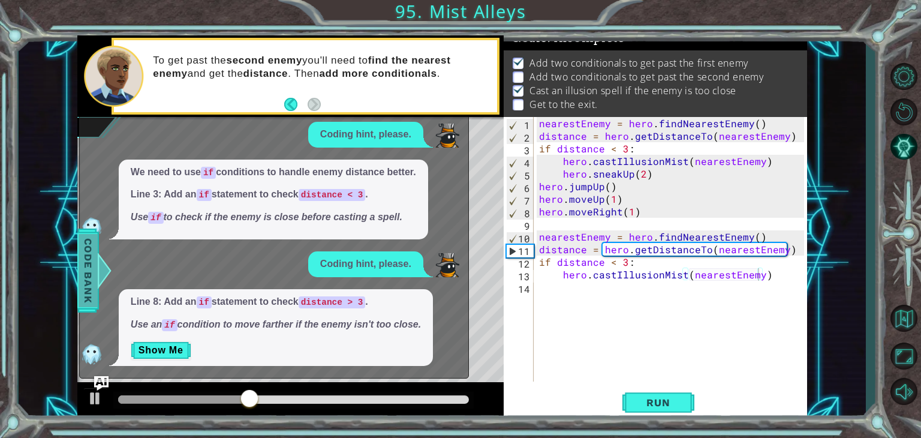
click at [248, 239] on div "We need to use if conditions to handle enemy distance better. Line 3: Add an if…" at bounding box center [273, 200] width 309 height 80
click at [98, 379] on img "Ask AI" at bounding box center [102, 383] width 16 height 16
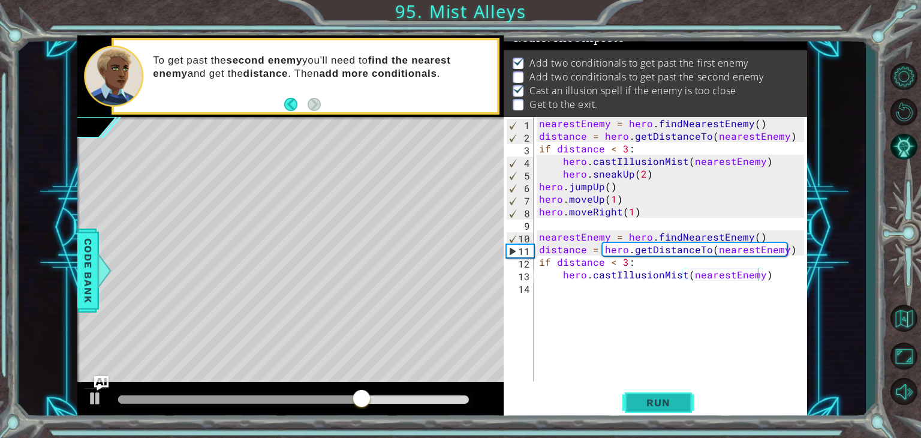
click at [651, 407] on span "Run" at bounding box center [657, 402] width 47 height 12
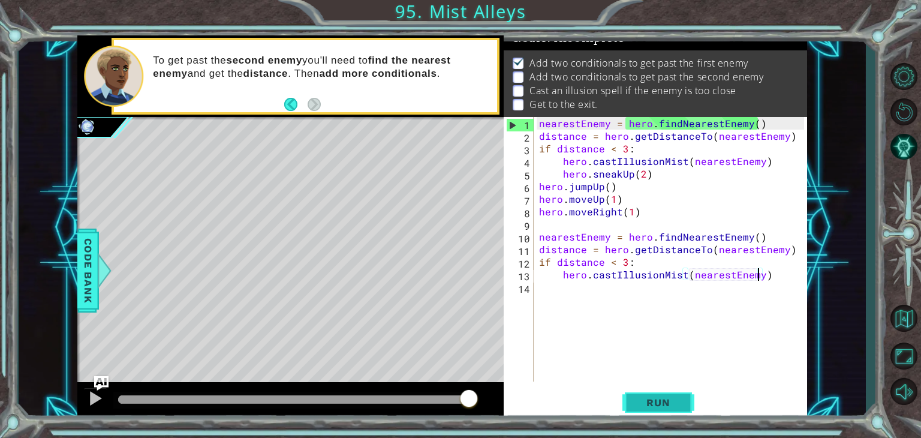
click at [661, 410] on button "Run" at bounding box center [658, 402] width 72 height 31
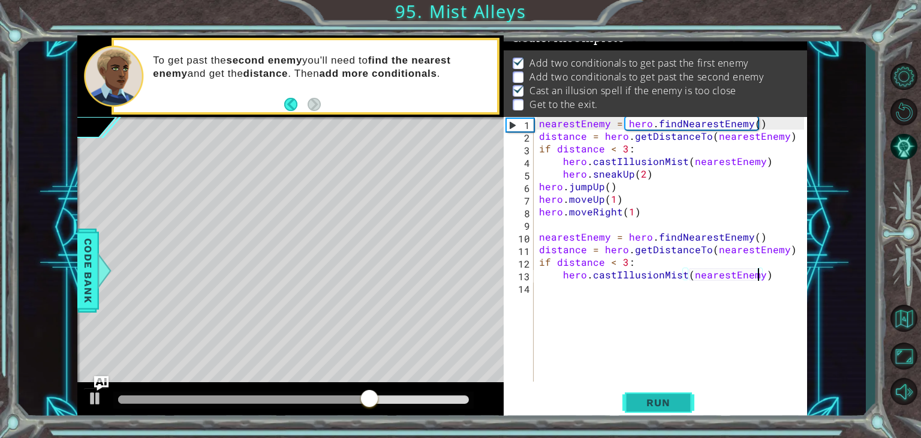
click at [667, 405] on span "Run" at bounding box center [657, 402] width 47 height 12
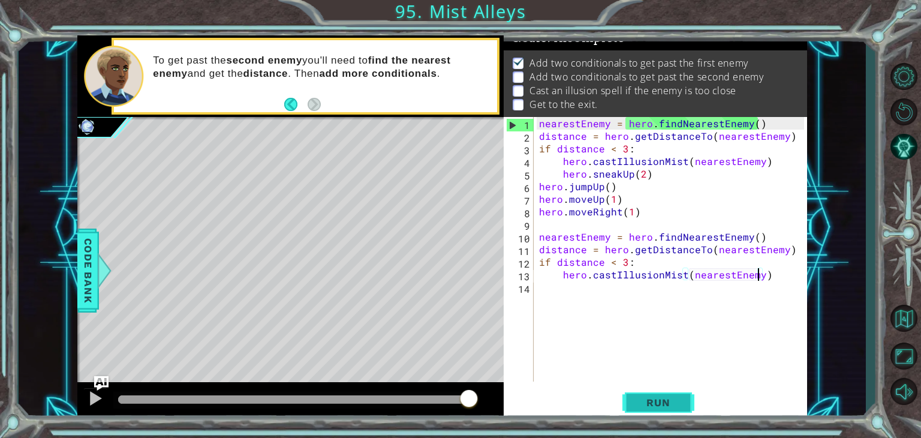
click at [661, 406] on span "Run" at bounding box center [657, 402] width 47 height 12
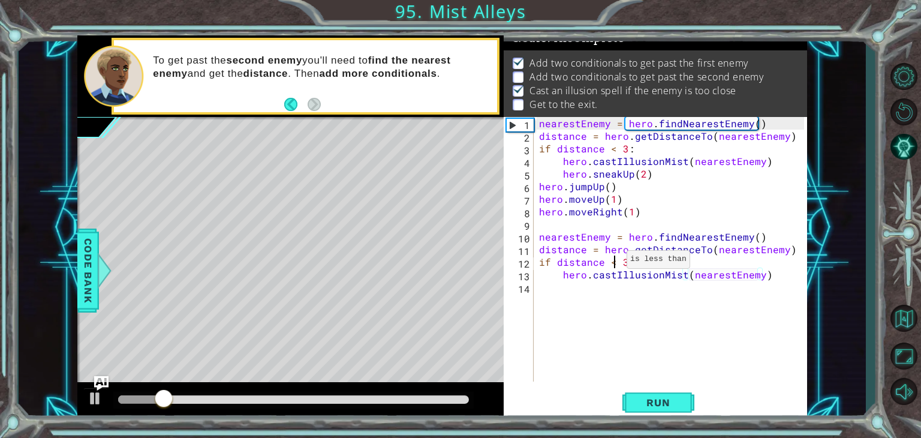
click at [612, 262] on div "nearestEnemy = hero . findNearestEnemy ( ) distance = hero . getDistanceTo ( ne…" at bounding box center [673, 262] width 273 height 290
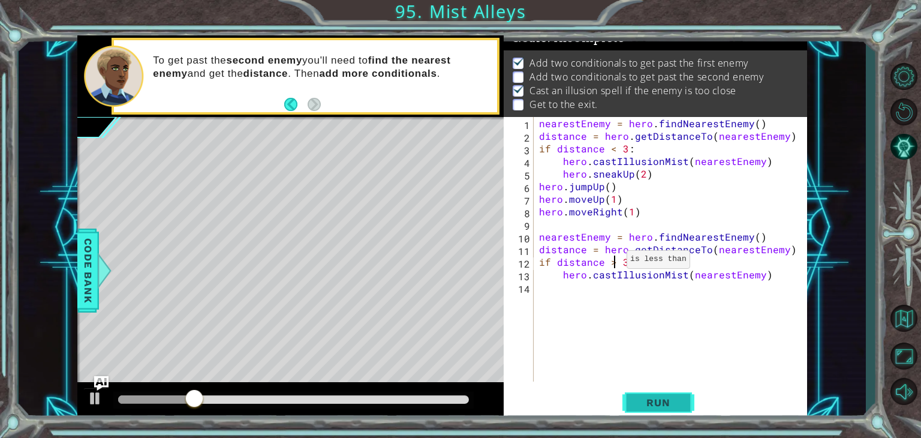
type textarea "if distance > 3:"
click at [657, 395] on button "Run" at bounding box center [658, 402] width 72 height 31
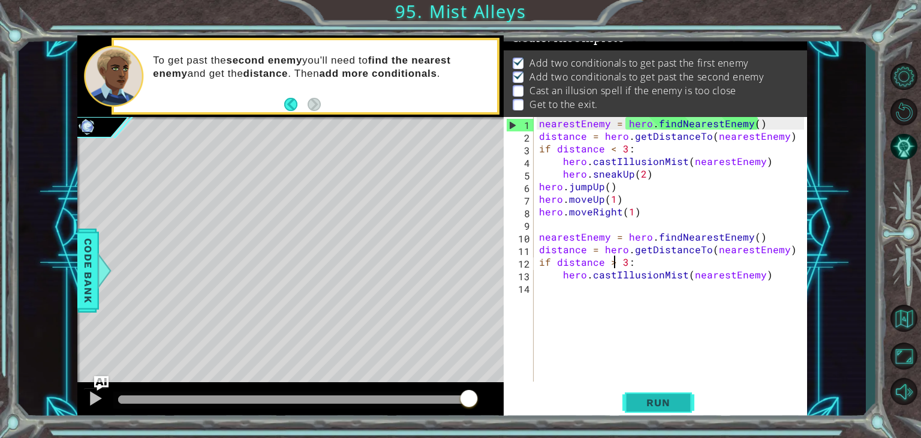
click at [660, 403] on span "Run" at bounding box center [657, 402] width 47 height 12
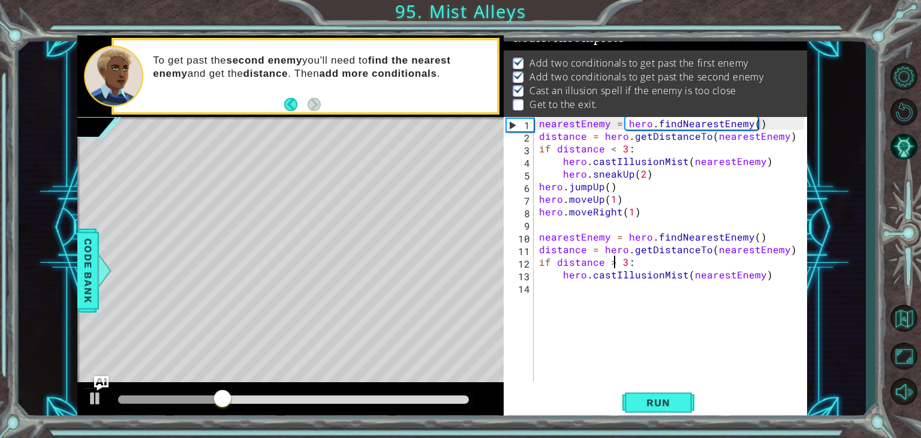
click at [546, 296] on div "nearestEnemy = hero . findNearestEnemy ( ) distance = hero . getDistanceTo ( ne…" at bounding box center [673, 262] width 273 height 290
click at [571, 288] on div "nearestEnemy = hero . findNearestEnemy ( ) distance = hero . getDistanceTo ( ne…" at bounding box center [673, 262] width 273 height 290
click at [765, 275] on div "nearestEnemy = hero . findNearestEnemy ( ) distance = hero . getDistanceTo ( ne…" at bounding box center [673, 262] width 273 height 290
type textarea "hero.castIllusionMist(nearestEnemy)"
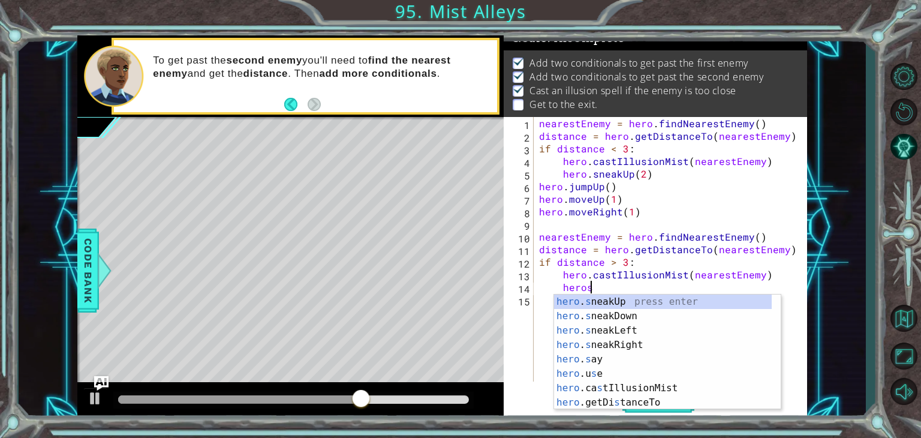
scroll to position [0, 2]
click at [660, 305] on div "hero . s neakUp press enter hero . s neakDown press enter hero . s neakLeft pre…" at bounding box center [663, 366] width 218 height 144
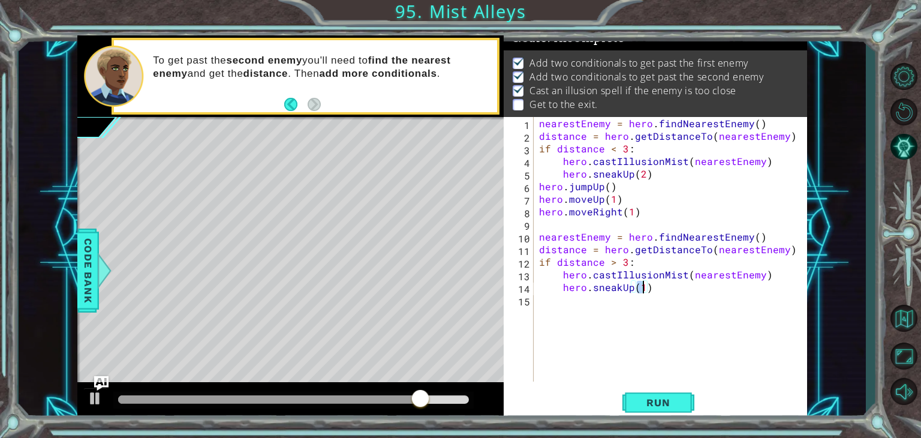
scroll to position [0, 6]
click at [657, 401] on span "Run" at bounding box center [657, 402] width 47 height 12
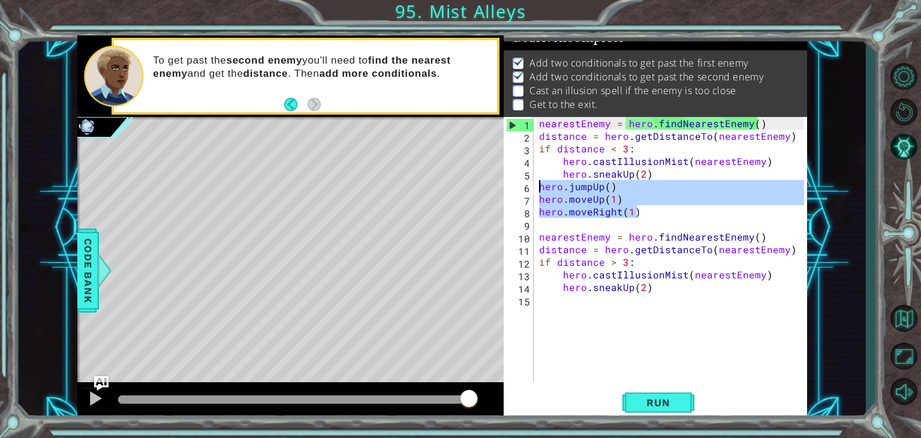
drag, startPoint x: 637, startPoint y: 210, endPoint x: 535, endPoint y: 188, distance: 104.9
click at [535, 188] on div "hero.sneakUp(2) 1 2 3 4 5 6 7 8 9 10 11 12 13 14 15 nearestEnemy = hero . findN…" at bounding box center [654, 249] width 300 height 264
type textarea "hero.jumpUp() hero.moveUp(1)"
click at [539, 302] on div "nearestEnemy = hero . findNearestEnemy ( ) distance = hero . getDistanceTo ( ne…" at bounding box center [673, 262] width 273 height 290
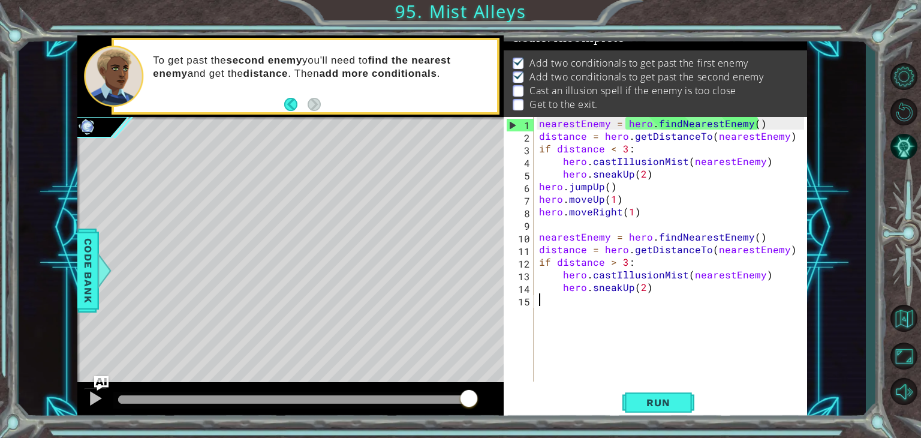
scroll to position [0, 0]
paste textarea "hero.moveRight(1)"
type textarea "hero.moveRight(1)"
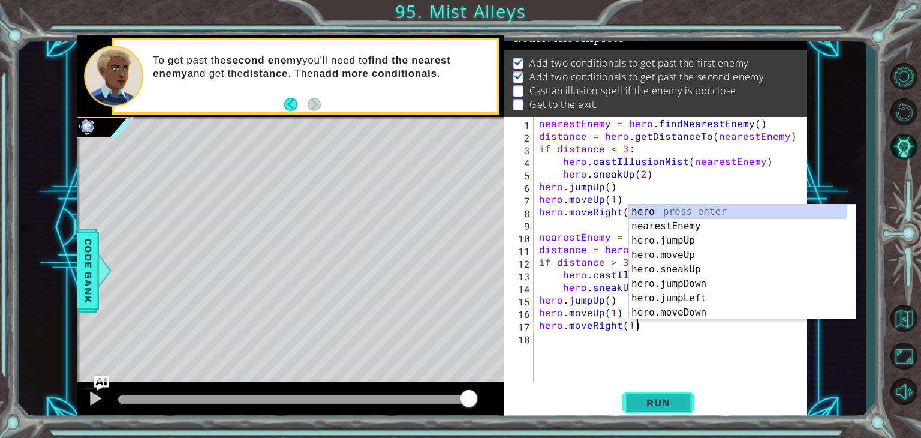
click at [672, 406] on span "Run" at bounding box center [657, 402] width 47 height 12
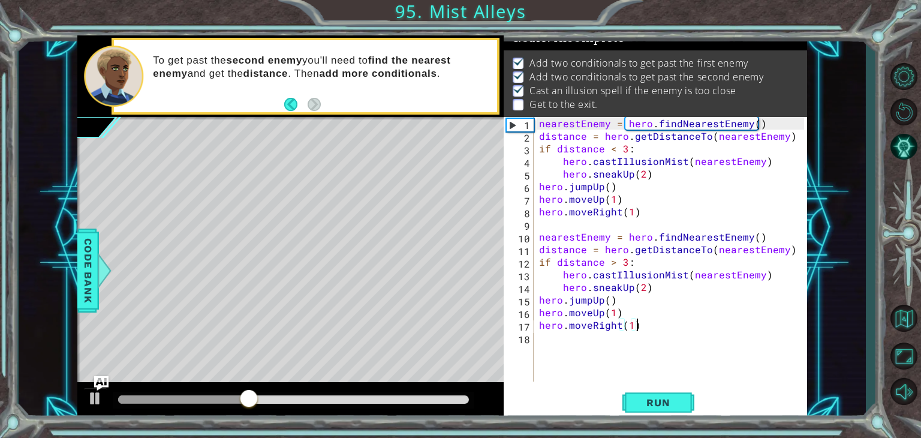
click at [559, 341] on div "nearestEnemy = hero . findNearestEnemy ( ) distance = hero . getDistanceTo ( ne…" at bounding box center [673, 262] width 273 height 290
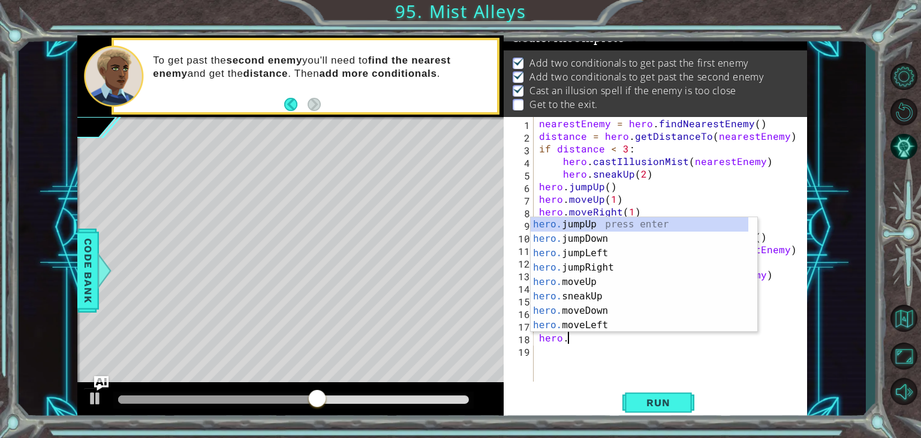
scroll to position [0, 1]
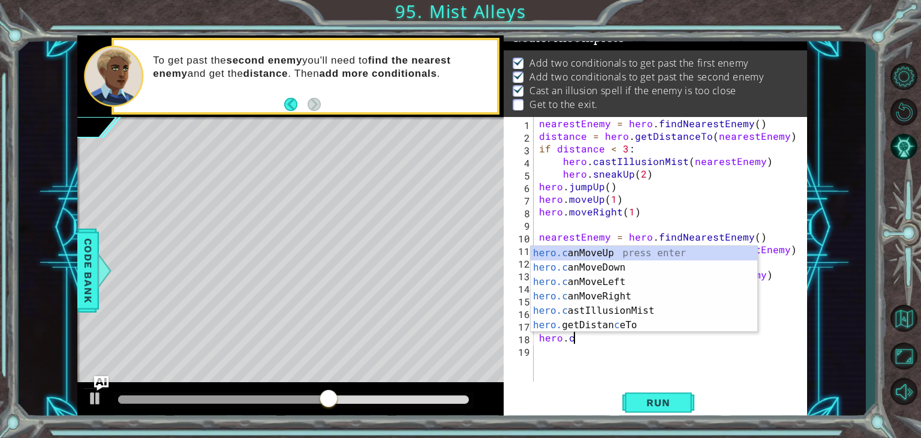
click at [651, 314] on div "hero.c anMoveUp press enter hero.c anMoveDown press enter hero.c anMoveLeft pre…" at bounding box center [644, 303] width 227 height 115
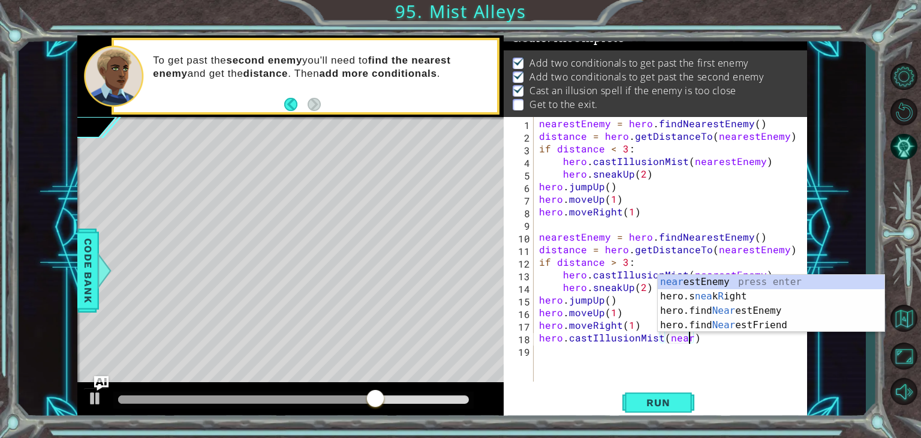
scroll to position [0, 9]
click at [766, 286] on div "near estEnemy press enter hero.s nea k R ight press enter hero.find Near estEne…" at bounding box center [771, 318] width 227 height 86
type textarea "hero.castIllusionMist(nearestEnemy)"
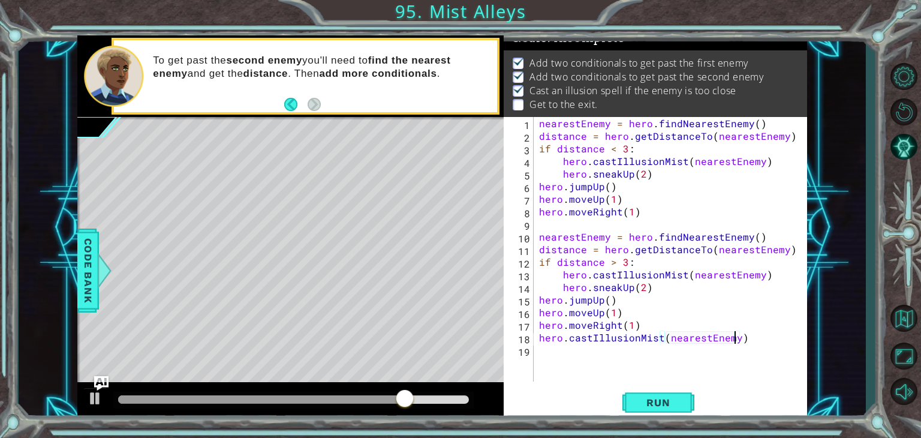
click at [622, 362] on div "nearestEnemy = hero . findNearestEnemy ( ) distance = hero . getDistanceTo ( ne…" at bounding box center [673, 262] width 273 height 290
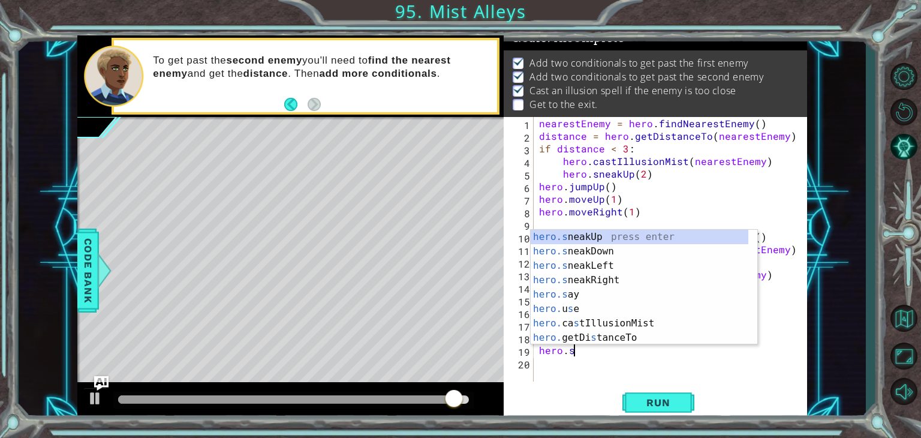
scroll to position [0, 1]
click at [615, 290] on div "hero.s neakUp press enter hero.s neakDown press enter hero.s neakLeft press ent…" at bounding box center [640, 302] width 218 height 144
type textarea "hero.say("message")"
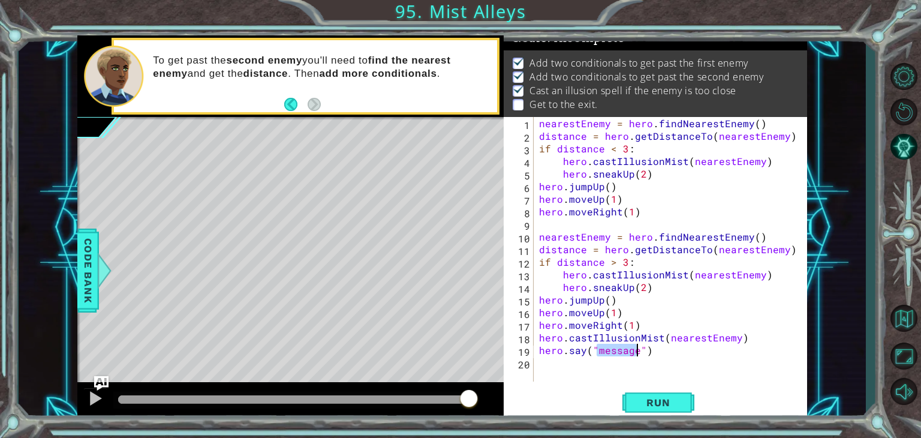
click at [658, 368] on div "nearestEnemy = hero . findNearestEnemy ( ) distance = hero . getDistanceTo ( ne…" at bounding box center [673, 262] width 273 height 290
click at [658, 357] on div "nearestEnemy = hero . findNearestEnemy ( ) distance = hero . getDistanceTo ( ne…" at bounding box center [673, 262] width 273 height 290
click at [660, 349] on div "nearestEnemy = hero . findNearestEnemy ( ) distance = hero . getDistanceTo ( ne…" at bounding box center [673, 262] width 273 height 290
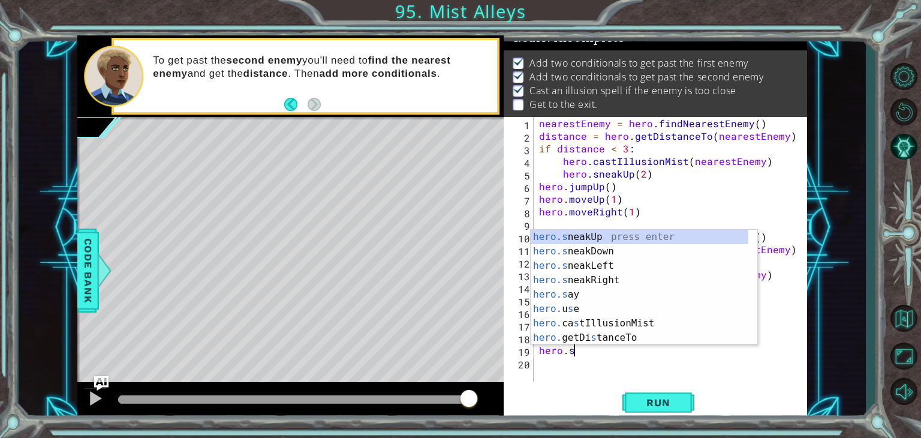
click at [605, 288] on div "hero.s neakUp press enter hero.s neakDown press enter hero.s neakLeft press ent…" at bounding box center [640, 302] width 218 height 144
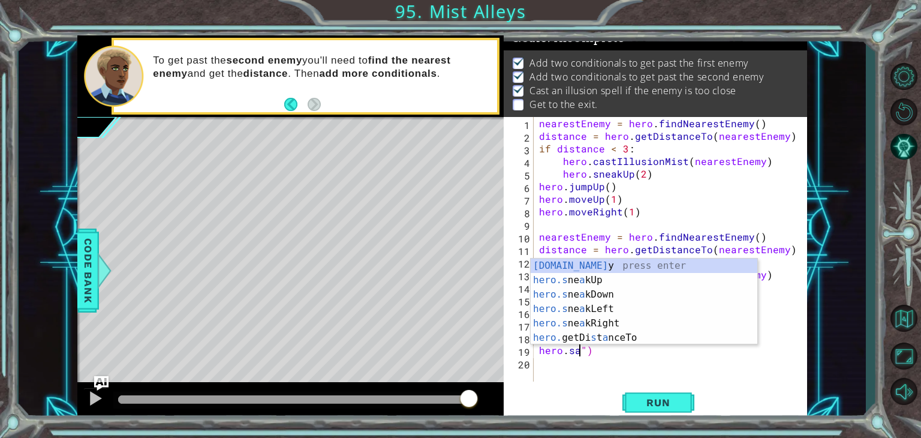
type textarea "hero.s")"
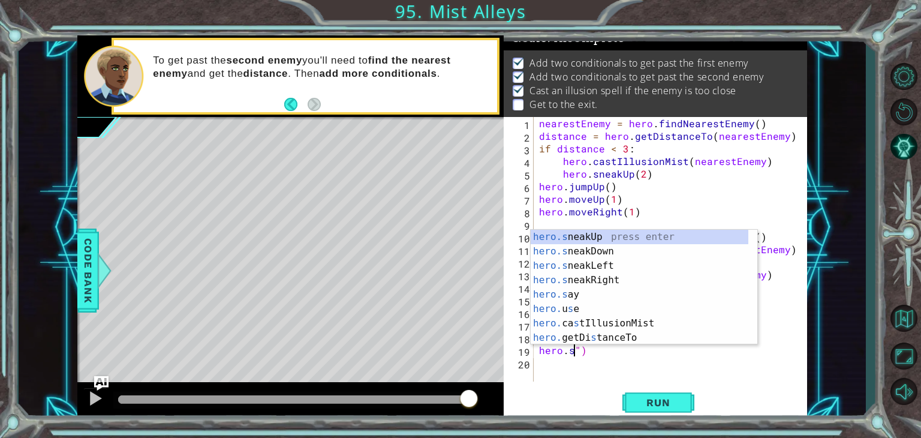
click at [598, 345] on div "nearestEnemy = hero . findNearestEnemy ( ) distance = hero . getDistanceTo ( ne…" at bounding box center [673, 262] width 273 height 290
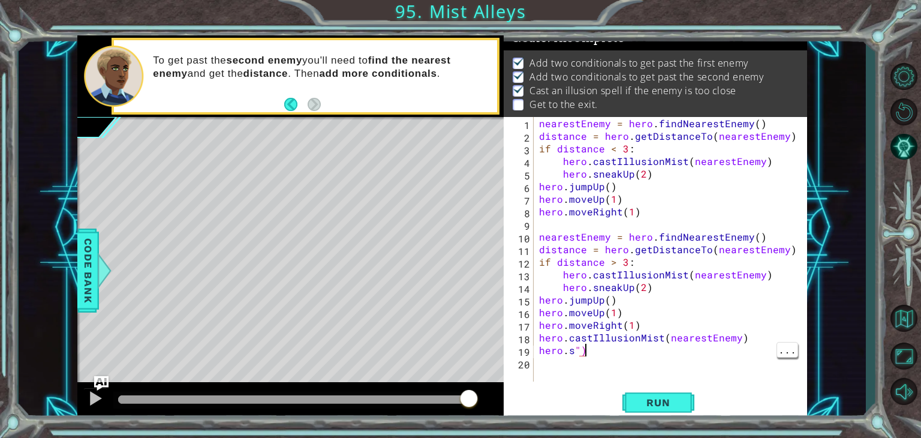
click at [600, 362] on div "nearestEnemy = hero . findNearestEnemy ( ) distance = hero . getDistanceTo ( ne…" at bounding box center [673, 262] width 273 height 290
click at [614, 353] on div "nearestEnemy = hero . findNearestEnemy ( ) distance = hero . getDistanceTo ( ne…" at bounding box center [673, 262] width 273 height 290
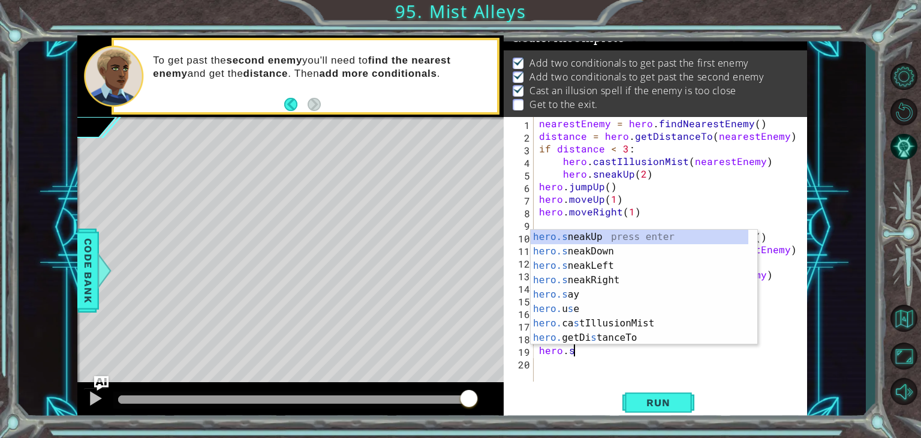
scroll to position [0, 1]
click at [612, 281] on div "hero.s neakUp press enter hero.s neakDown press enter hero.s neakLeft press ent…" at bounding box center [640, 302] width 218 height 144
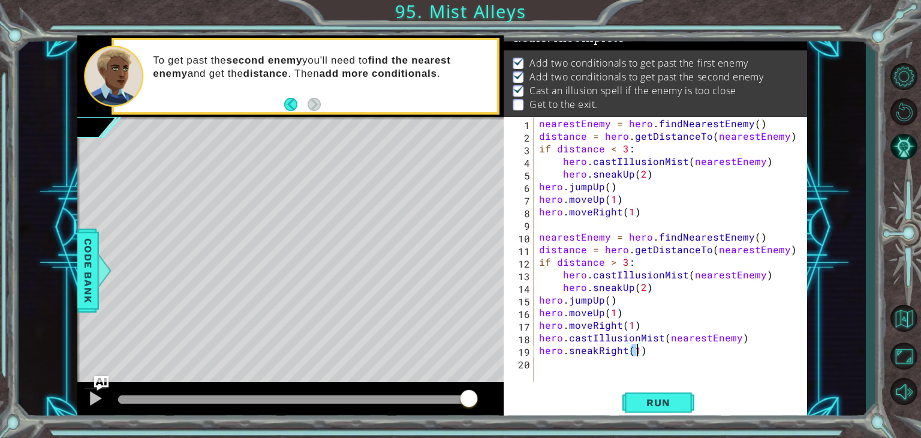
type textarea "hero.sneakRight(2)"
click at [549, 367] on div "nearestEnemy = hero . findNearestEnemy ( ) distance = hero . getDistanceTo ( ne…" at bounding box center [673, 262] width 273 height 290
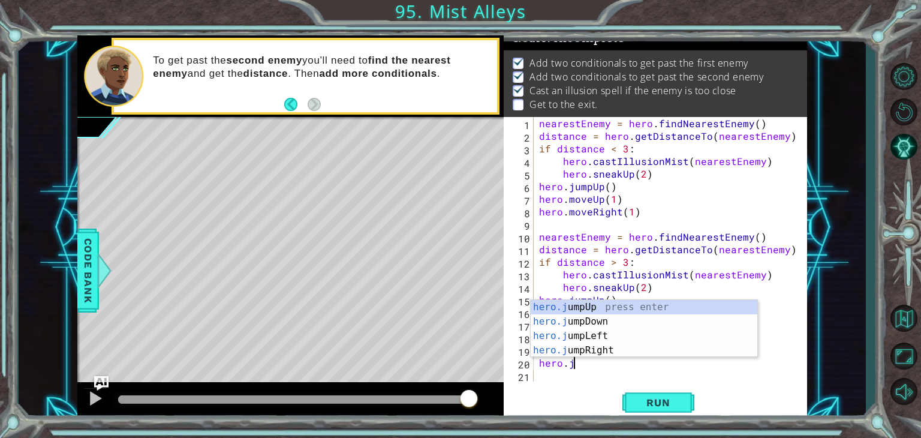
scroll to position [0, 2]
type textarea "hero.jum"
click at [610, 353] on div "hero.jum pUp press enter hero.jum pDown press enter hero.jum pLeft press enter …" at bounding box center [644, 343] width 227 height 86
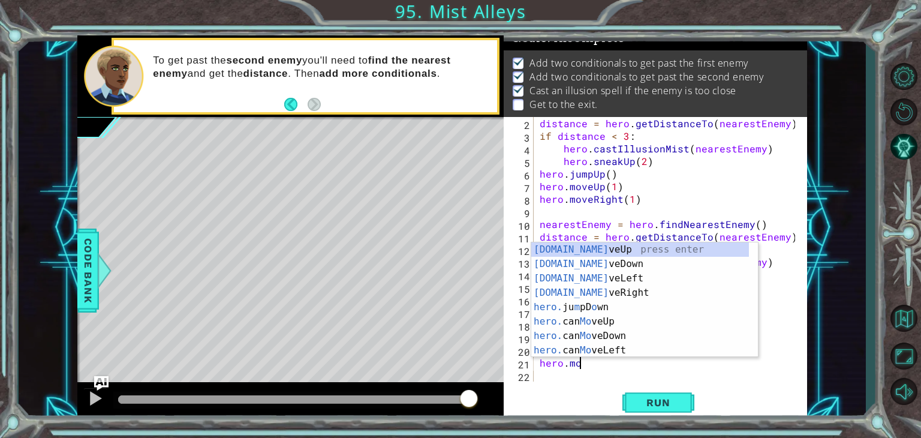
type textarea "hero.mov"
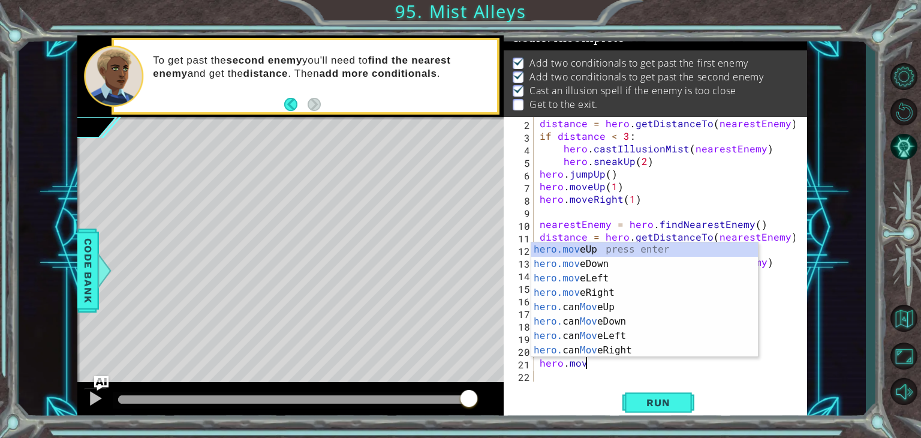
click at [628, 356] on div "hero.mov eUp press enter hero.mov eDown press enter hero.mov eLeft press enter …" at bounding box center [644, 314] width 227 height 144
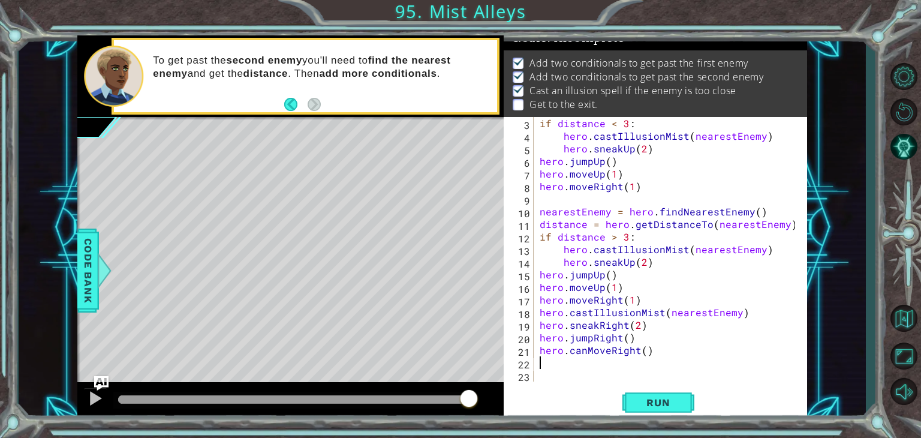
scroll to position [25, 0]
click at [581, 360] on div "if distance < 3 : hero . castIllusionMist ( nearestEnemy ) hero . sneakUp ( 2 )…" at bounding box center [669, 262] width 264 height 290
click at [592, 358] on div "if distance < 3 : hero . castIllusionMist ( nearestEnemy ) hero . sneakUp ( 2 )…" at bounding box center [669, 262] width 264 height 290
click at [664, 359] on div "if distance < 3 : hero . castIllusionMist ( nearestEnemy ) hero . sneakUp ( 2 )…" at bounding box center [669, 262] width 264 height 290
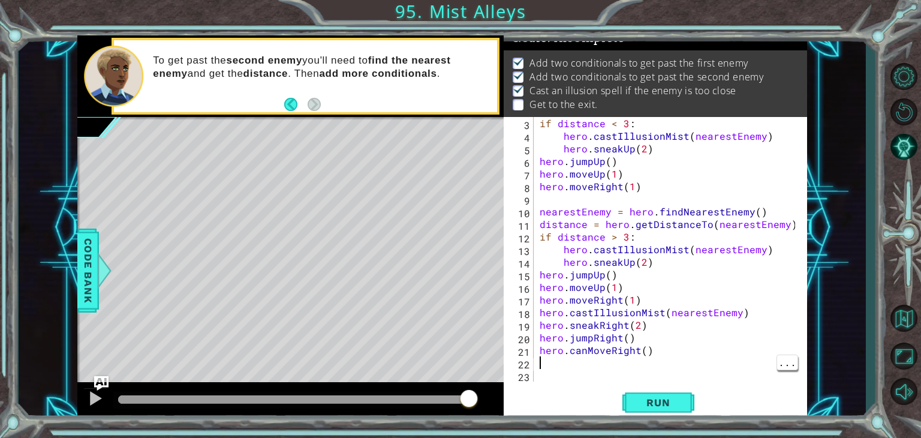
click at [651, 341] on div "if distance < 3 : hero . castIllusionMist ( nearestEnemy ) hero . sneakUp ( 2 )…" at bounding box center [669, 262] width 264 height 290
type textarea "hero.jumpRight()"
click at [649, 365] on div "if distance < 3 : hero . castIllusionMist ( nearestEnemy ) hero . sneakUp ( 2 )…" at bounding box center [669, 262] width 264 height 290
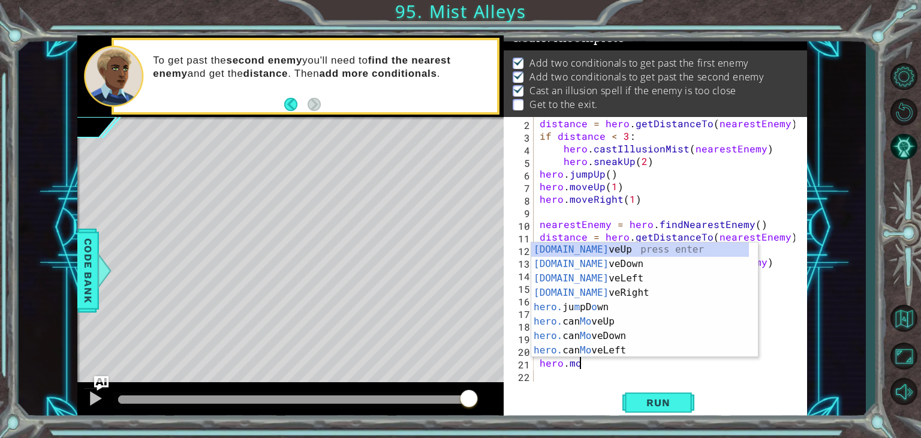
scroll to position [0, 2]
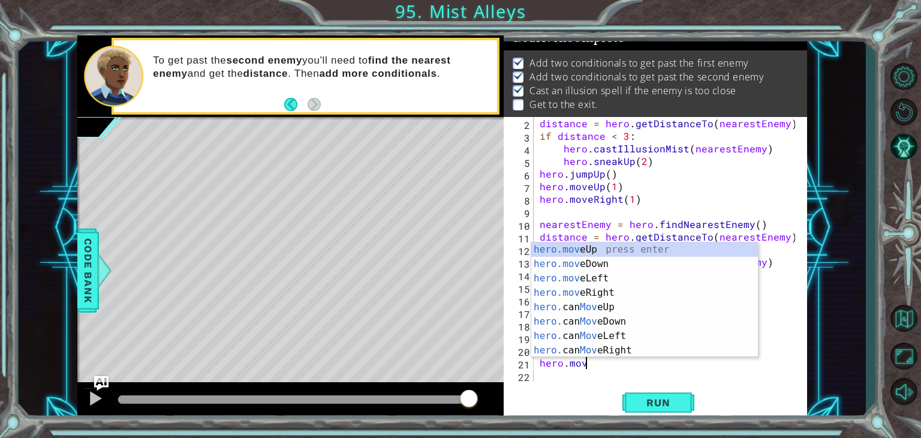
click at [590, 295] on div "hero.mov eUp press enter hero.mov eDown press enter hero.mov eLeft press enter …" at bounding box center [644, 314] width 227 height 144
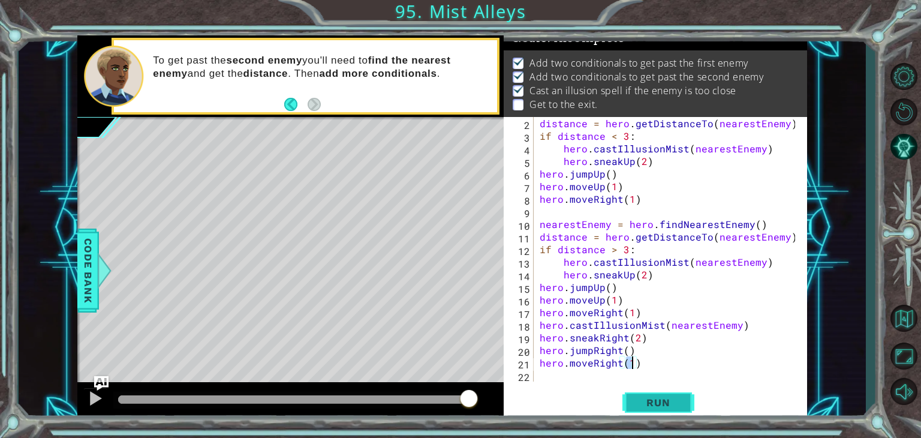
type textarea "hero.moveRight(1)"
click at [659, 401] on span "Run" at bounding box center [657, 402] width 47 height 12
click at [671, 408] on span "Run" at bounding box center [657, 402] width 47 height 12
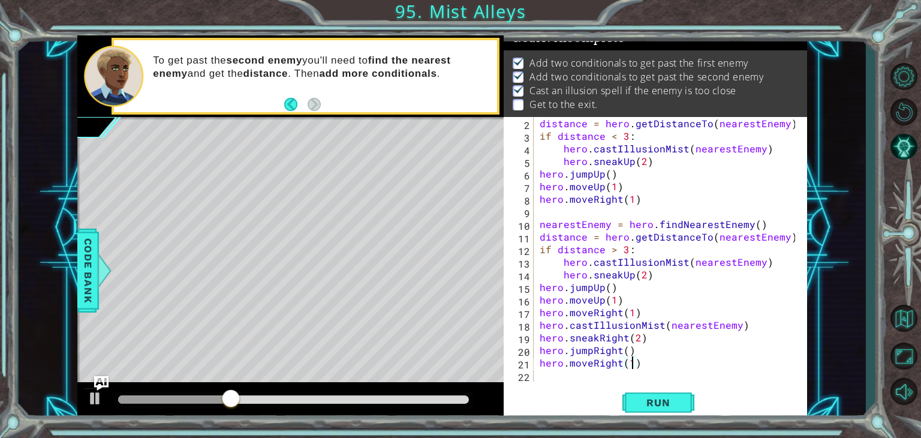
click at [646, 318] on div "distance = hero . getDistanceTo ( nearestEnemy ) if distance < 3 : hero . castI…" at bounding box center [669, 262] width 264 height 290
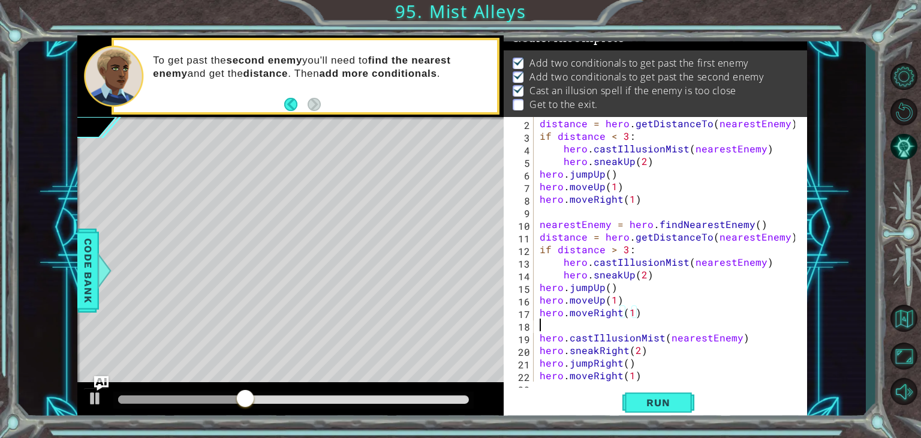
scroll to position [0, 0]
click at [681, 405] on span "Run" at bounding box center [657, 402] width 47 height 12
click at [669, 408] on span "Run" at bounding box center [657, 402] width 47 height 12
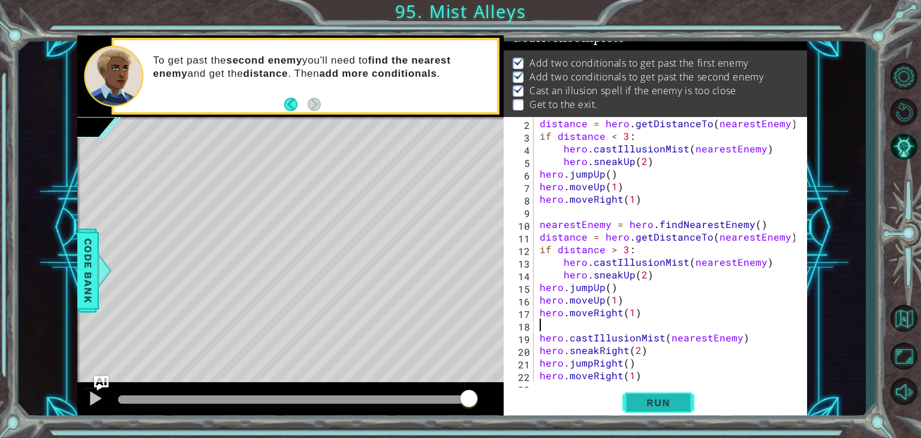
click at [676, 398] on span "Run" at bounding box center [657, 402] width 47 height 12
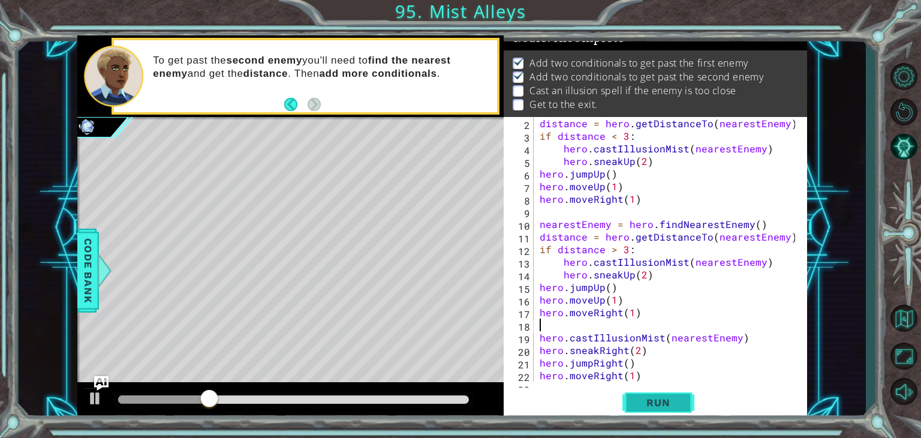
click at [672, 405] on span "Run" at bounding box center [657, 402] width 47 height 12
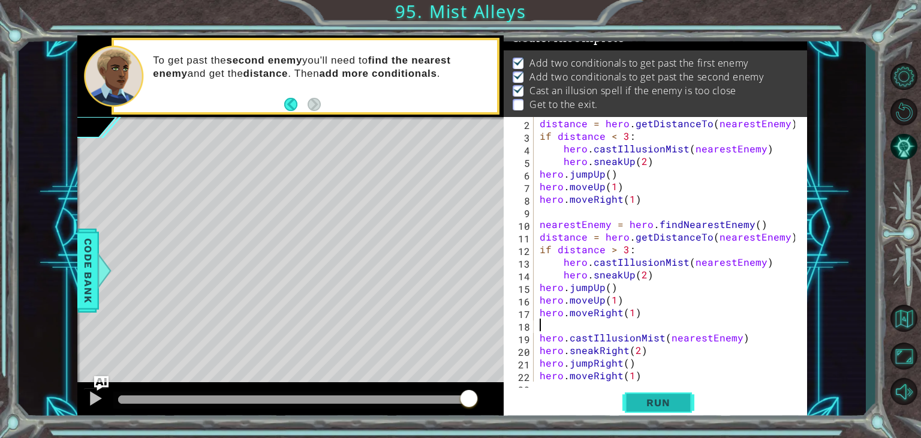
click at [664, 402] on span "Run" at bounding box center [657, 402] width 47 height 12
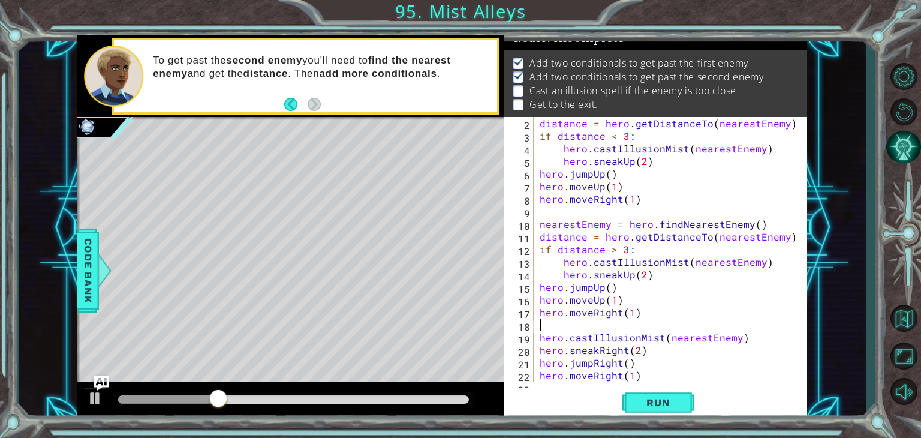
click at [907, 154] on button "AI Hint" at bounding box center [903, 147] width 35 height 32
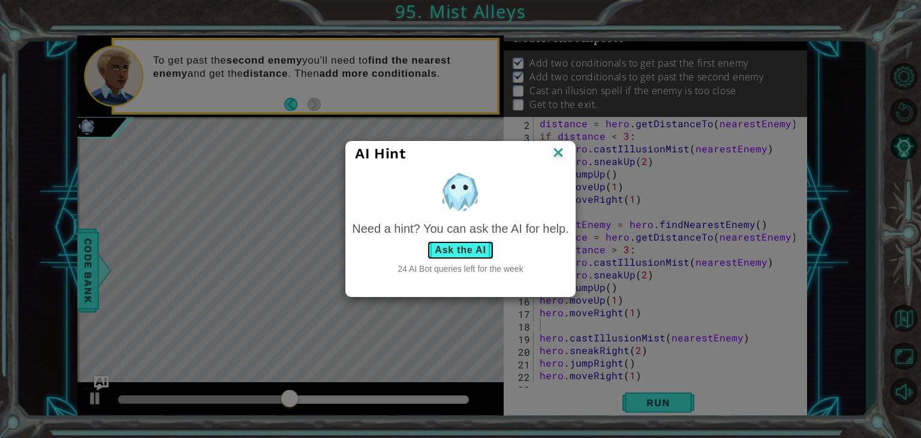
click at [465, 251] on button "Ask the AI" at bounding box center [460, 249] width 67 height 19
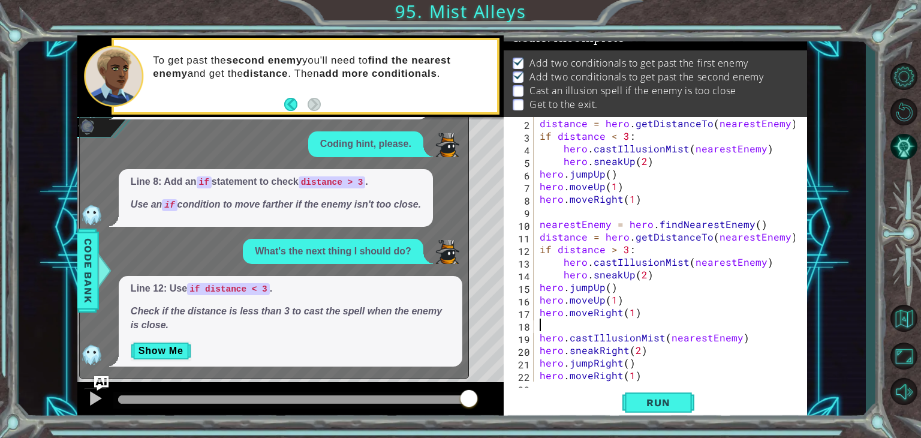
scroll to position [36, 0]
click at [151, 342] on button "Show Me" at bounding box center [161, 350] width 61 height 19
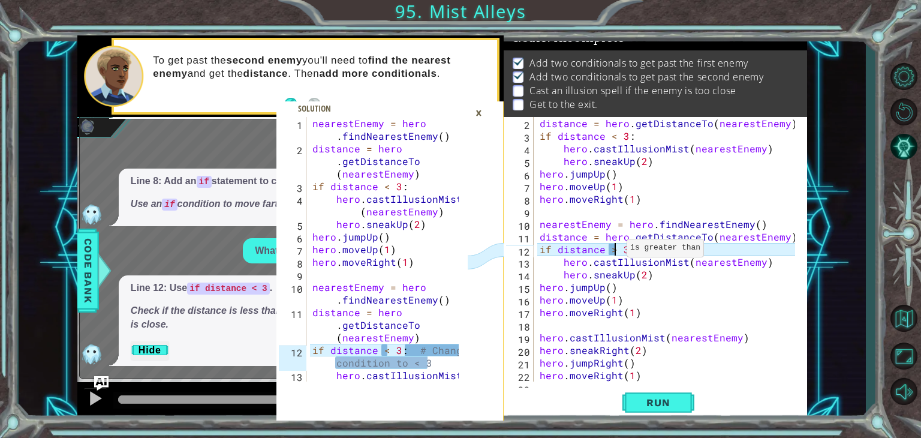
click at [612, 251] on div "distance = hero . getDistanceTo ( nearestEnemy ) if distance < 3 : hero . castI…" at bounding box center [669, 262] width 264 height 290
click at [637, 252] on div "distance = hero . getDistanceTo ( nearestEnemy ) if distance < 3 : hero . castI…" at bounding box center [669, 262] width 264 height 290
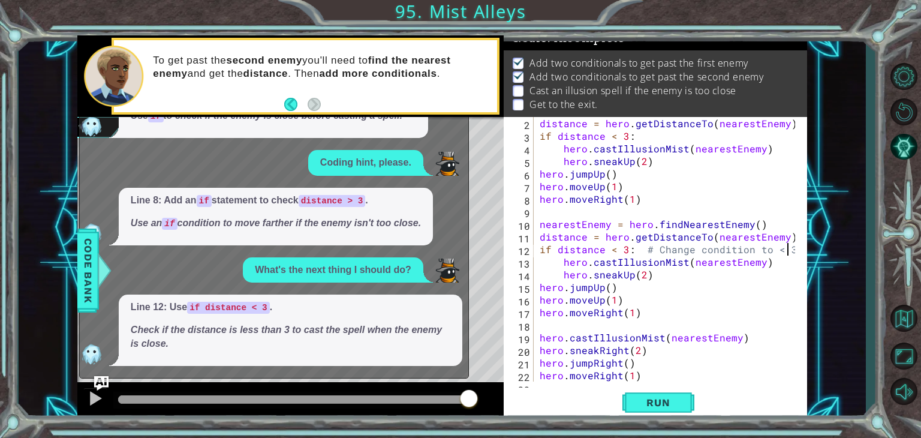
scroll to position [17, 0]
type textarea "if distance < 3: # Change condition to < 3"
click at [642, 399] on span "Run" at bounding box center [657, 402] width 47 height 12
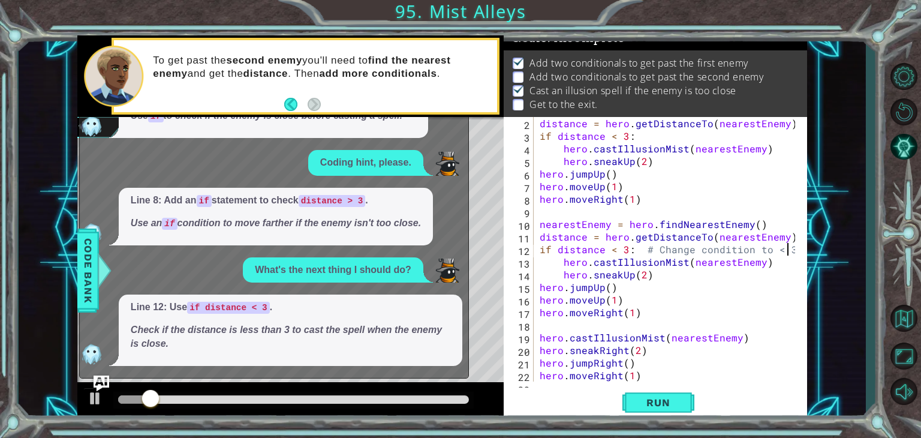
click at [99, 389] on img "Ask AI" at bounding box center [102, 383] width 16 height 16
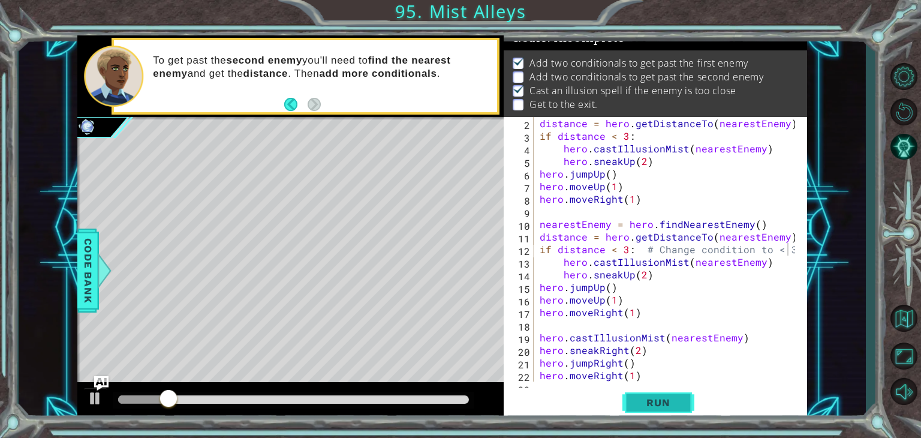
click at [670, 398] on span "Run" at bounding box center [657, 402] width 47 height 12
click at [658, 406] on span "Run" at bounding box center [657, 402] width 47 height 12
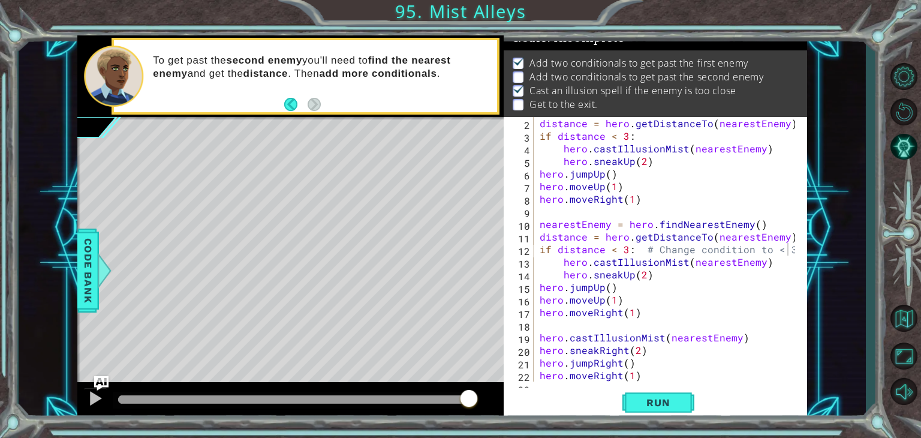
click at [801, 21] on div "1 2 3 4 5 6 7 8 9 10 11 12 13 nearestEnemy = hero . findNearestEnemy ( ) distan…" at bounding box center [460, 219] width 921 height 438
